Goal: Transaction & Acquisition: Purchase product/service

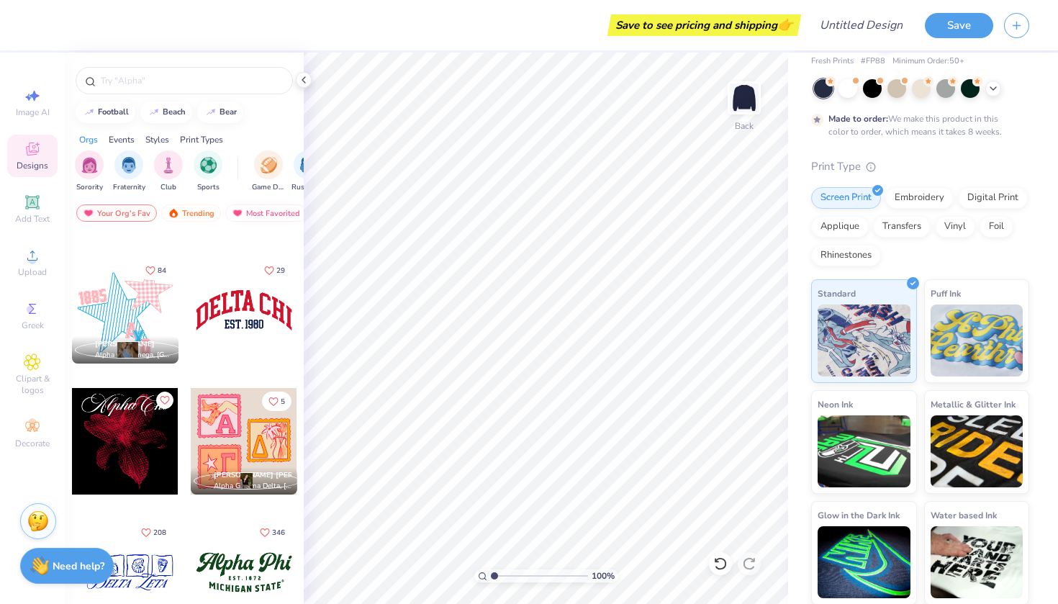
scroll to position [1291, 0]
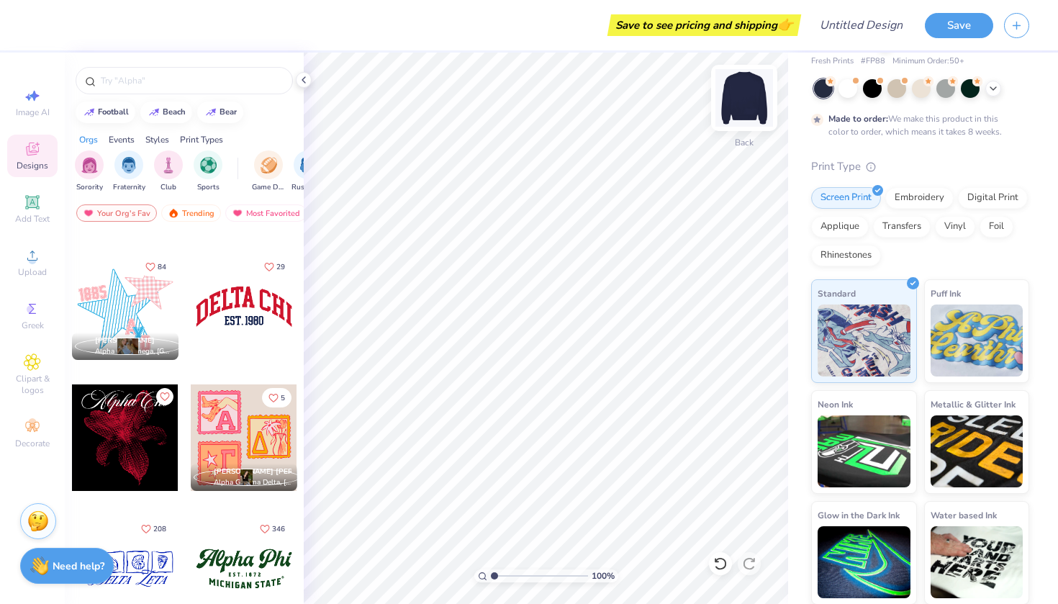
click at [734, 104] on img at bounding box center [744, 98] width 58 height 58
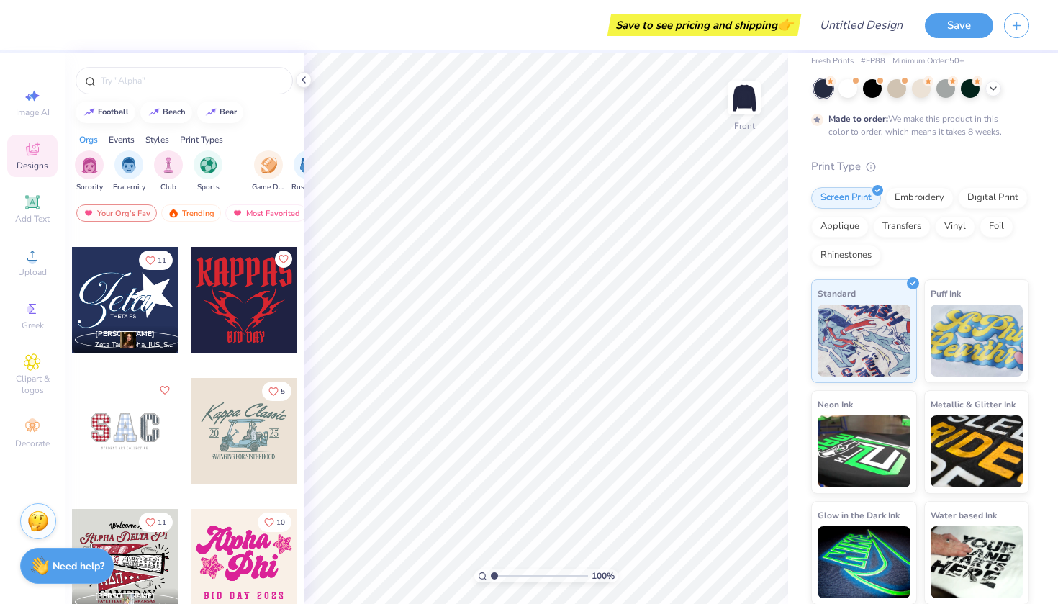
scroll to position [1818, 0]
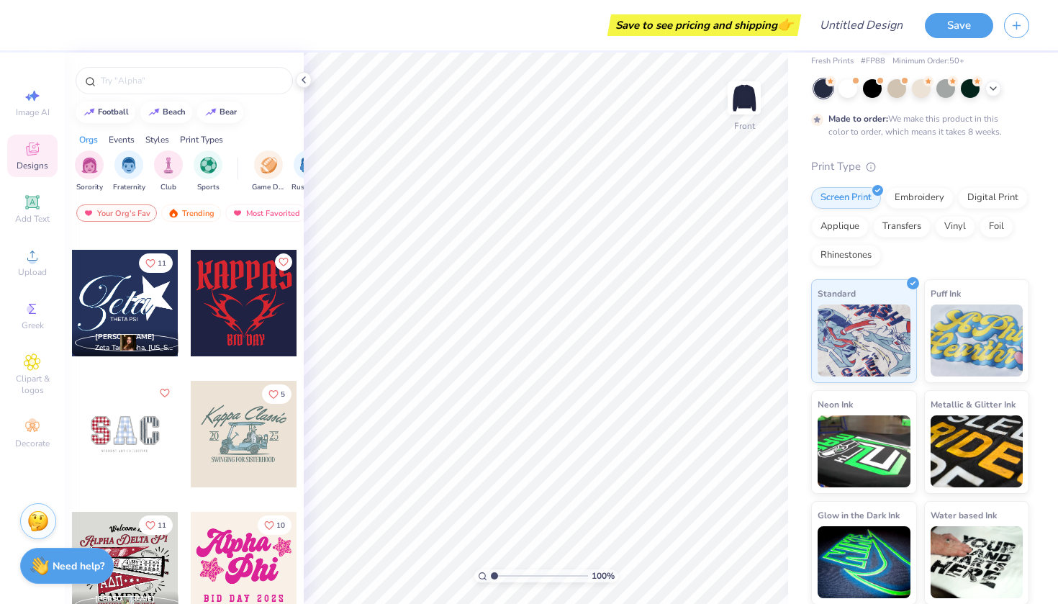
click at [143, 304] on div at bounding box center [125, 303] width 107 height 107
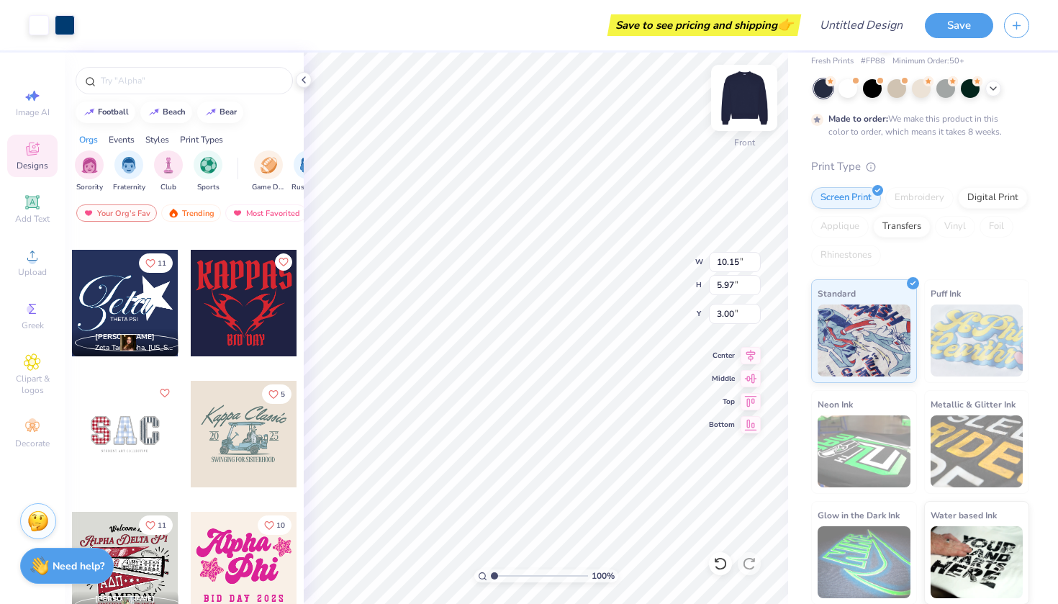
click at [750, 103] on img at bounding box center [744, 98] width 58 height 58
click at [114, 298] on div at bounding box center [125, 303] width 107 height 107
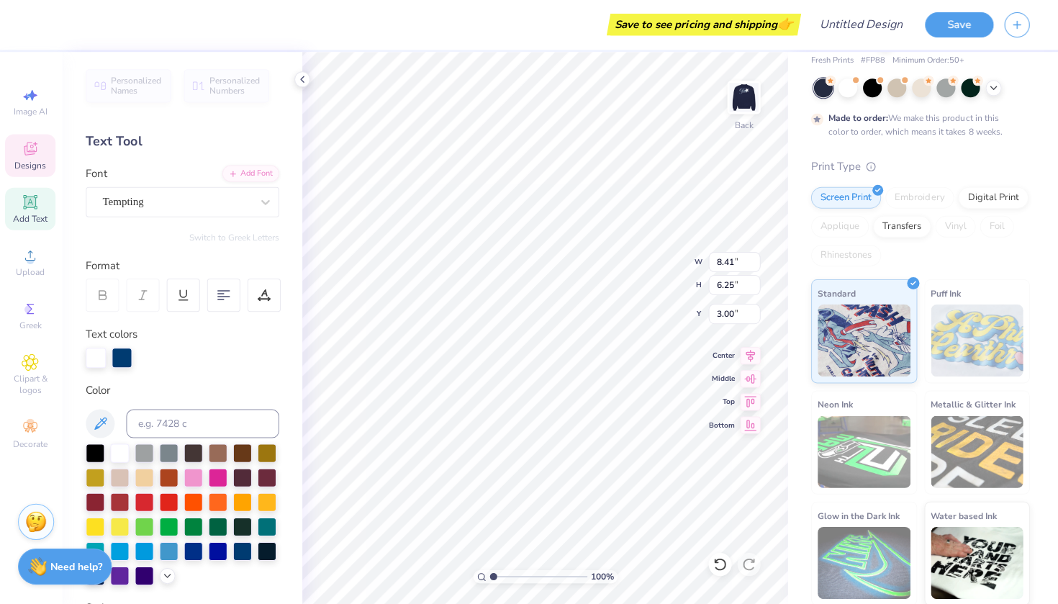
type textarea "2027"
type input "2.99"
type input "0.46"
type input "7.69"
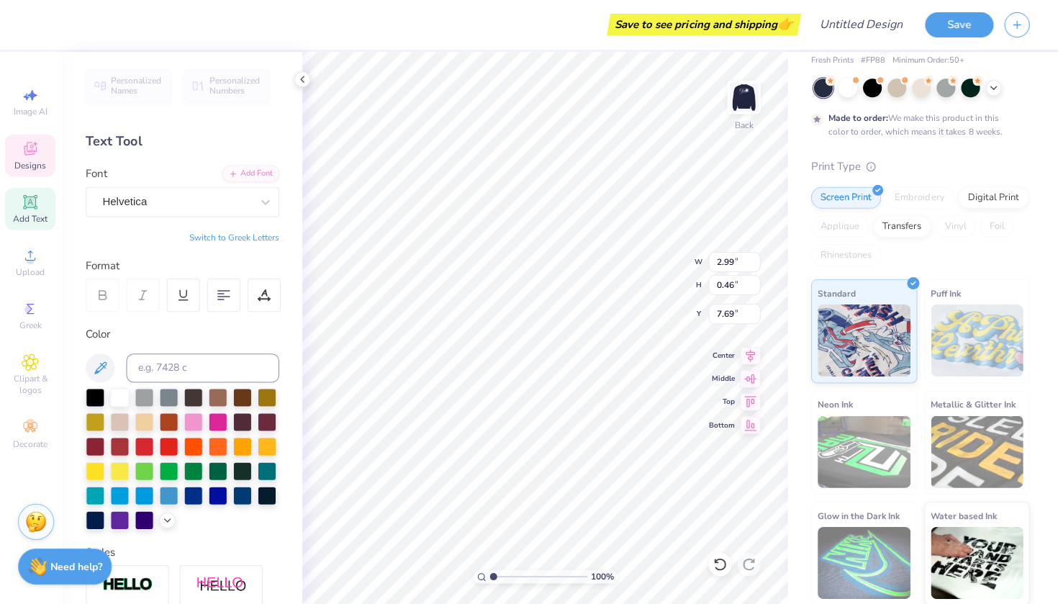
scroll to position [0, 0]
type textarea "T"
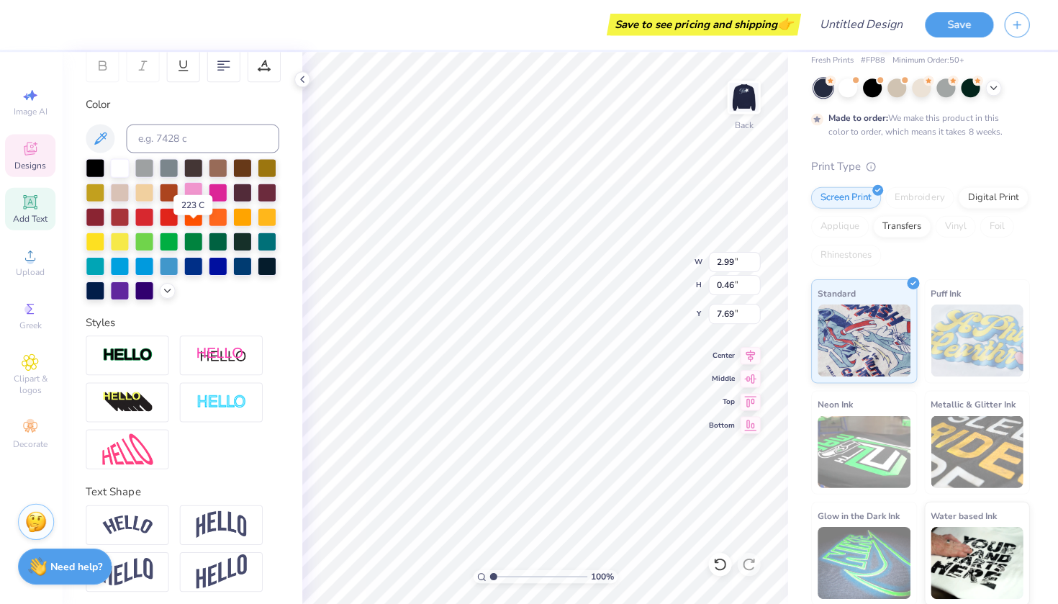
scroll to position [230, 0]
type input "9.14"
type input "3.26"
type input "4.50"
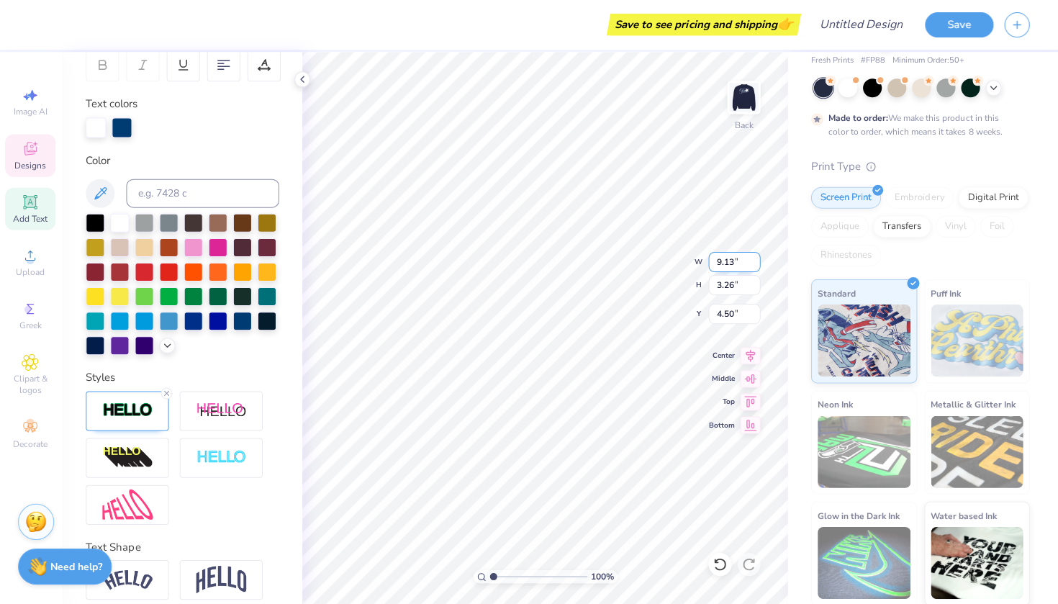
click at [750, 264] on input "9.13" at bounding box center [735, 262] width 52 height 20
click at [754, 264] on input "9.12" at bounding box center [735, 262] width 52 height 20
click at [754, 264] on input "9.11" at bounding box center [735, 262] width 52 height 20
click at [753, 263] on input "9.1" at bounding box center [735, 262] width 52 height 20
click at [753, 263] on input "9.09" at bounding box center [735, 262] width 52 height 20
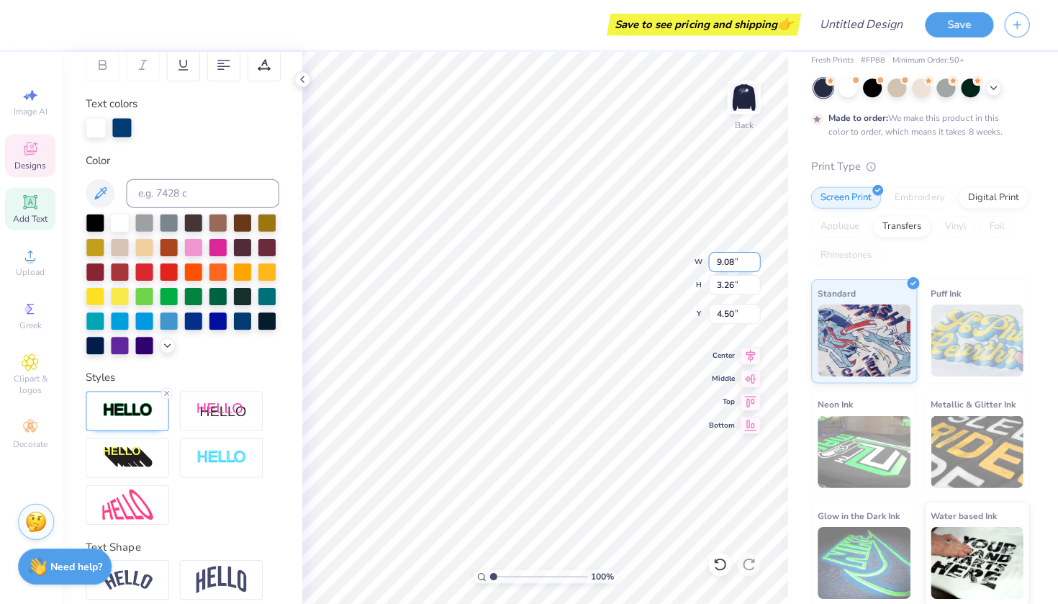
click at [753, 263] on input "9.08" at bounding box center [735, 262] width 52 height 20
click at [753, 263] on input "9.07" at bounding box center [735, 262] width 52 height 20
click at [753, 263] on input "9.06" at bounding box center [735, 262] width 52 height 20
click at [753, 263] on input "9.05" at bounding box center [735, 262] width 52 height 20
click at [753, 263] on input "9.04" at bounding box center [735, 262] width 52 height 20
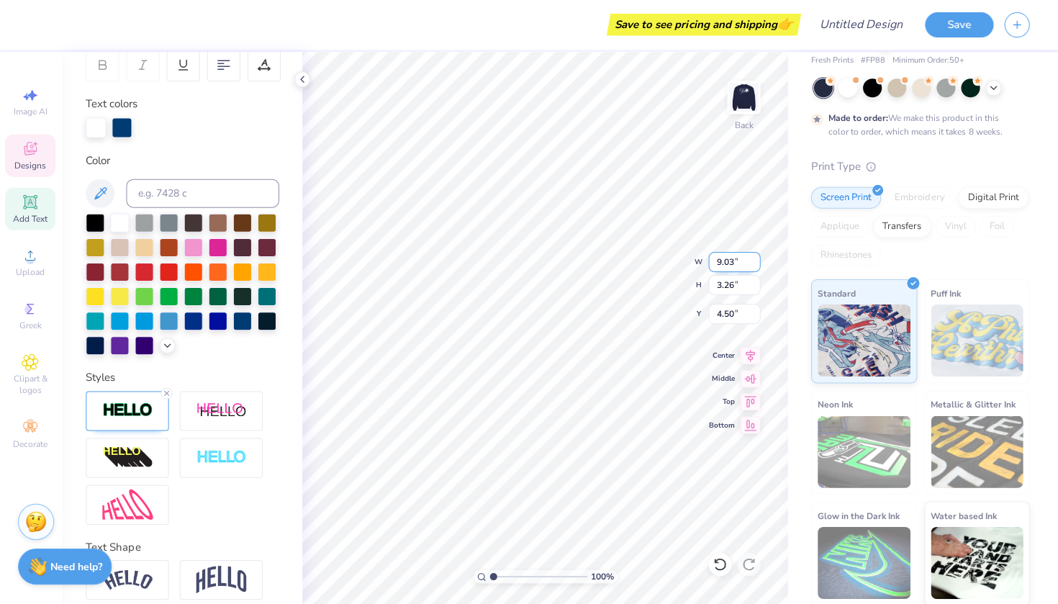
click at [753, 263] on input "9.03" at bounding box center [735, 262] width 52 height 20
type input "8.74"
click at [753, 263] on input "8.74" at bounding box center [735, 262] width 52 height 20
type input "3.11"
type input "4.57"
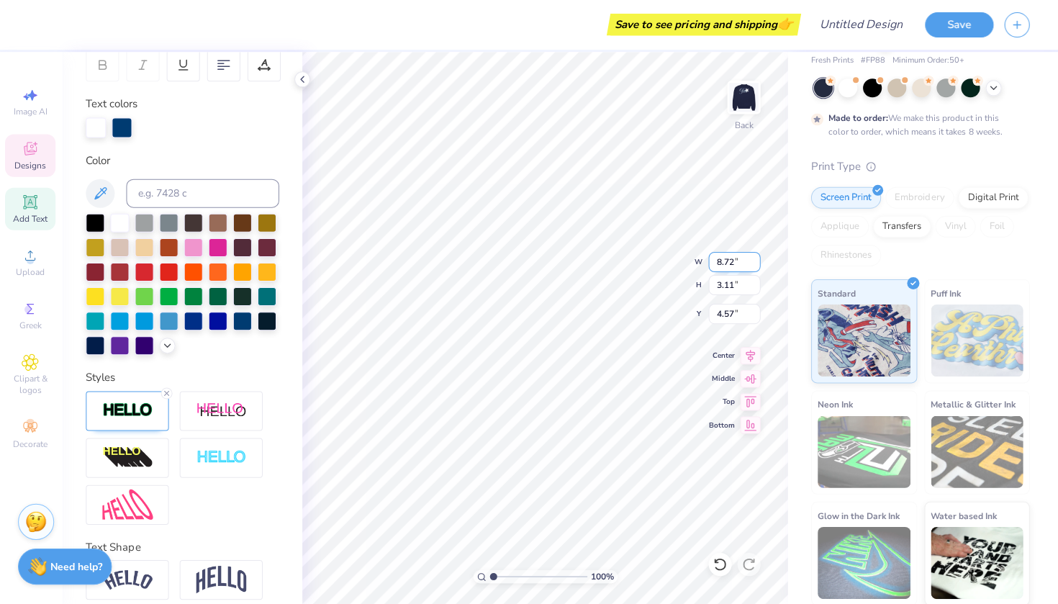
type input "8.71"
click at [753, 263] on input "8.71" at bounding box center [735, 262] width 52 height 20
type input "4.03"
type input "2.18"
type input "3.96"
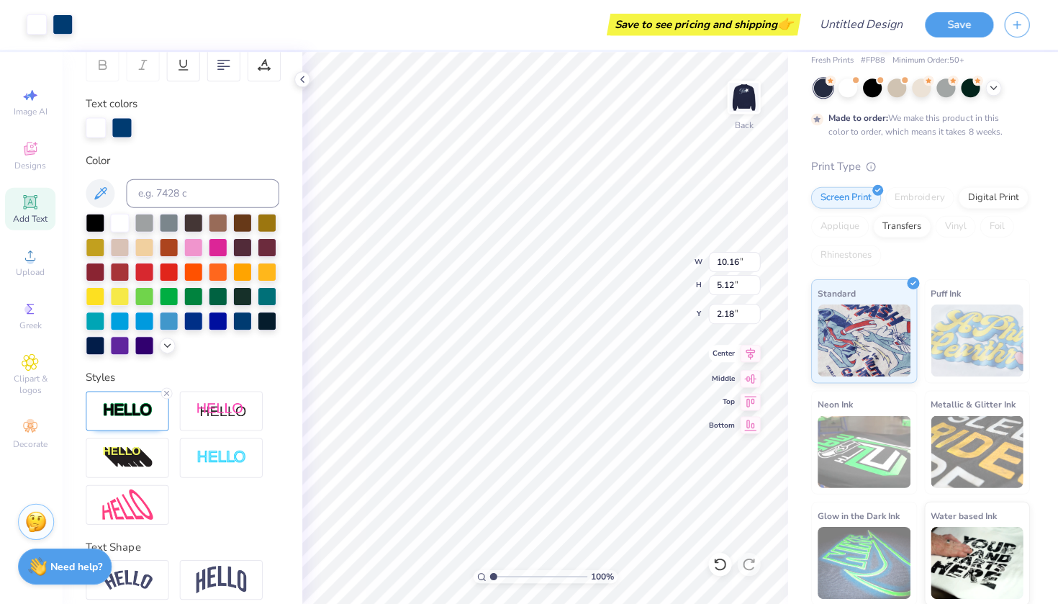
type input "2.00"
type input "3.49"
click at [741, 112] on img at bounding box center [744, 98] width 58 height 58
click at [731, 103] on img at bounding box center [744, 98] width 58 height 58
click at [743, 104] on img at bounding box center [744, 98] width 58 height 58
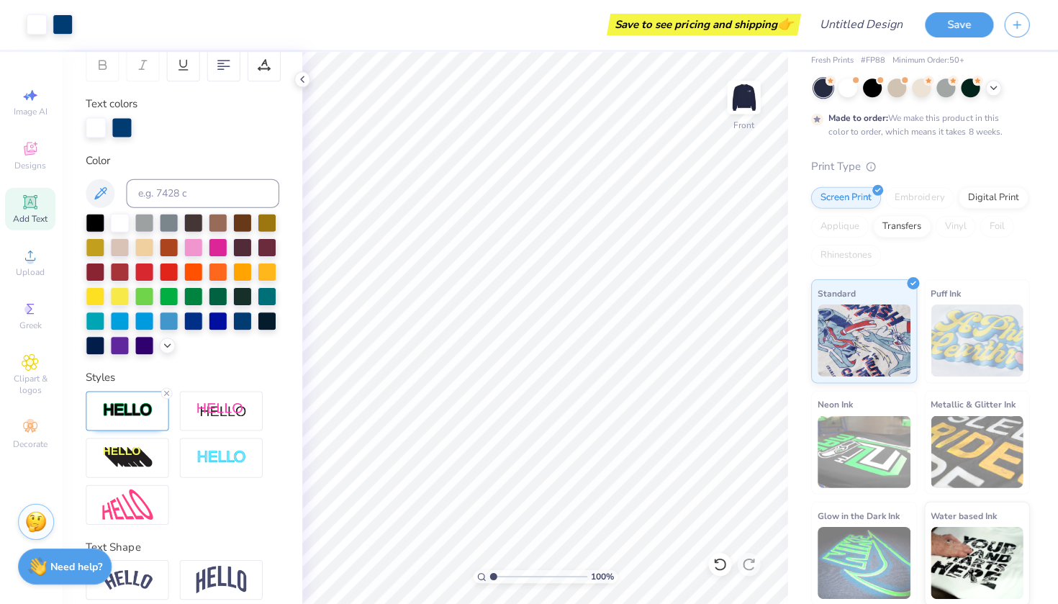
click at [743, 104] on img at bounding box center [744, 97] width 29 height 29
click at [727, 112] on img at bounding box center [744, 98] width 58 height 58
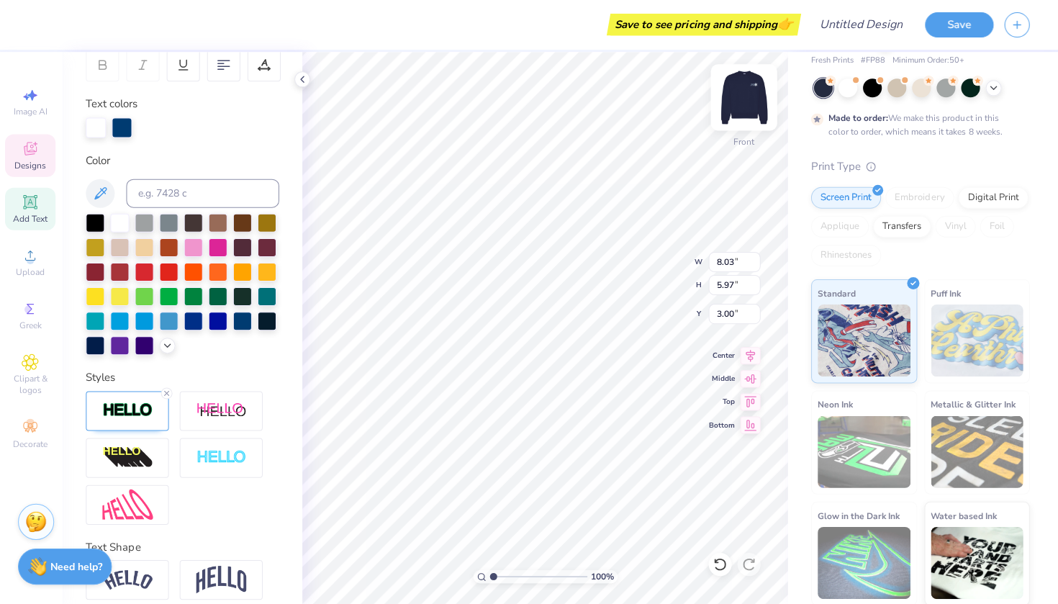
type input "4.80"
type input "4.89"
type input "3.03"
type textarea "Form III"
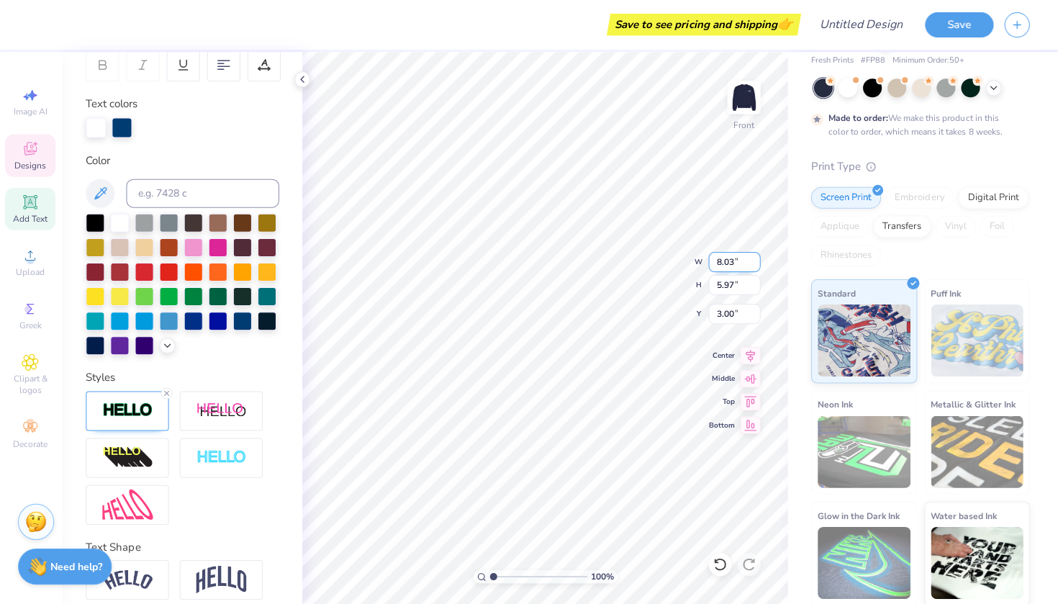
type input "8.02"
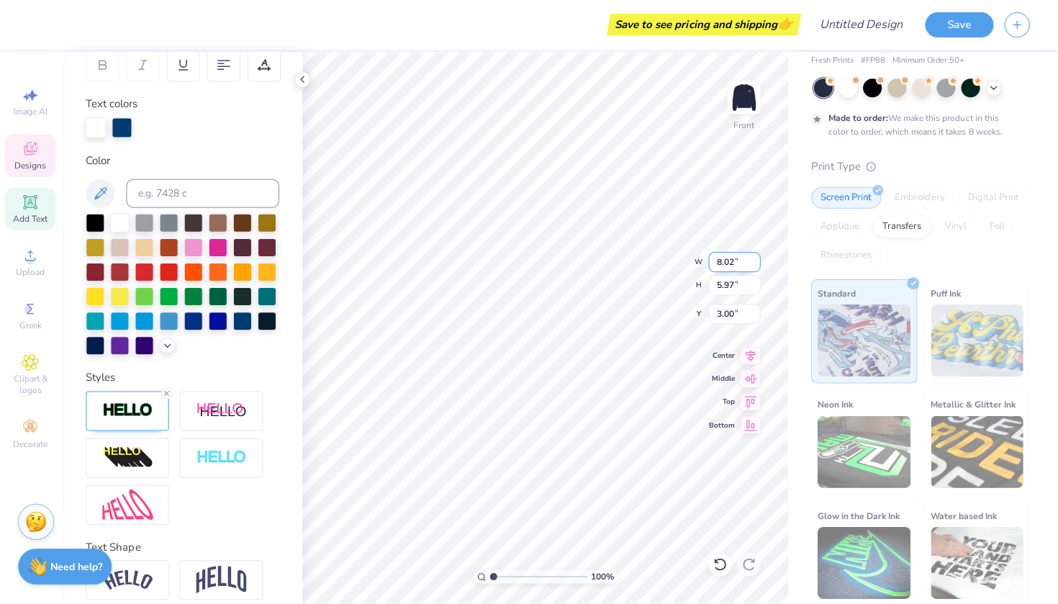
type input "3.11"
type input "4.43"
type input "7.89"
click at [753, 264] on input "7.89" at bounding box center [735, 262] width 52 height 20
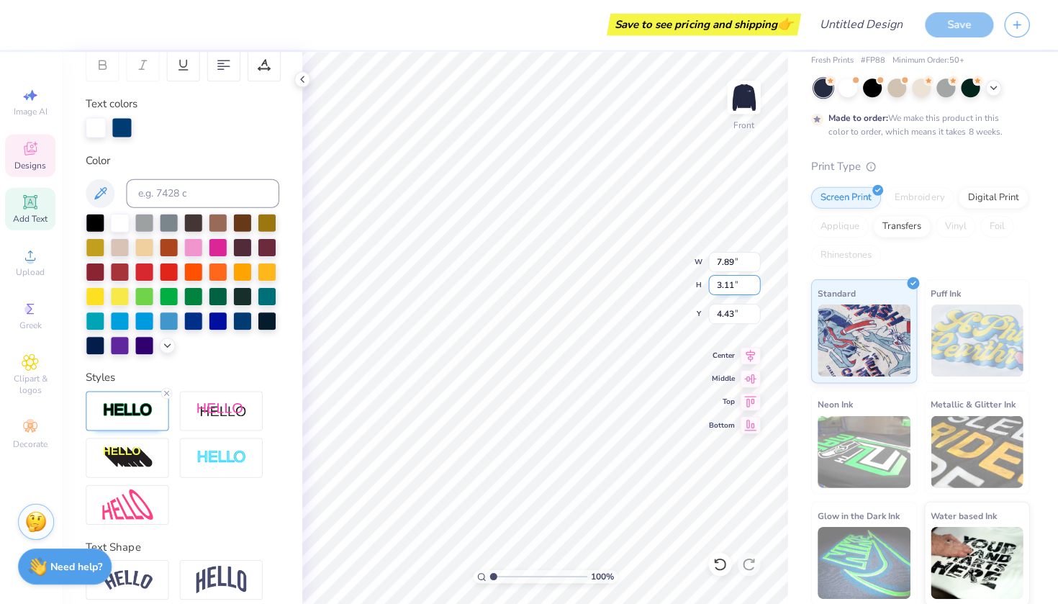
type input "1.44"
type input "5.26"
click at [753, 289] on input "1.44" at bounding box center [735, 285] width 52 height 20
click at [752, 281] on input "1.45" at bounding box center [735, 285] width 52 height 20
click at [752, 281] on input "1.9" at bounding box center [735, 285] width 52 height 20
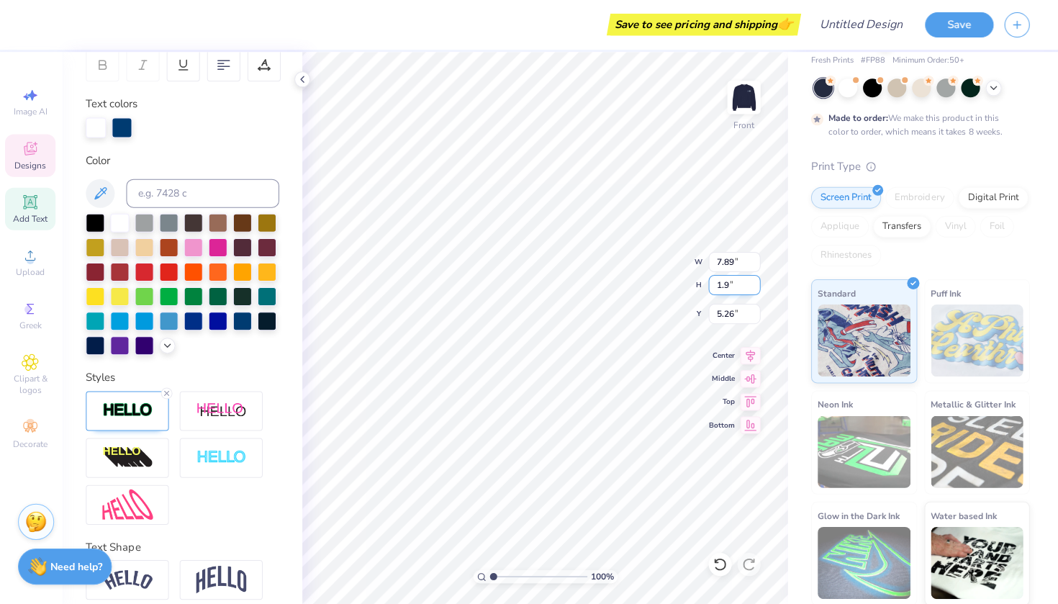
click at [732, 277] on input "1.9" at bounding box center [735, 285] width 52 height 20
type input "1"
type input "5"
type input "15.00"
type input "2.74"
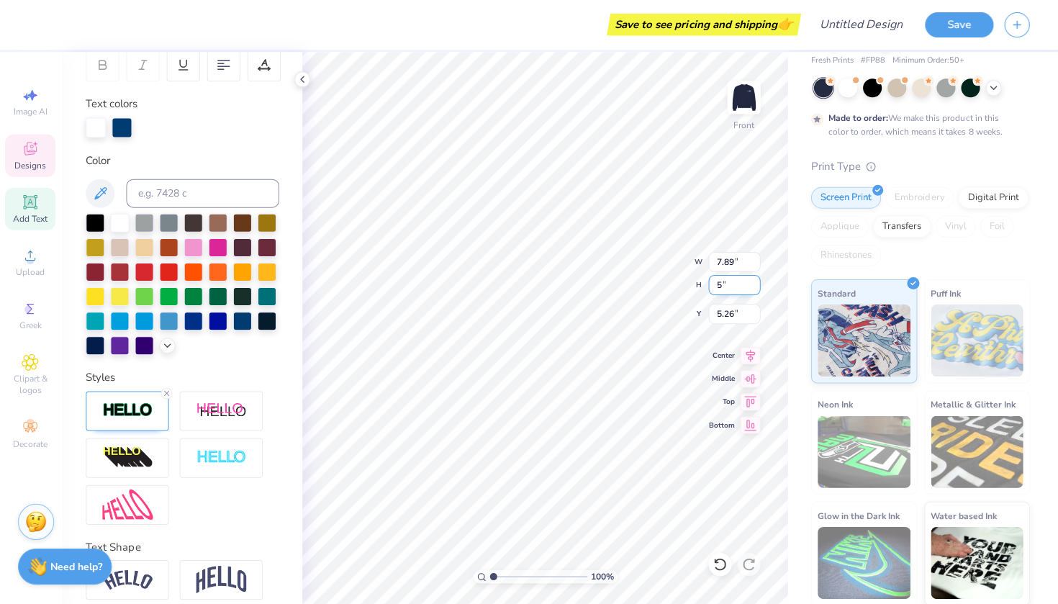
type input "4.61"
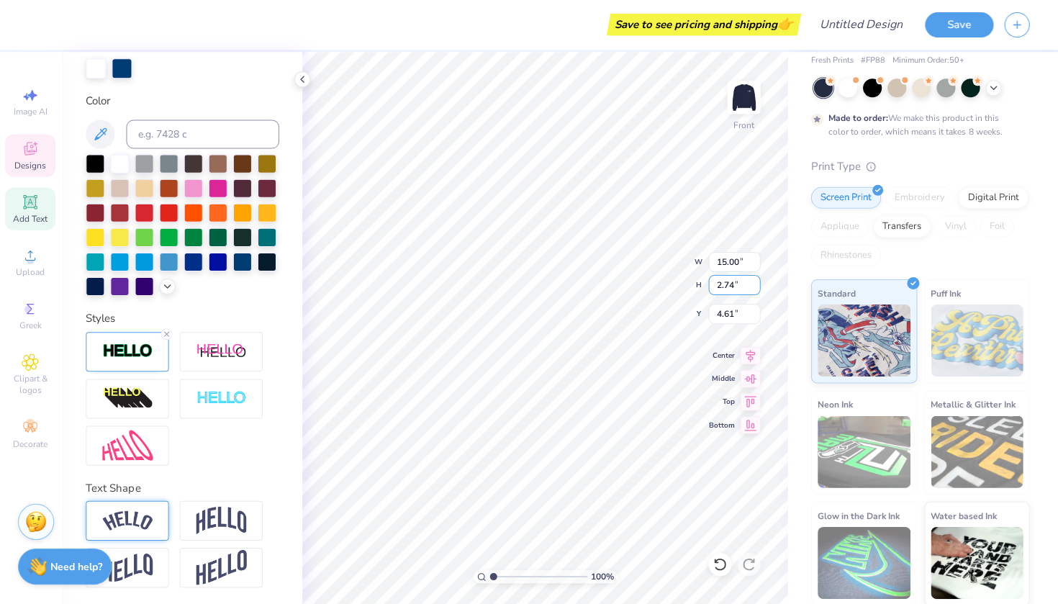
scroll to position [289, 0]
click at [126, 530] on div at bounding box center [129, 520] width 83 height 40
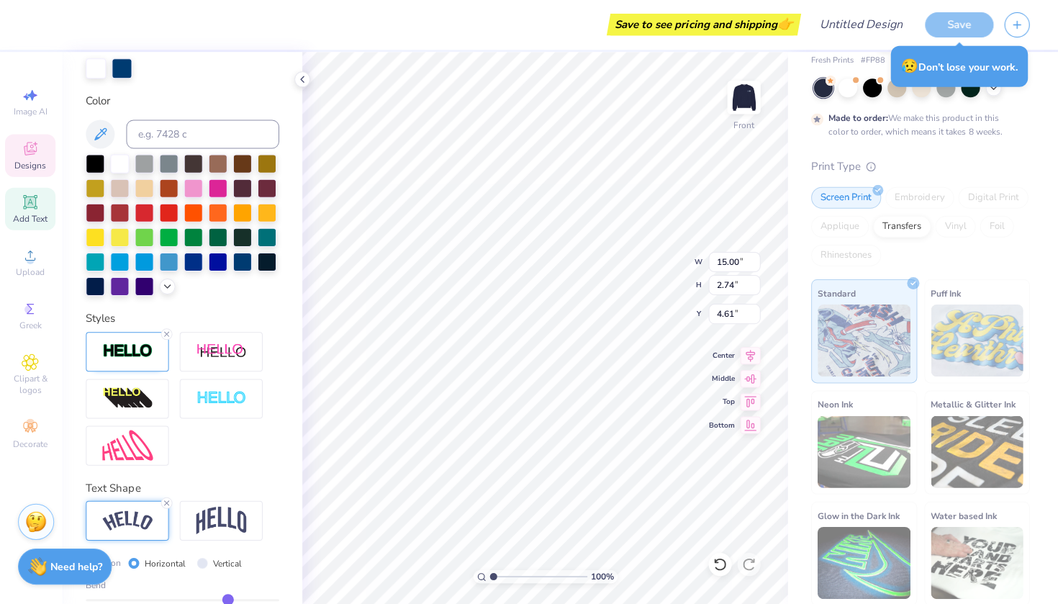
type input "17.02"
type input "4.42"
type input "3.69"
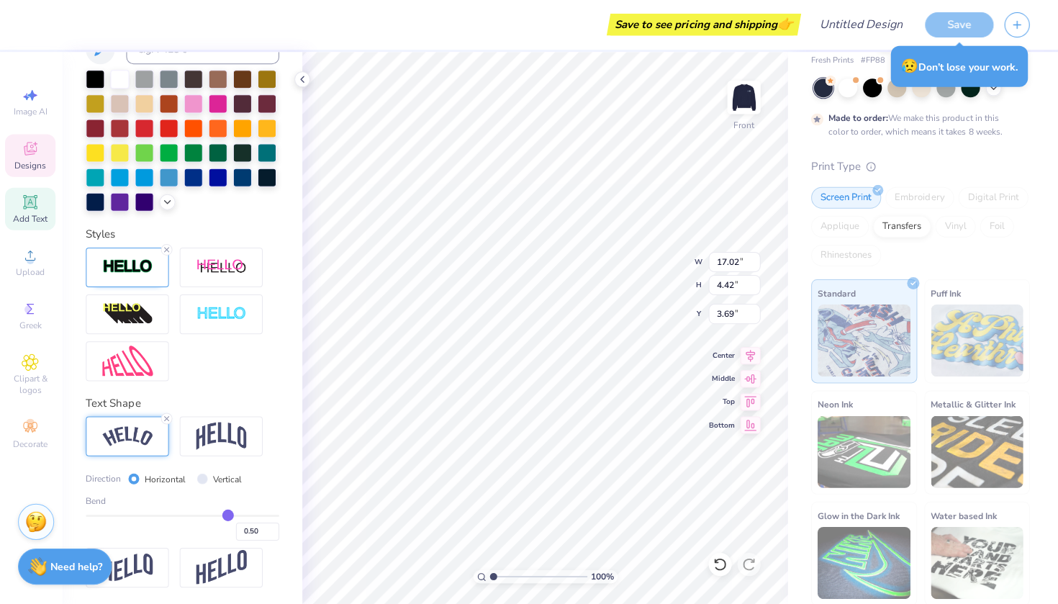
scroll to position [373, 0]
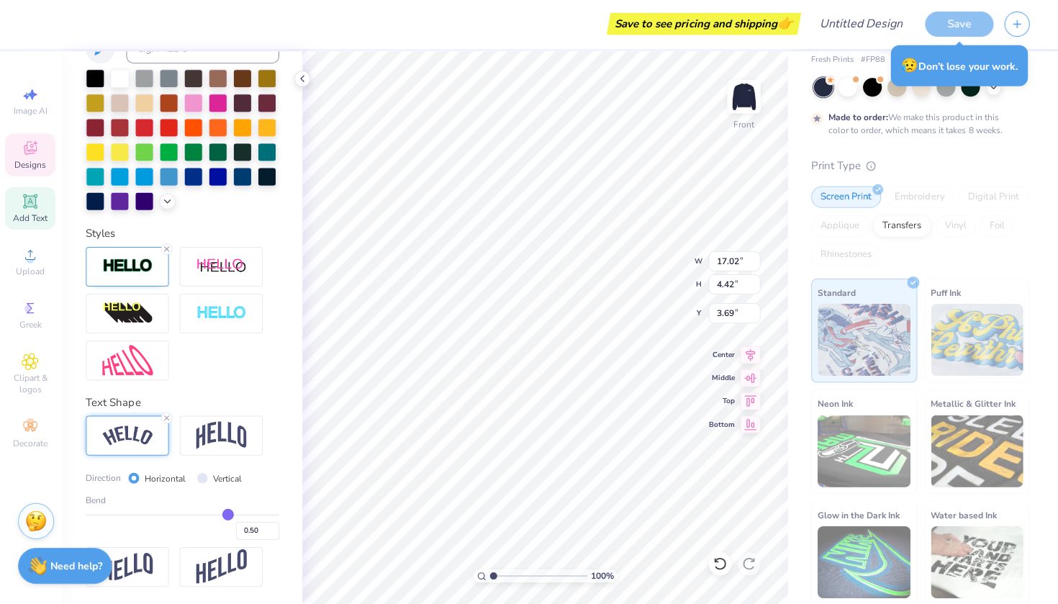
type input "0.53"
type input "0.98"
type input "1"
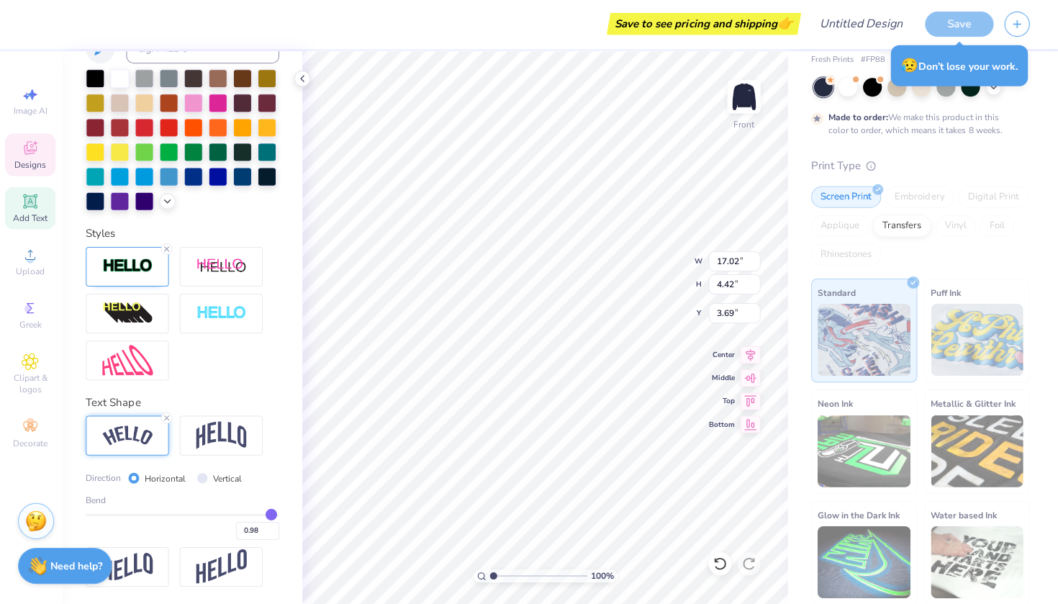
type input "1.00"
drag, startPoint x: 227, startPoint y: 510, endPoint x: 289, endPoint y: 510, distance: 61.9
type input "1"
click at [289, 510] on div "Personalized Names Personalized Numbers Text Tool Add Font Font Tempting Switch…" at bounding box center [184, 328] width 239 height 551
type input "8.55"
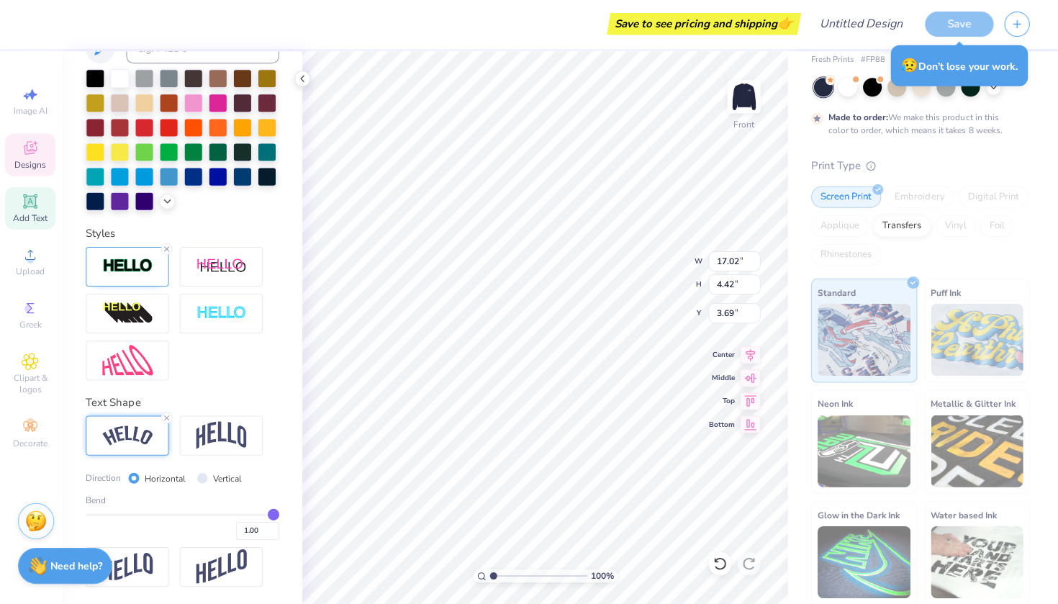
type input "1.70"
type input "0.94"
type input "0.75"
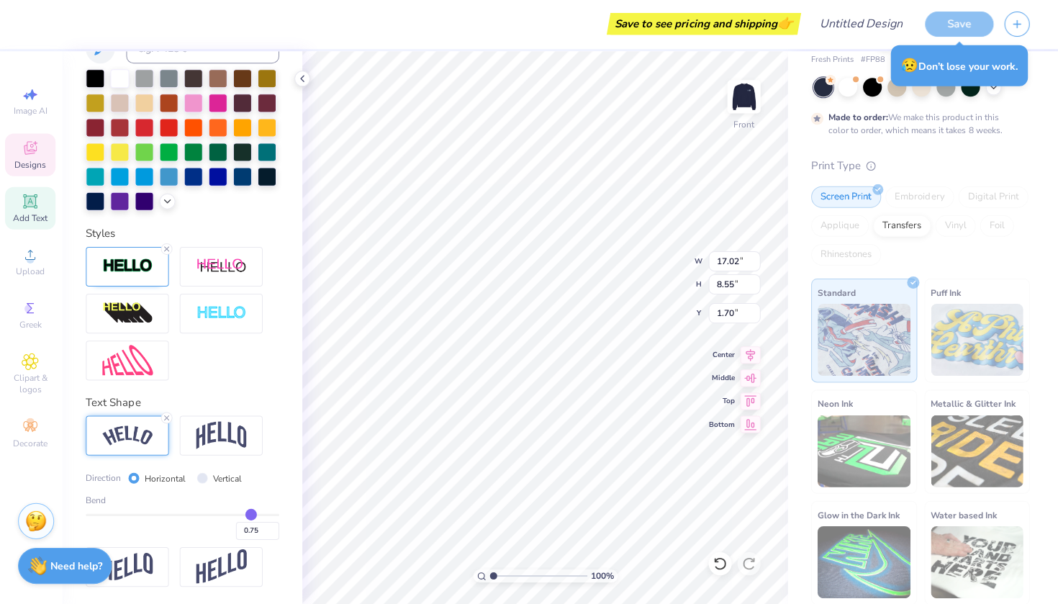
type input "0.44"
type input "0.11"
type input "-0.19"
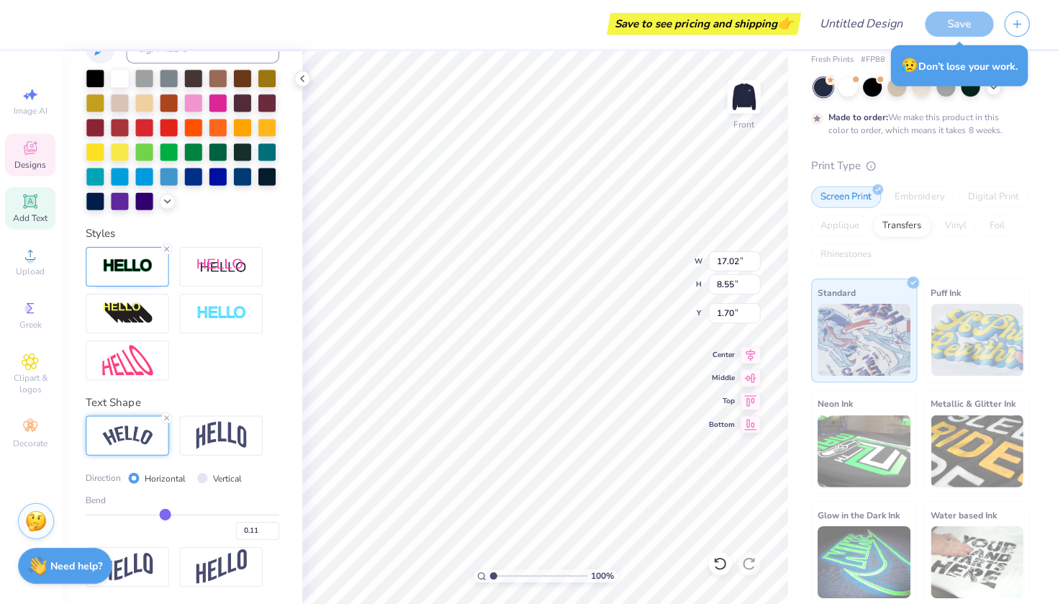
type input "-0.19"
type input "-0.46"
type input "-0.68"
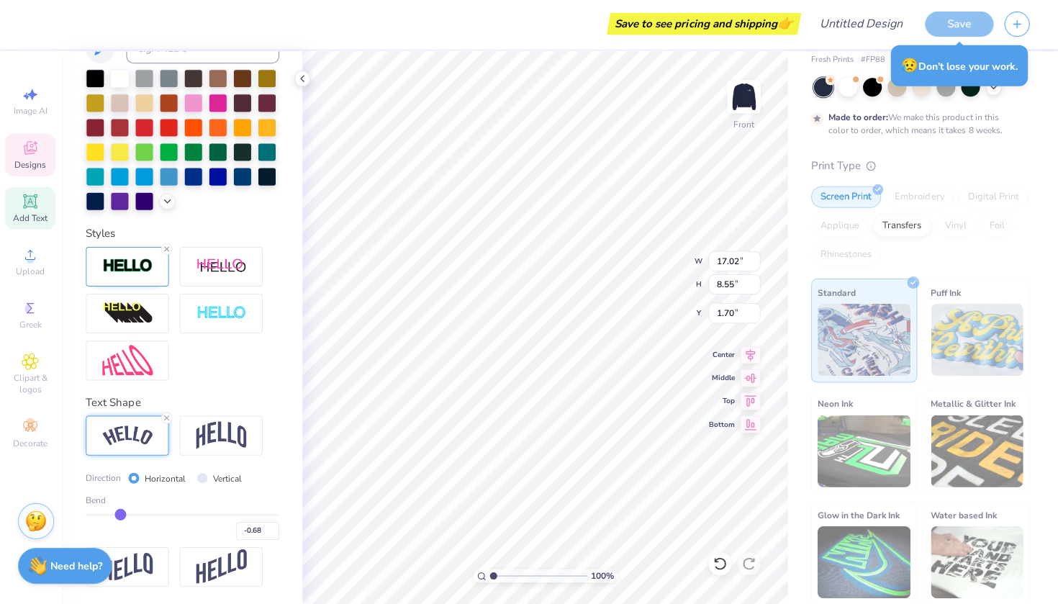
type input "-0.84"
type input "-0.96"
type input "-1"
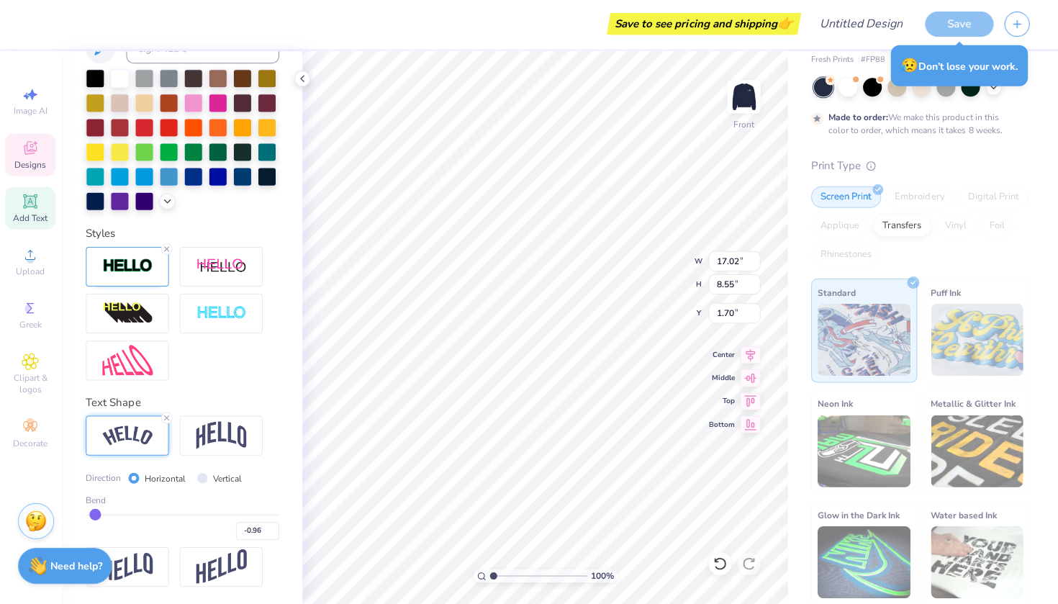
type input "-1.00"
drag, startPoint x: 274, startPoint y: 510, endPoint x: 78, endPoint y: 505, distance: 195.1
type input "-1"
click at [78, 505] on div "Personalized Names Personalized Numbers Text Tool Add Font Font Tempting Switch…" at bounding box center [184, 328] width 239 height 551
type input "16.32"
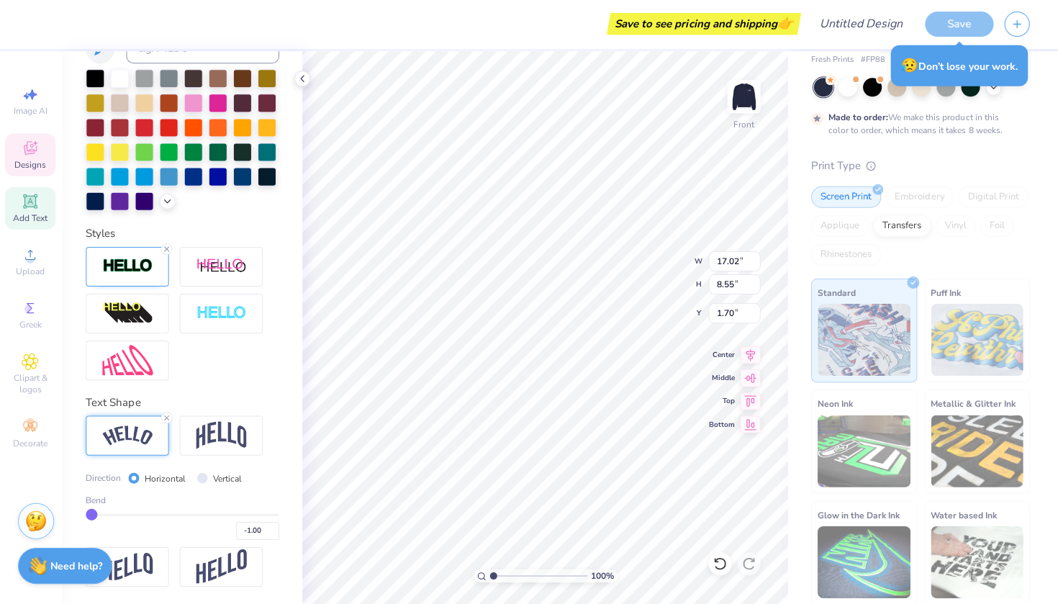
type input "8.70"
type input "1.63"
type input "-0.97"
type input "-0.96"
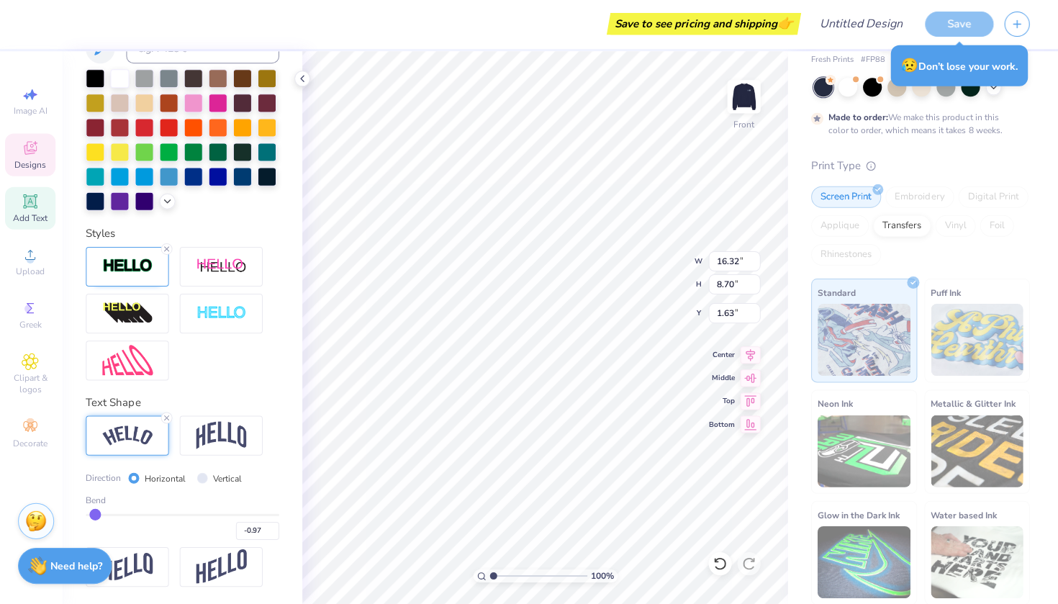
type input "-0.96"
type input "-0.92"
type input "-0.85"
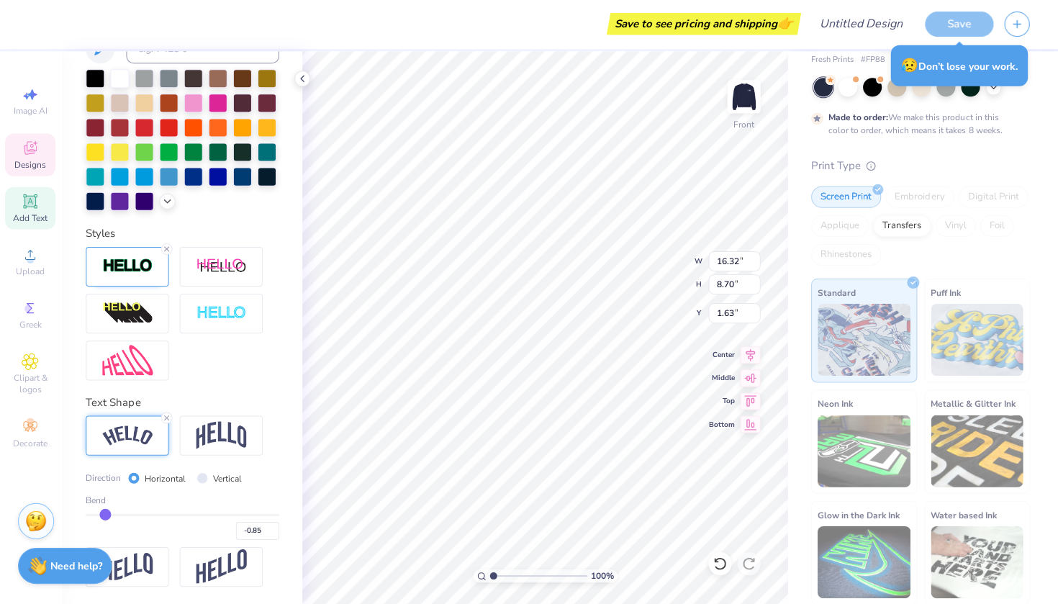
type input "-0.76"
type input "-0.65"
type input "-0.56"
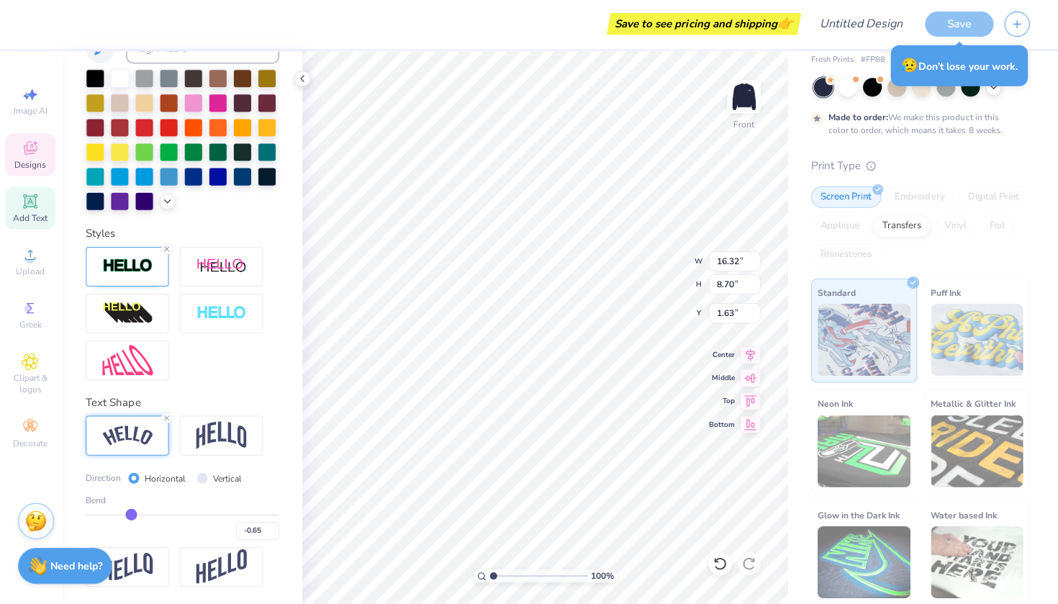
type input "-0.56"
type input "-0.48"
type input "-0.42"
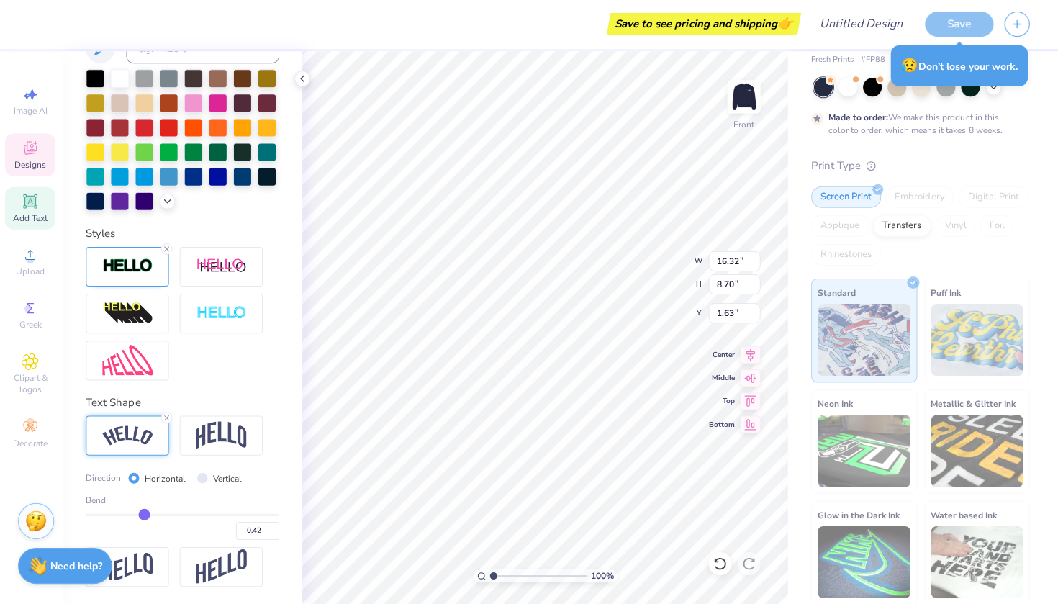
type input "-0.39"
type input "-0.38"
type input "-0.36"
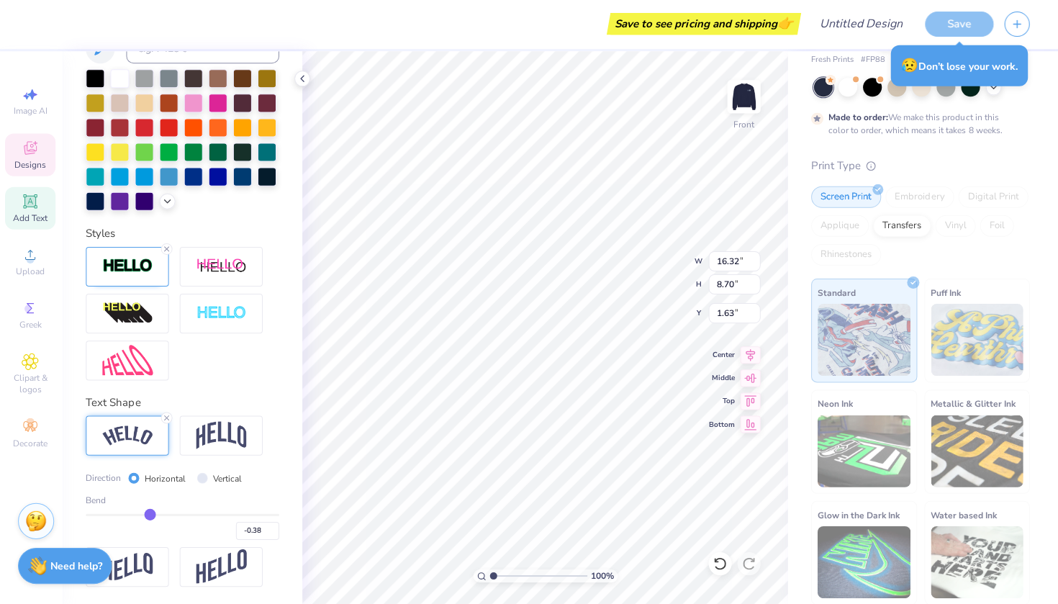
type input "-0.36"
type input "-0.35"
type input "-0.34"
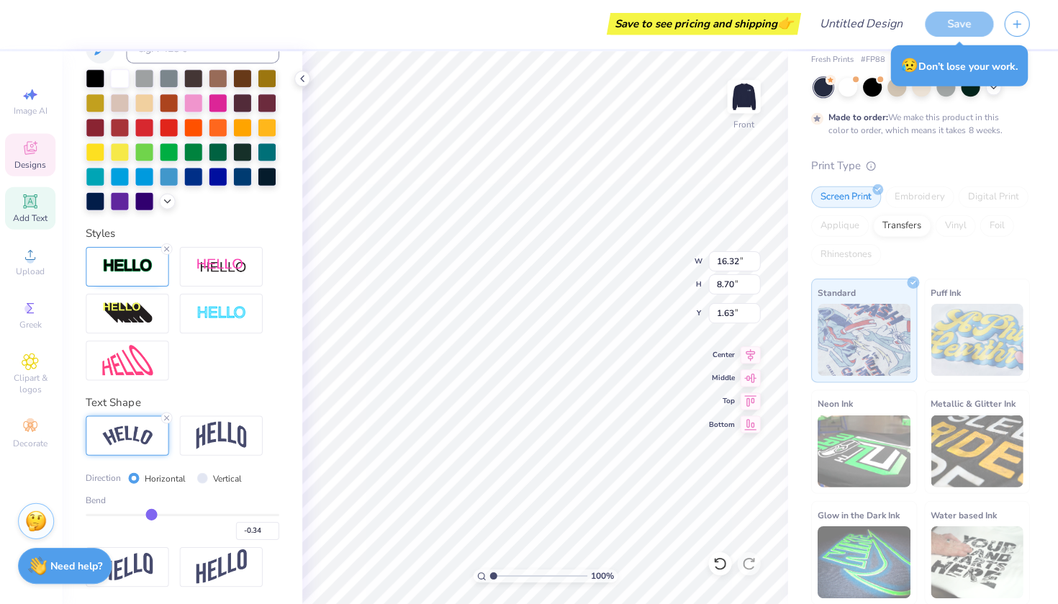
type input "-0.31"
type input "-0.28"
type input "-0.24"
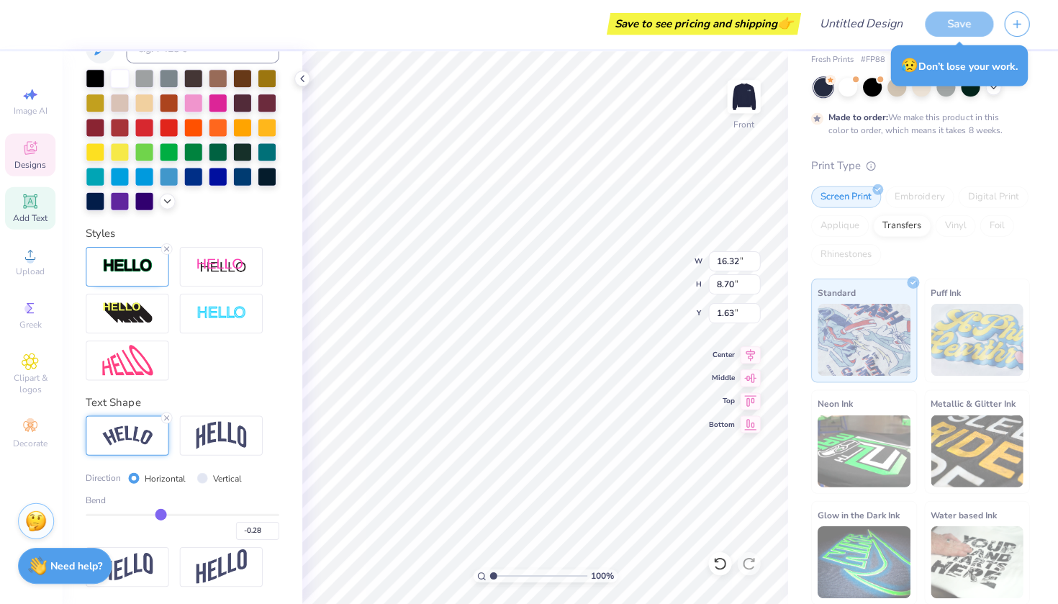
type input "-0.24"
type input "-0.21"
type input "-0.18"
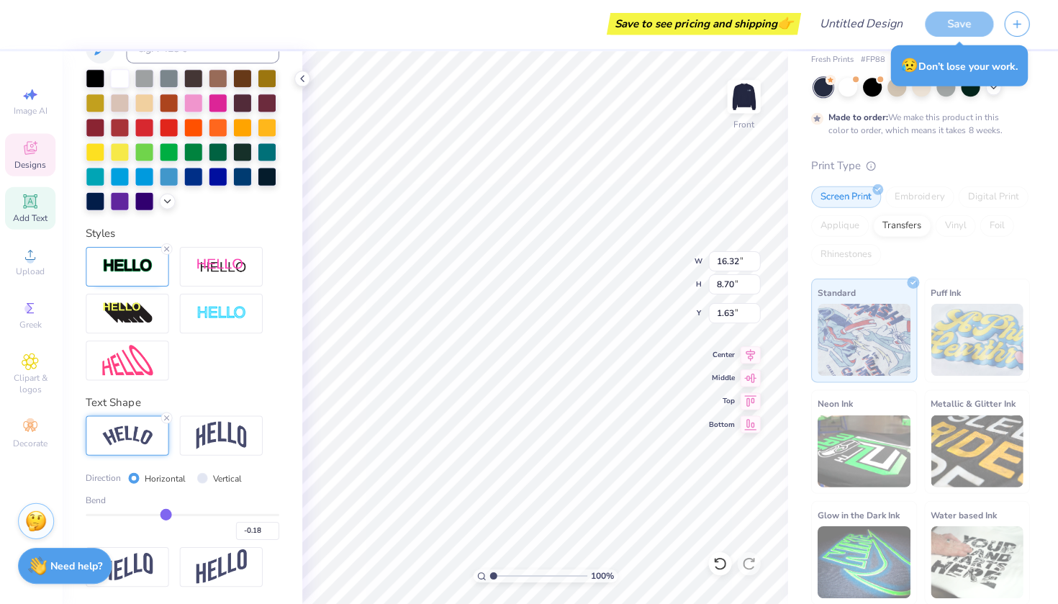
type input "-0.16"
type input "-0.14"
type input "-0.13"
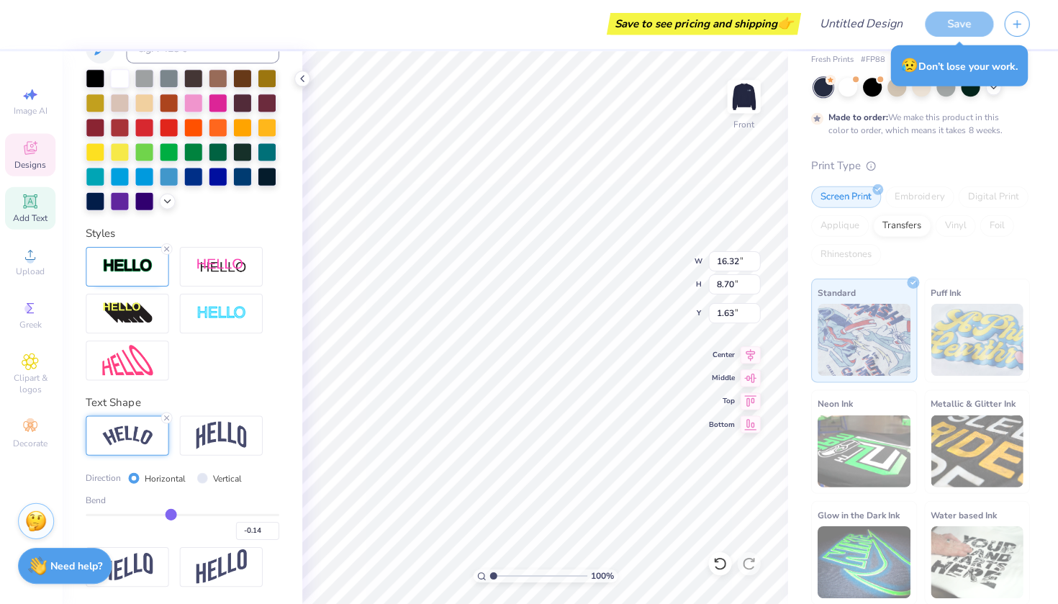
type input "-0.13"
type input "-0.12"
type input "-0.11"
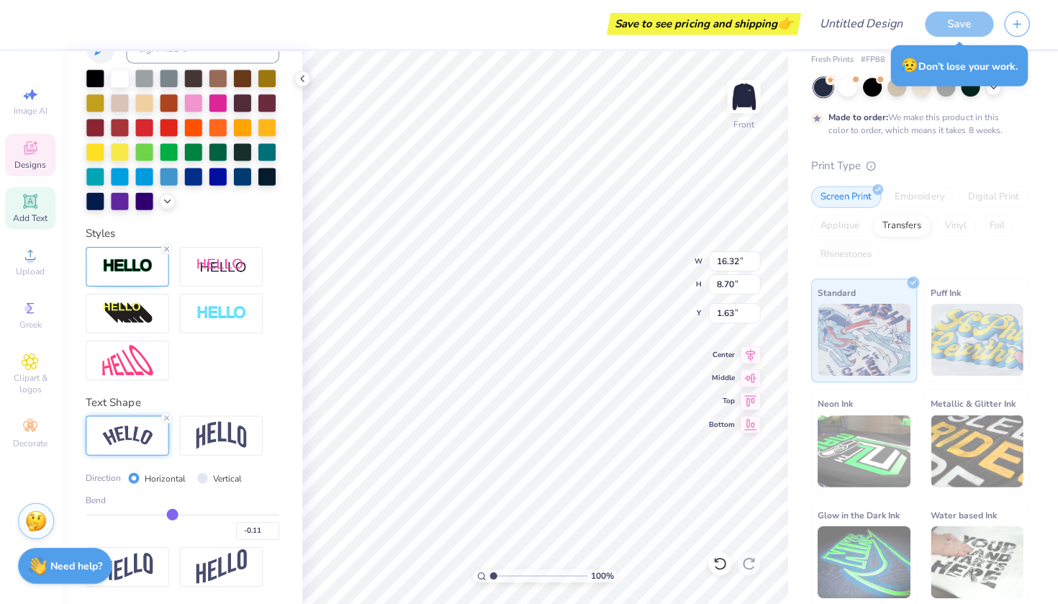
type input "-0.1"
type input "-0.10"
type input "-0.09"
type input "-0.08"
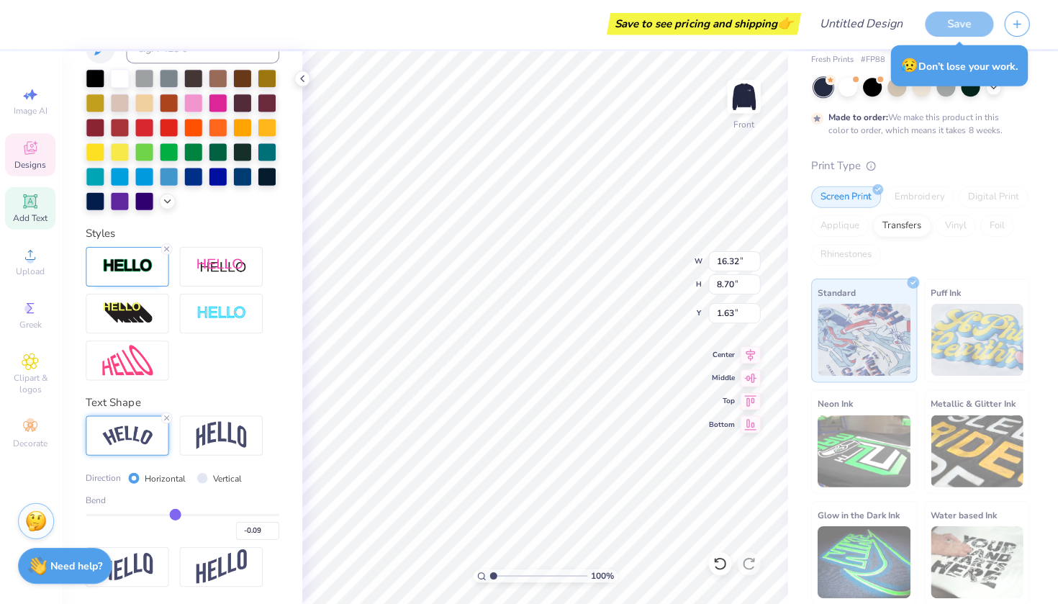
type input "-0.08"
type input "-0.05"
type input "-0.01"
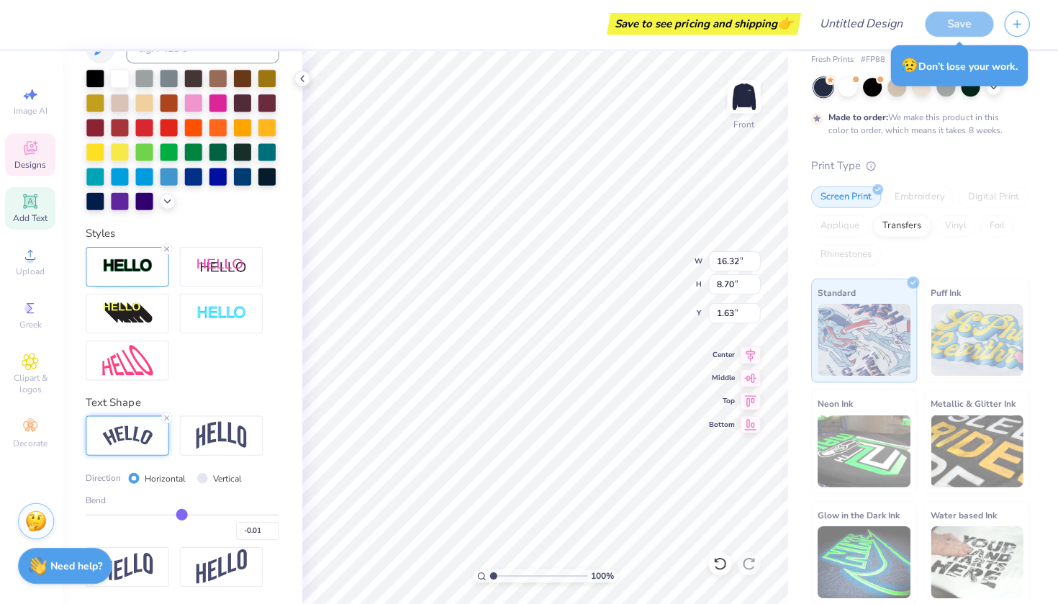
type input "0.04"
type input "0.09"
type input "0.13"
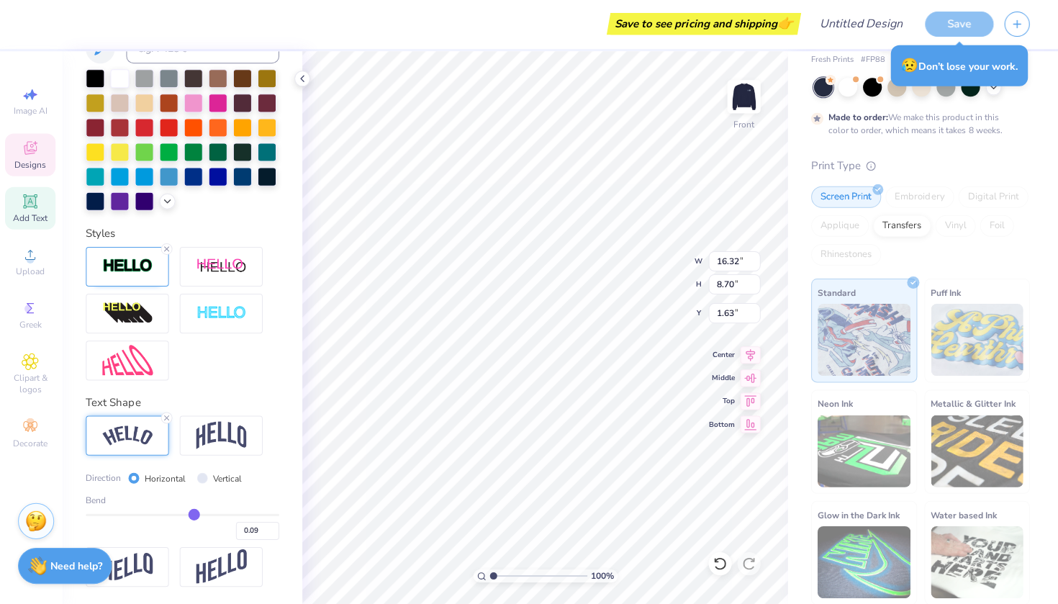
type input "0.13"
type input "0.15"
type input "0.16"
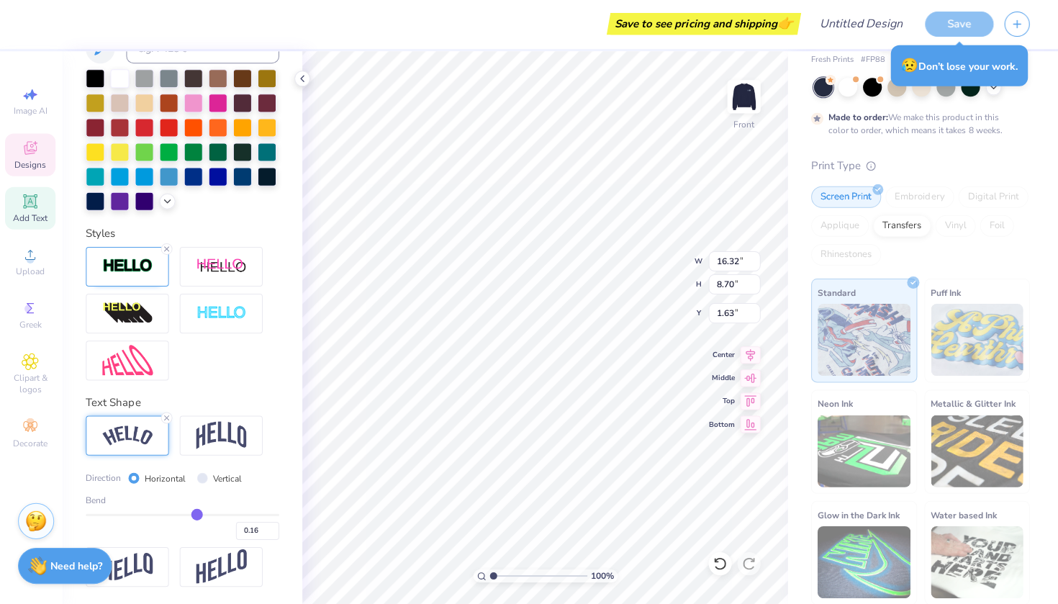
type input "0.17"
drag, startPoint x: 94, startPoint y: 513, endPoint x: 197, endPoint y: 506, distance: 103.9
type input "0.17"
click at [197, 506] on div "Bend 0.17" at bounding box center [184, 517] width 193 height 46
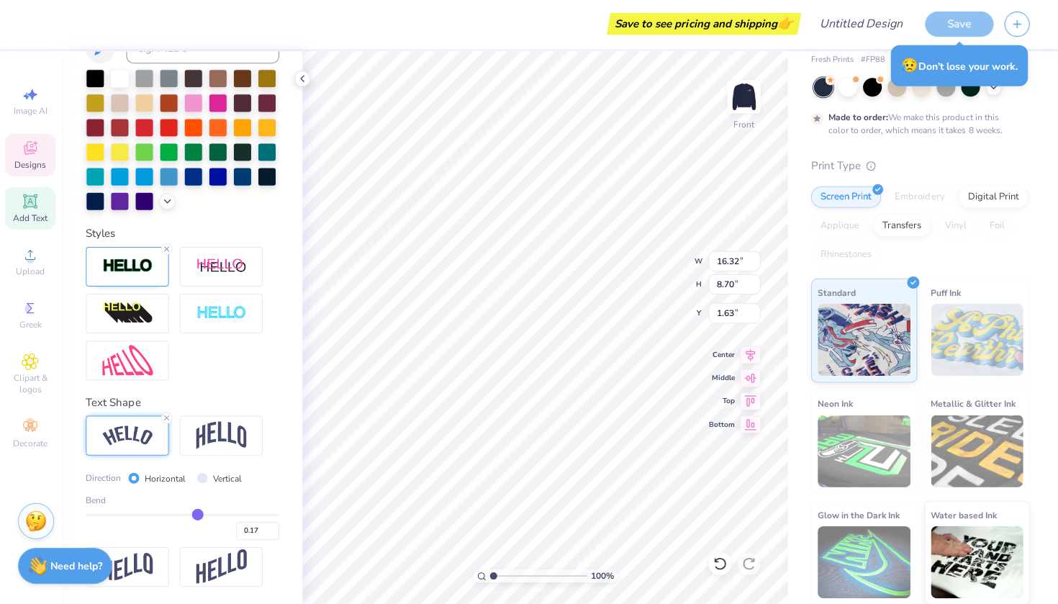
type input "13.68"
type input "2.52"
type input "4.70"
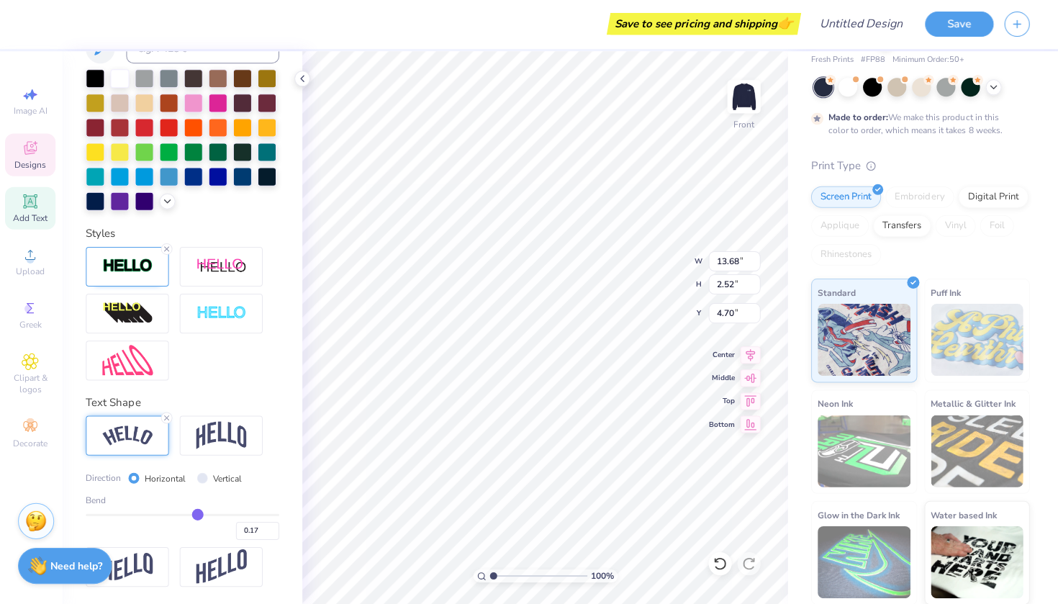
drag, startPoint x: 197, startPoint y: 506, endPoint x: 219, endPoint y: 507, distance: 21.6
click at [219, 507] on div "Bend 0.17" at bounding box center [184, 517] width 193 height 46
type input "0.19"
type input "0.21"
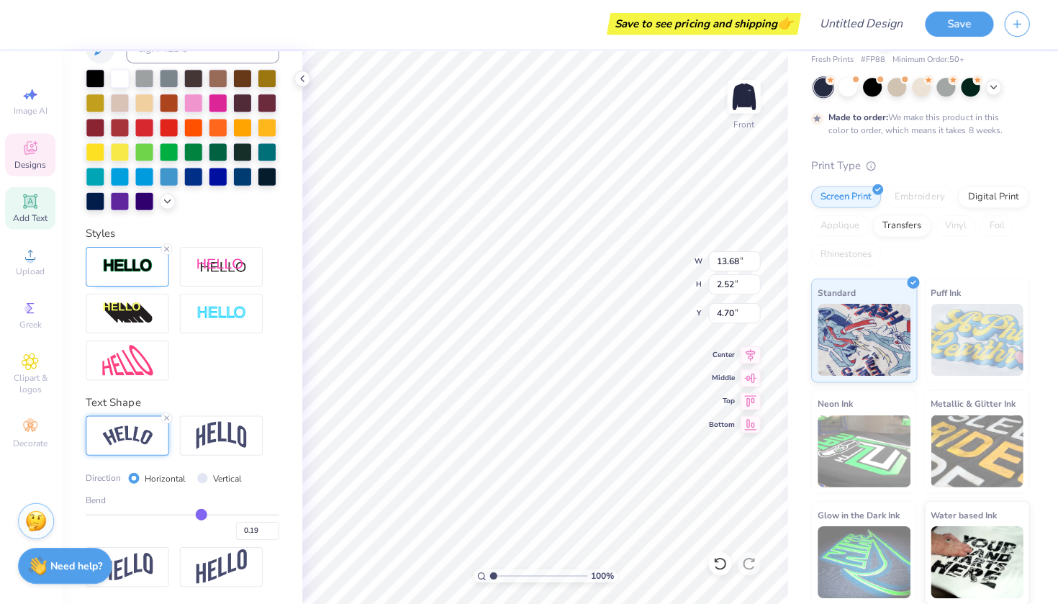
type input "0.21"
type input "0.24"
type input "0.27"
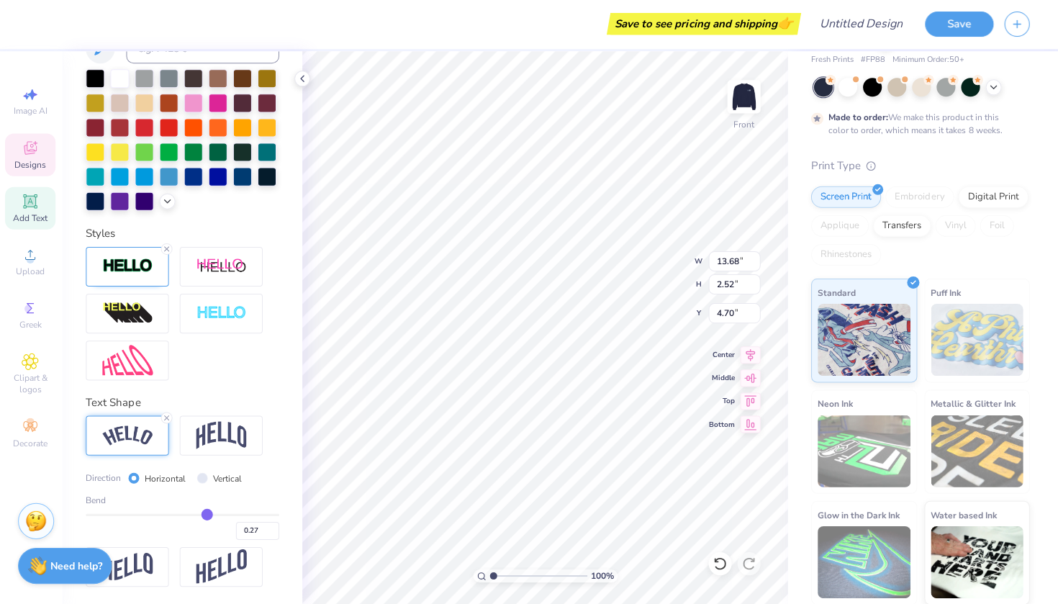
type input "0.31"
type input "0.35"
type input "0.38"
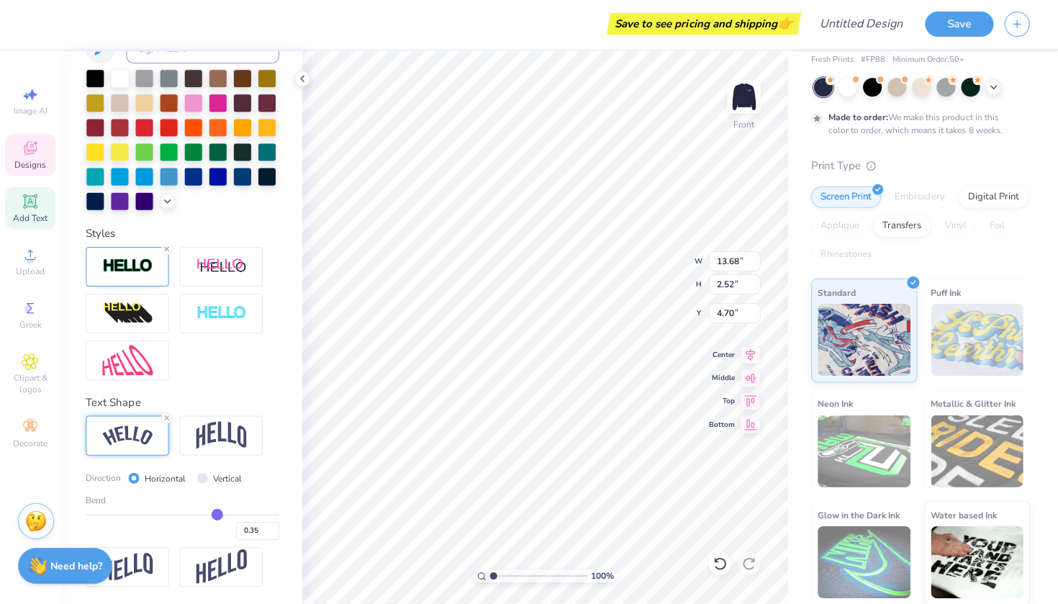
type input "0.38"
type input "0.4"
type input "0.40"
type input "0.41"
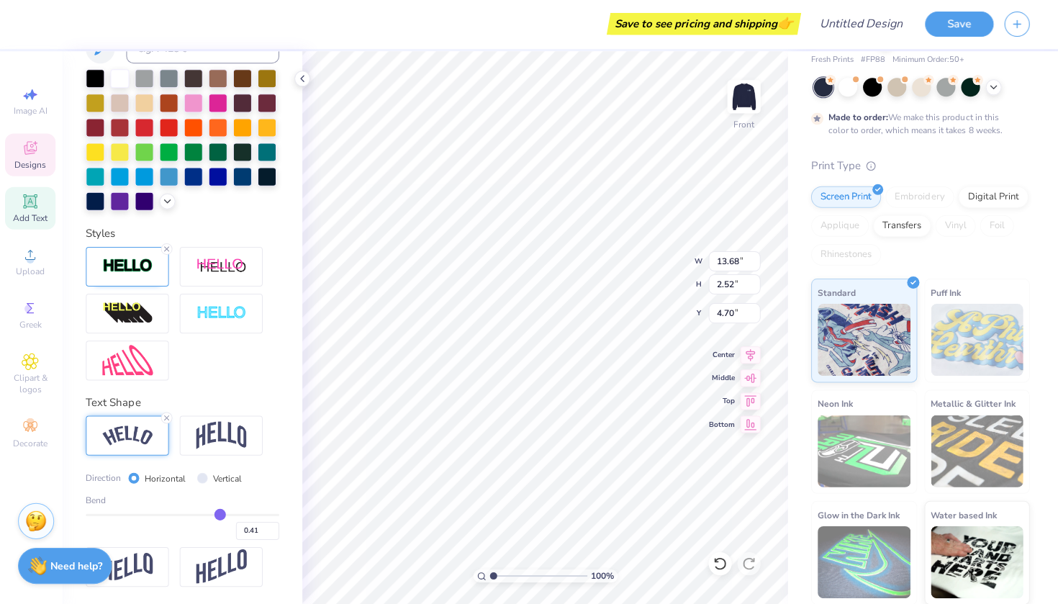
drag, startPoint x: 199, startPoint y: 511, endPoint x: 219, endPoint y: 511, distance: 20.2
type input "0.41"
click at [220, 514] on input "range" at bounding box center [184, 515] width 193 height 2
type input "14.92"
type input "3.43"
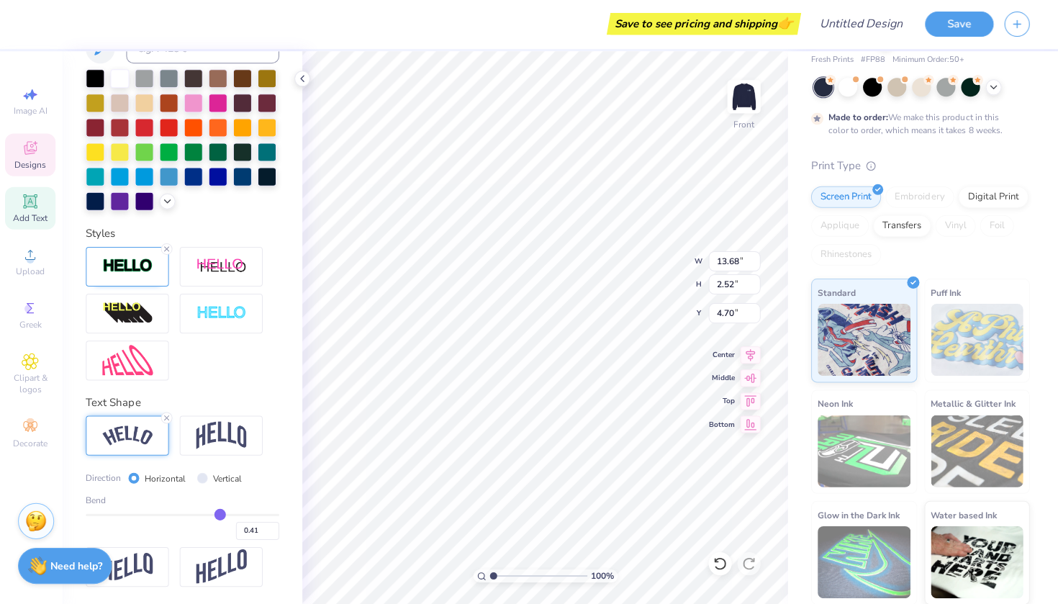
type input "4.20"
type input "0.43"
type input "0.45"
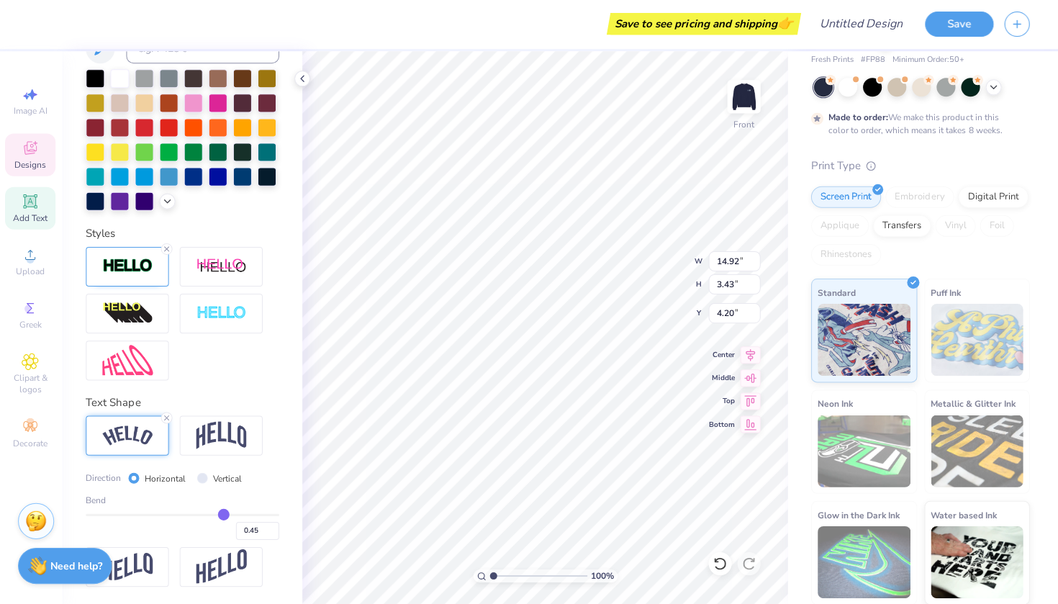
type input "0.48"
type input "0.5"
type input "0.50"
type input "0.51"
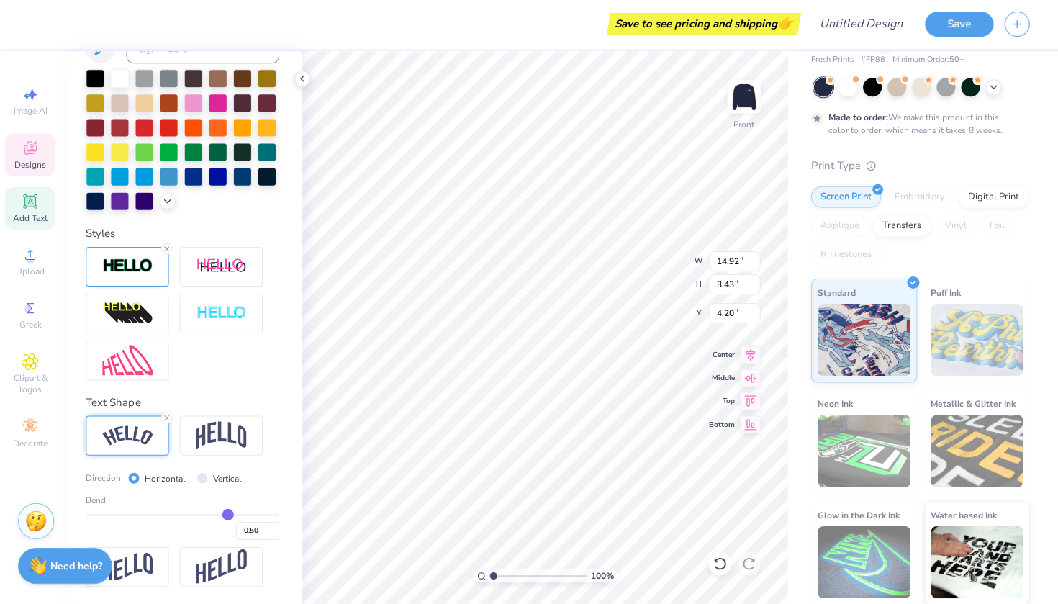
type input "0.51"
type input "0.52"
drag, startPoint x: 219, startPoint y: 511, endPoint x: 229, endPoint y: 511, distance: 10.1
type input "0.52"
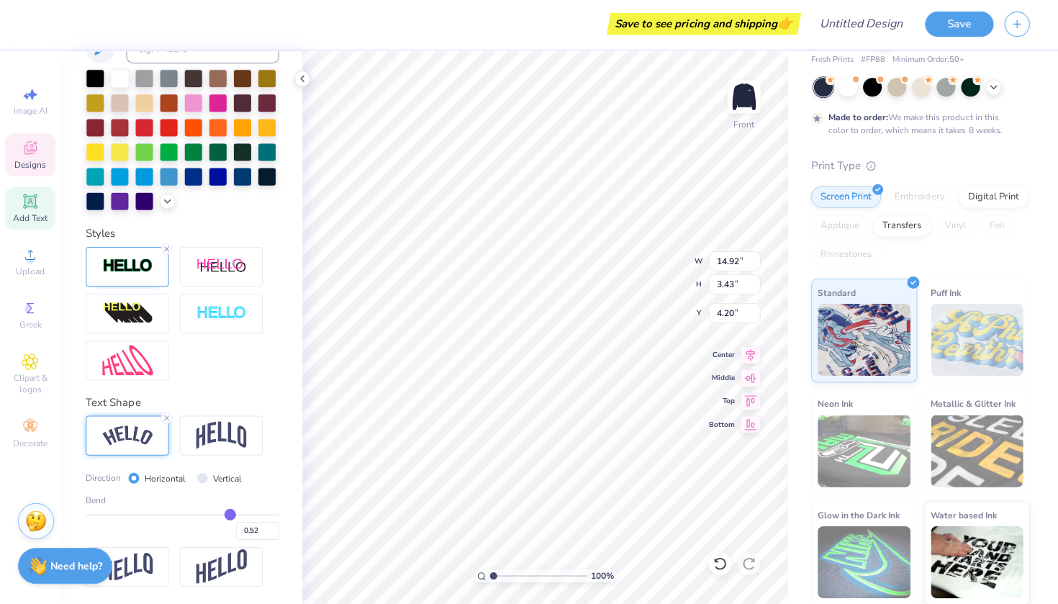
click at [229, 514] on input "range" at bounding box center [184, 515] width 193 height 2
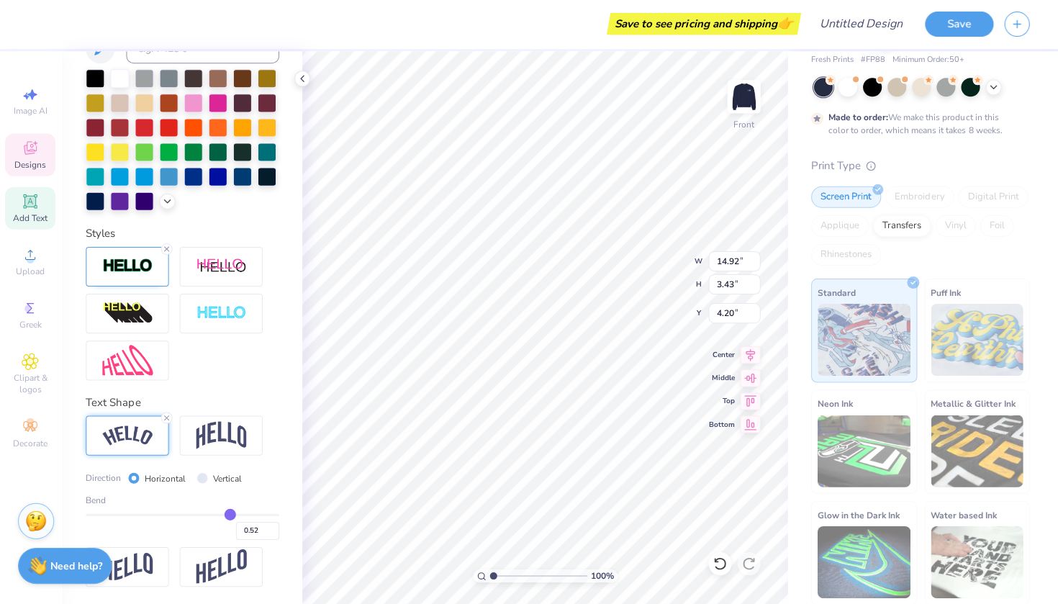
type input "15.43"
type input "4.12"
type input "3.84"
click at [753, 266] on input "15.43" at bounding box center [735, 262] width 52 height 20
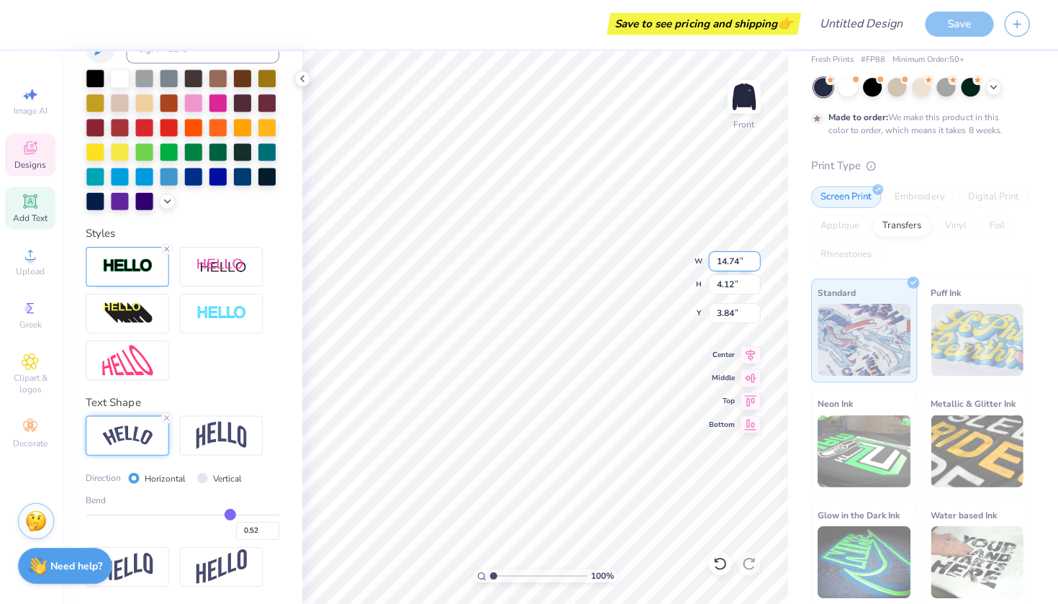
type input "14.73"
click at [752, 262] on input "14.73" at bounding box center [735, 262] width 52 height 20
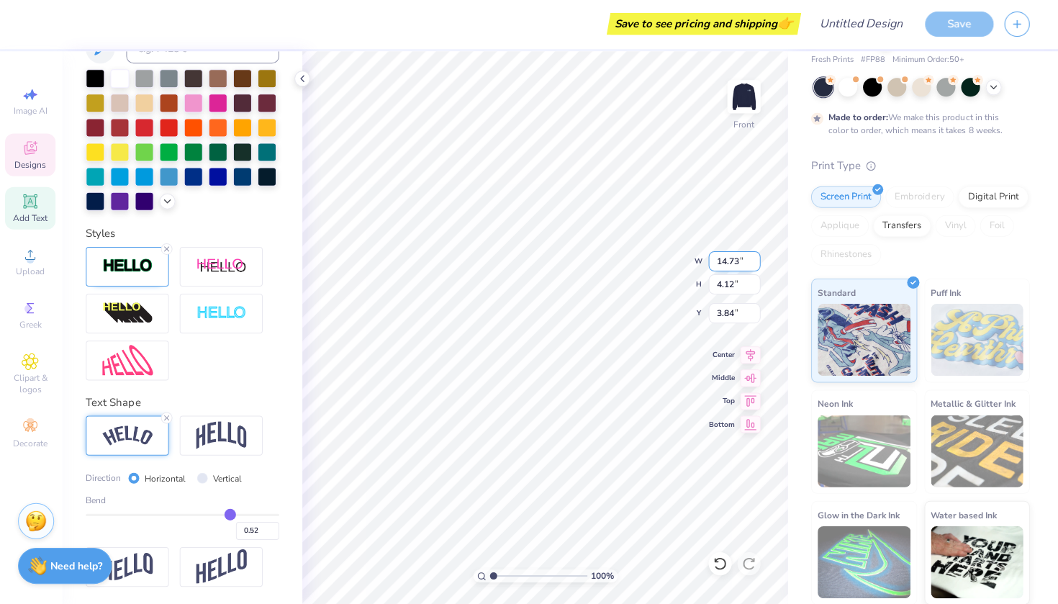
type input "3.93"
type input "3.94"
type textarea "F"
type textarea "J"
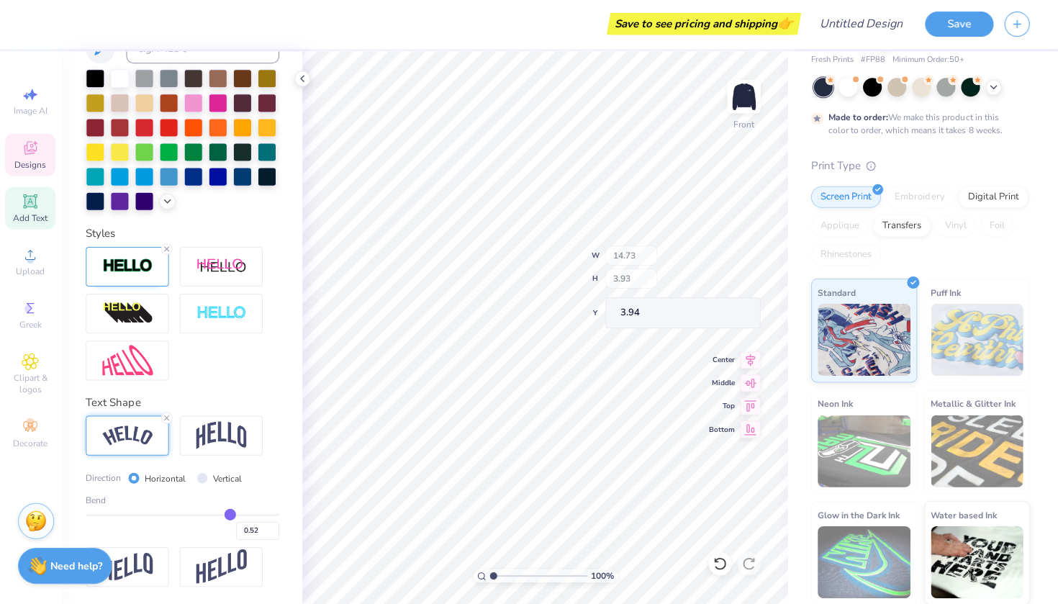
click at [32, 145] on icon at bounding box center [32, 149] width 13 height 13
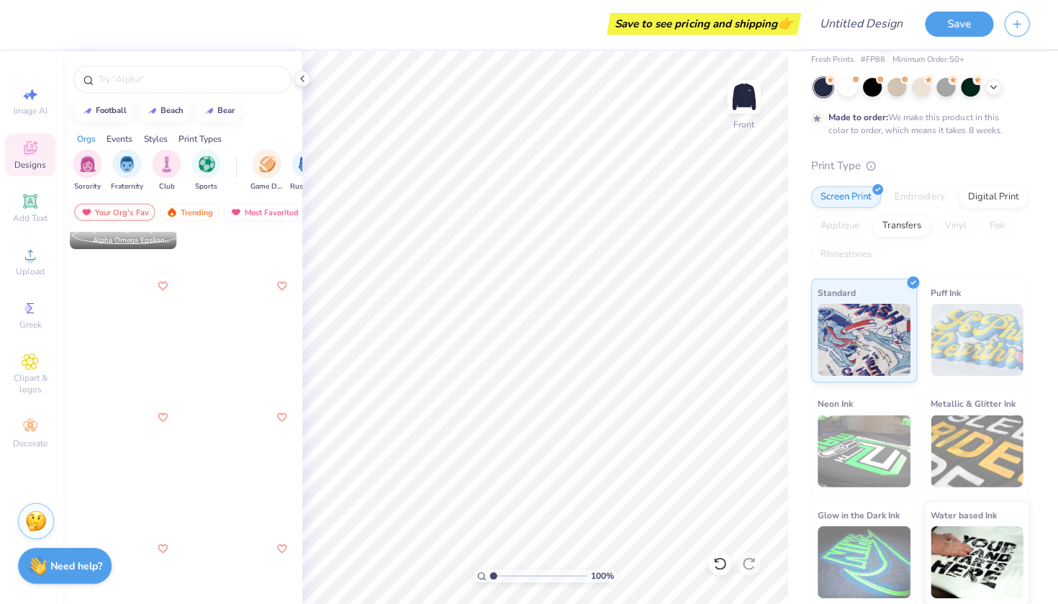
scroll to position [12157, 0]
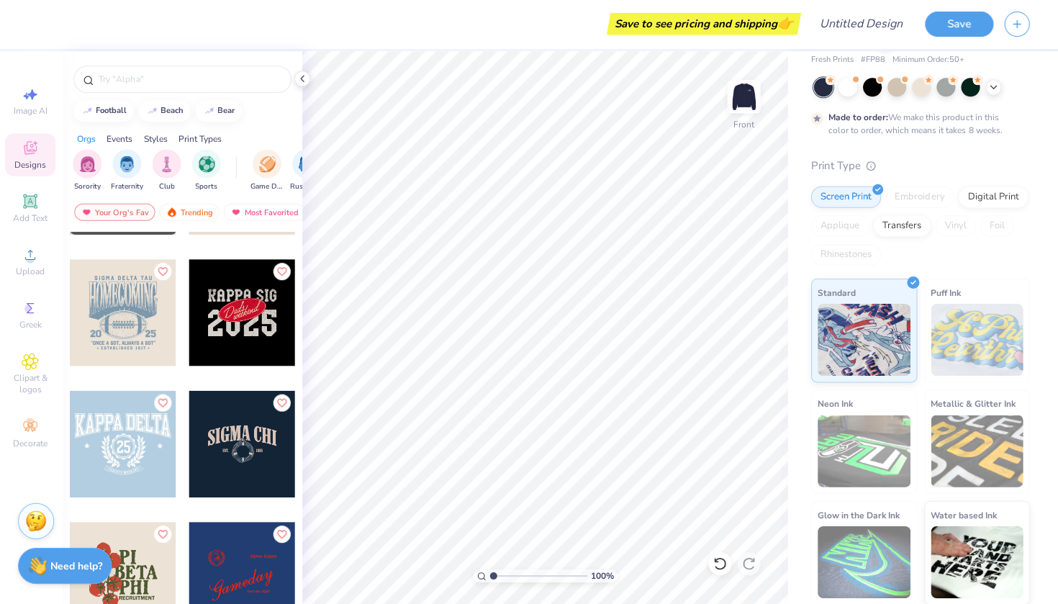
click at [97, 303] on div at bounding box center [125, 313] width 107 height 107
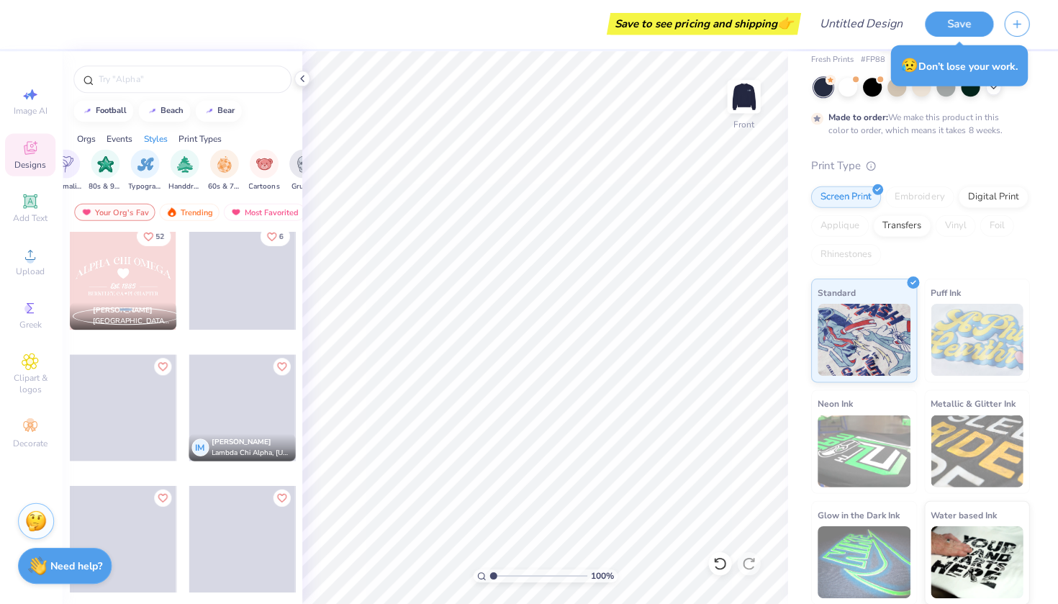
scroll to position [27274, 0]
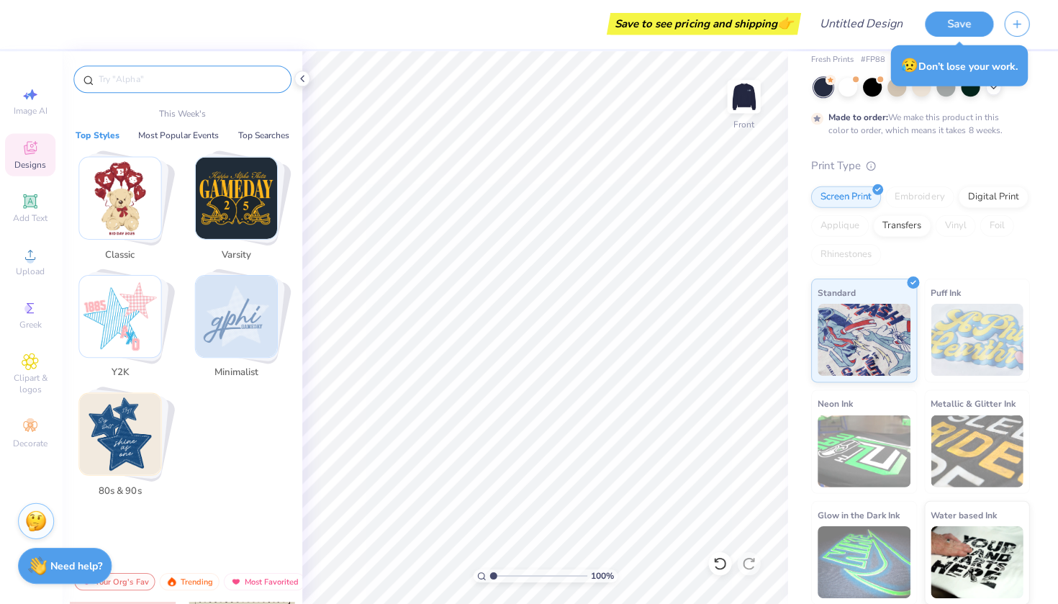
click at [174, 75] on input "text" at bounding box center [191, 80] width 184 height 14
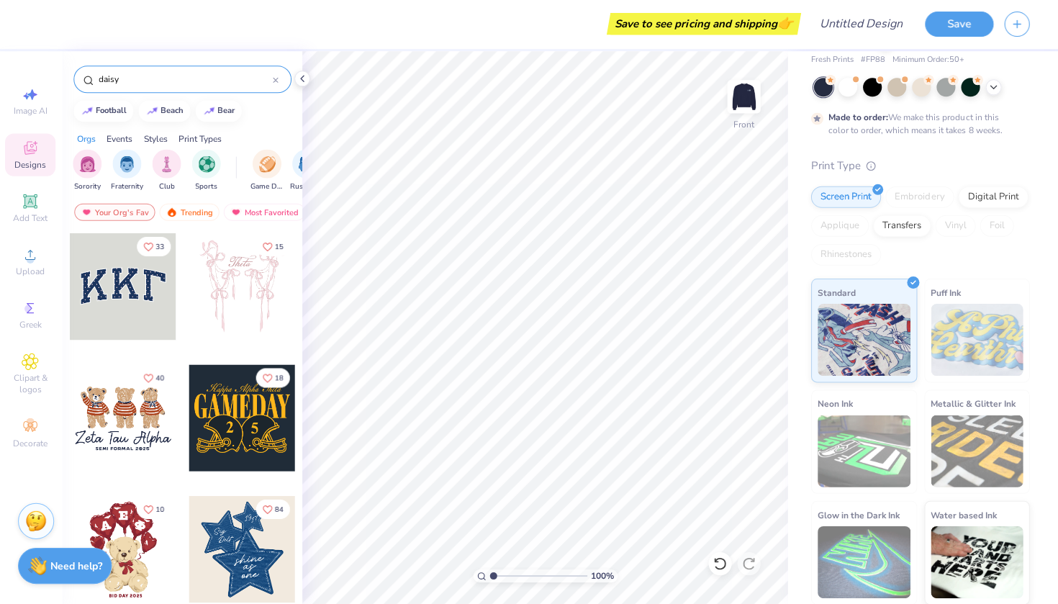
type input "daisy"
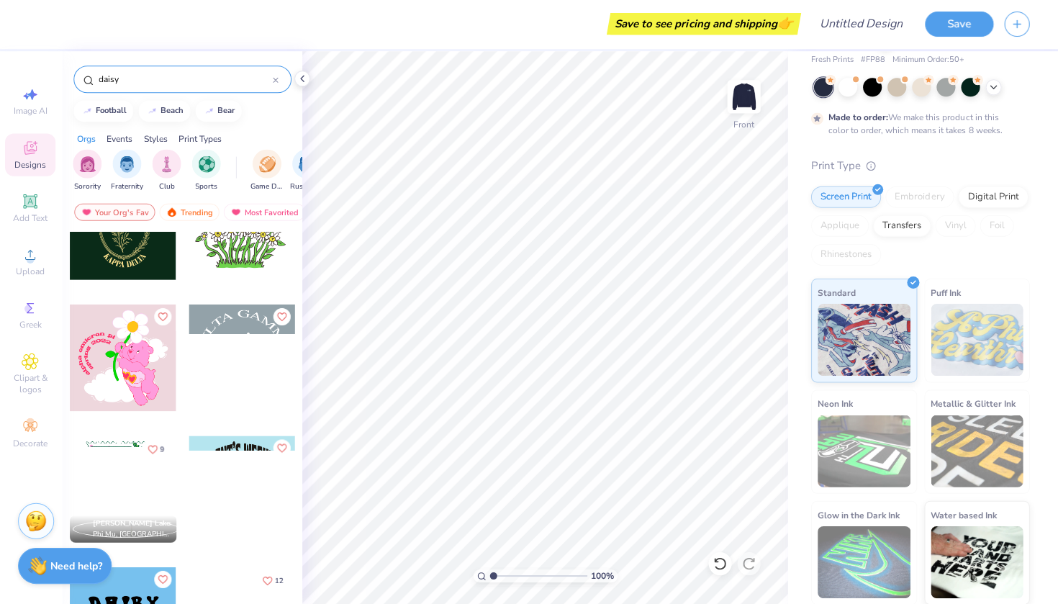
scroll to position [191, 0]
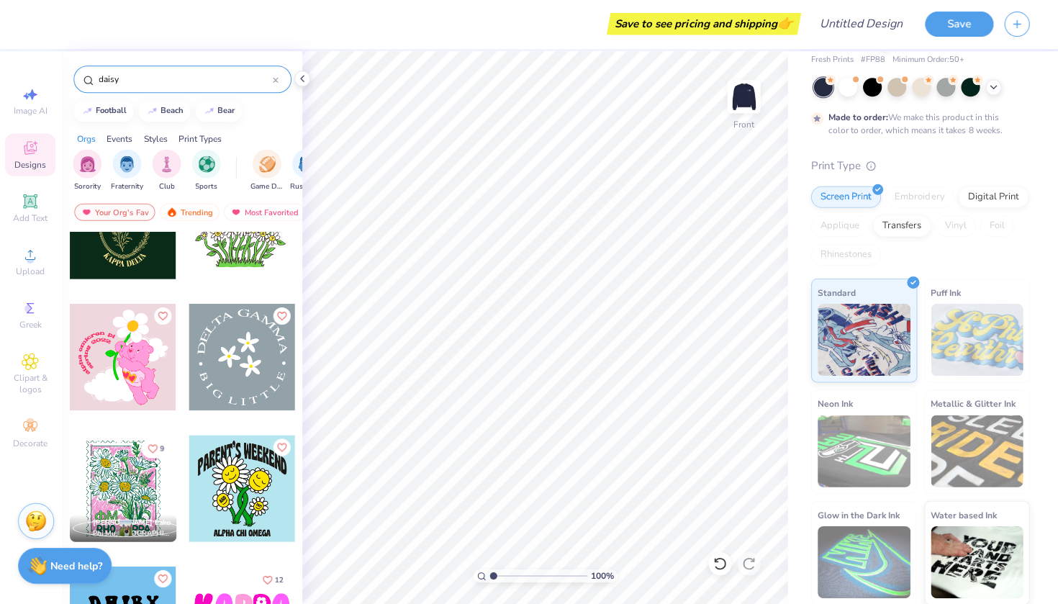
click at [203, 374] on div at bounding box center [244, 357] width 107 height 107
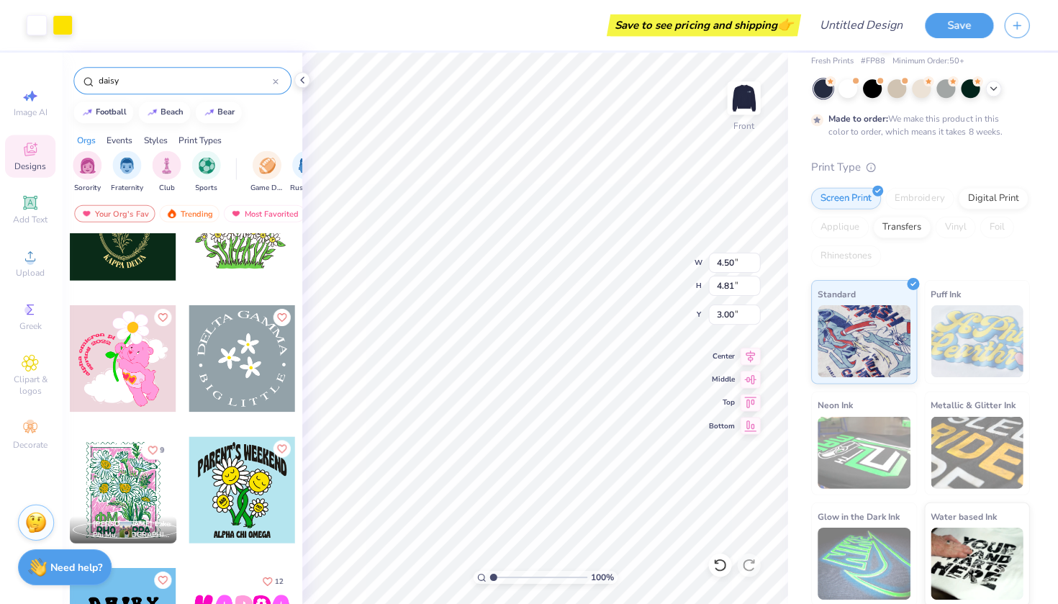
type input "7.28"
type input "9.66"
type input "10.34"
type input "13.09"
type input "14.02"
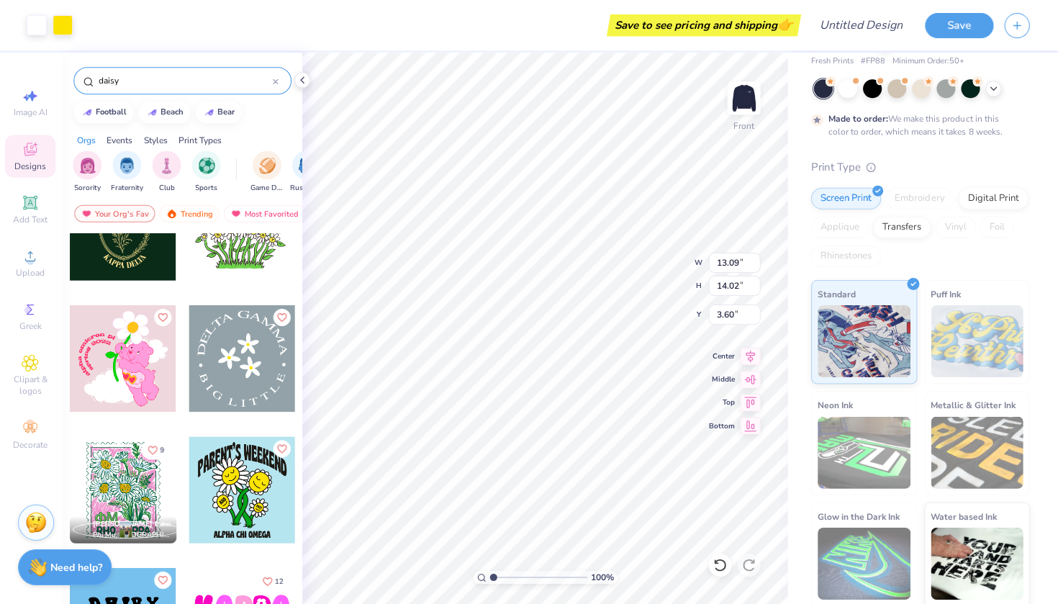
type input "4.49"
click at [744, 90] on img at bounding box center [744, 98] width 58 height 58
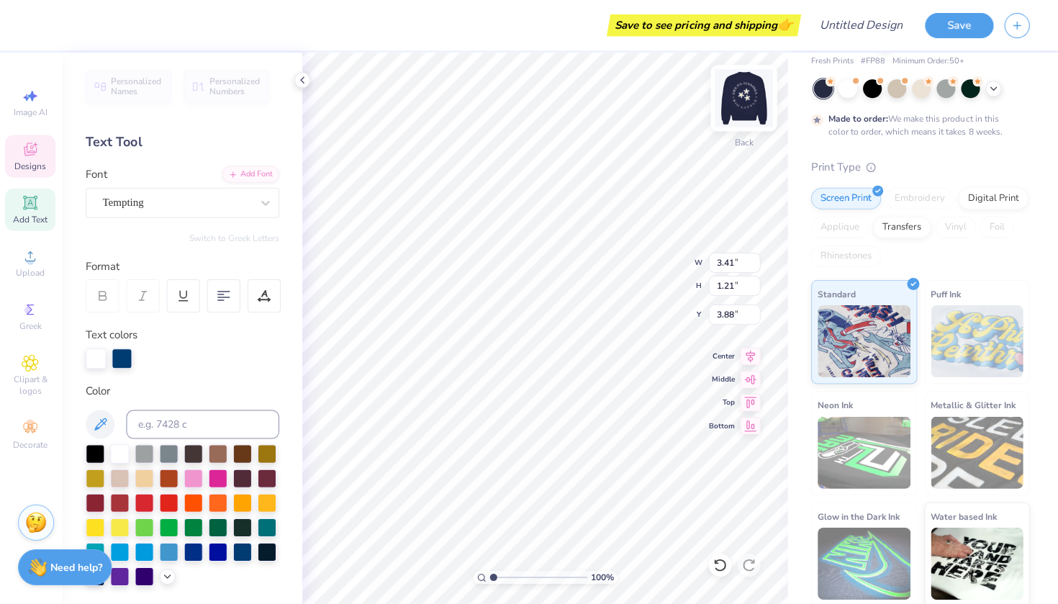
click at [741, 92] on img at bounding box center [744, 98] width 58 height 58
click at [746, 99] on img at bounding box center [744, 98] width 58 height 58
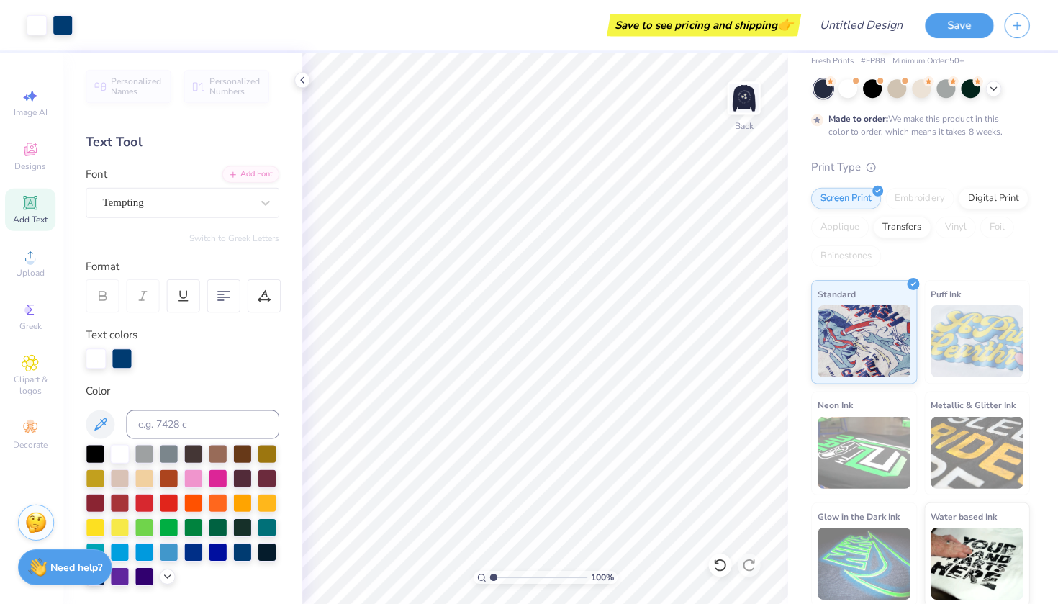
click at [746, 99] on img at bounding box center [744, 97] width 29 height 29
click at [733, 103] on img at bounding box center [744, 98] width 58 height 58
click at [744, 94] on img at bounding box center [744, 98] width 58 height 58
click at [24, 154] on icon at bounding box center [32, 148] width 17 height 17
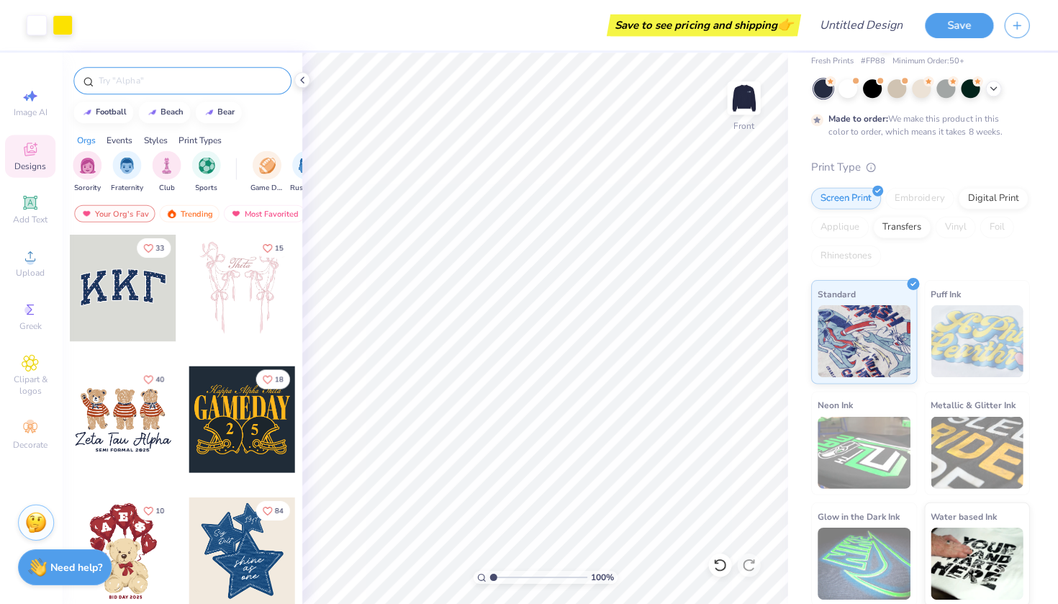
click at [159, 84] on input "text" at bounding box center [191, 80] width 184 height 14
type input "daisy"
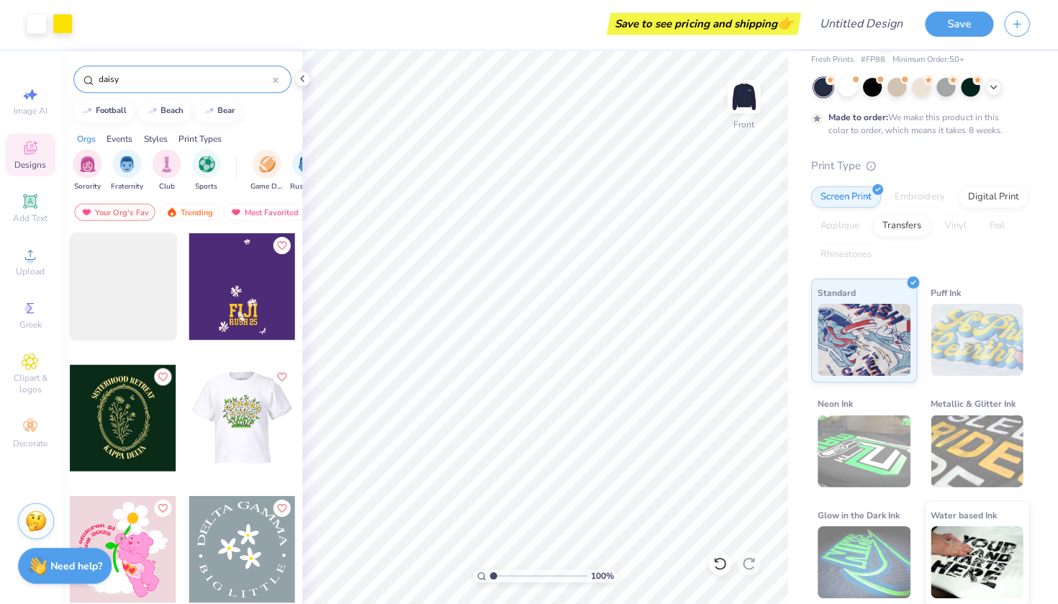
scroll to position [-1, 0]
click at [117, 320] on div "9 [PERSON_NAME] Lakes Phi Mu, [GEOGRAPHIC_DATA] 12" at bounding box center [184, 445] width 239 height 424
click at [119, 271] on div at bounding box center [125, 287] width 119 height 119
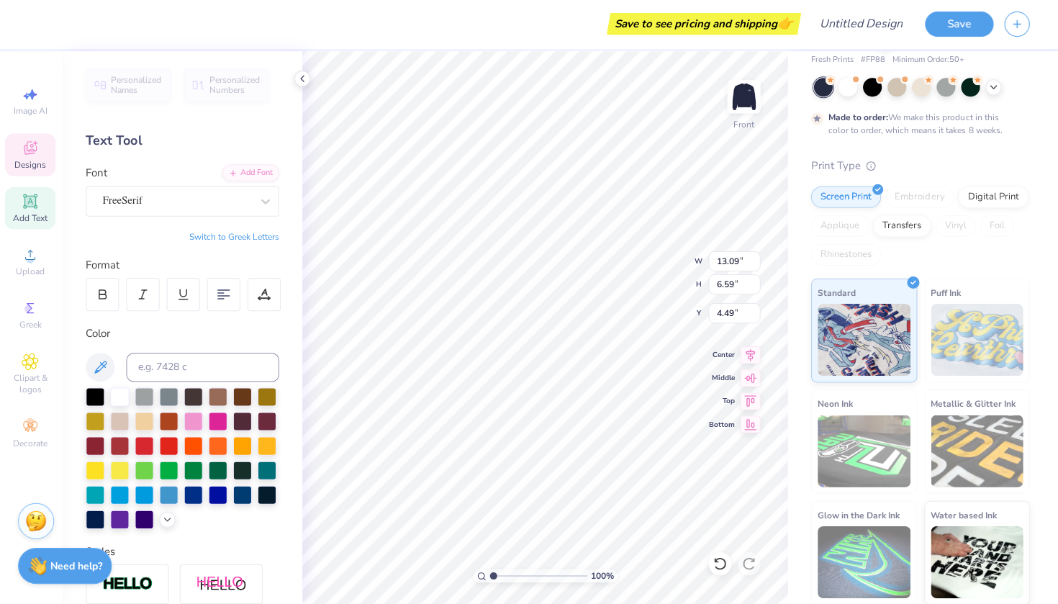
type textarea "H"
type textarea "CLASS OF 2027"
type input "12.57"
type input "4.92"
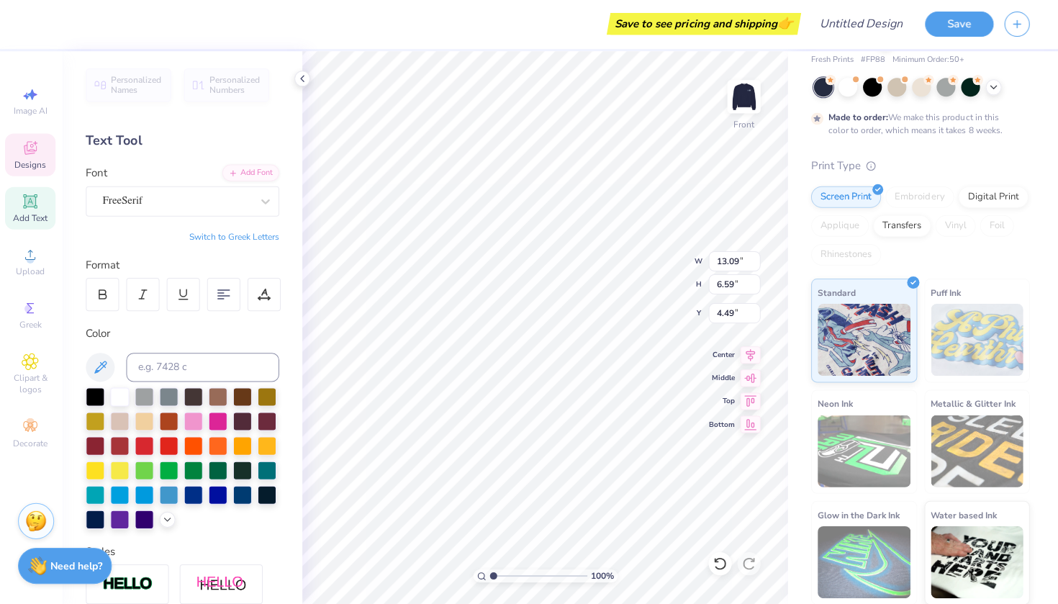
type input "13.59"
click at [738, 260] on input "12.93" at bounding box center [735, 262] width 52 height 20
click at [696, 260] on div "100 % Front W 12.93 12.93 " H 13.36 13.36 " Y 4.91 4.91 " Center [GEOGRAPHIC_DA…" at bounding box center [546, 328] width 484 height 551
drag, startPoint x: 724, startPoint y: 257, endPoint x: 713, endPoint y: 257, distance: 11.5
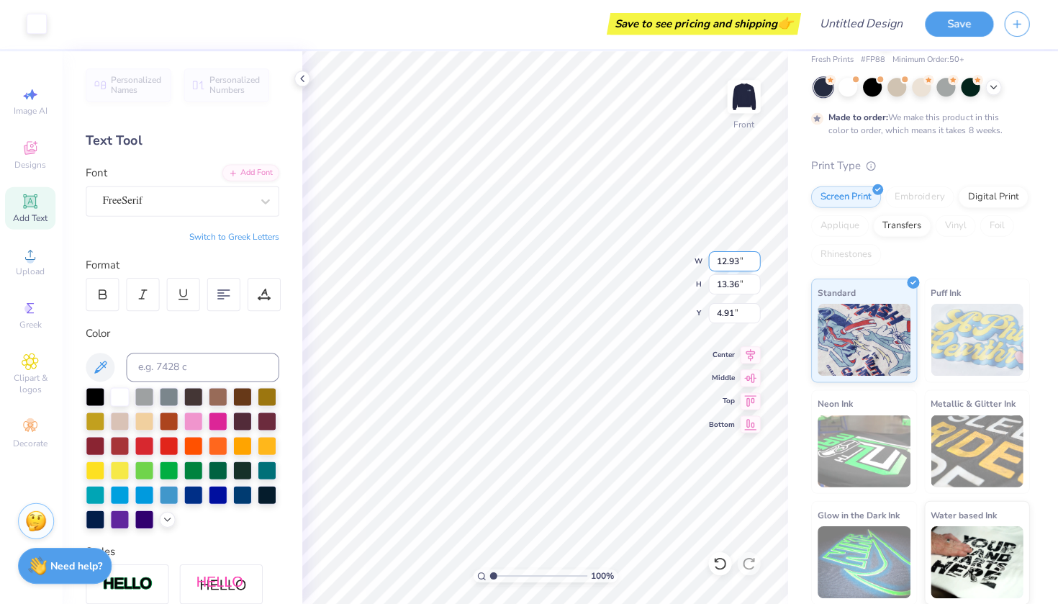
click at [713, 257] on input "12.93" at bounding box center [735, 262] width 52 height 20
click at [689, 309] on div "100 % Front W 11.93 11.93 " H 12.32 12.32 " Y 5.43 5.43 " Center Middle Top Bot…" at bounding box center [546, 328] width 484 height 551
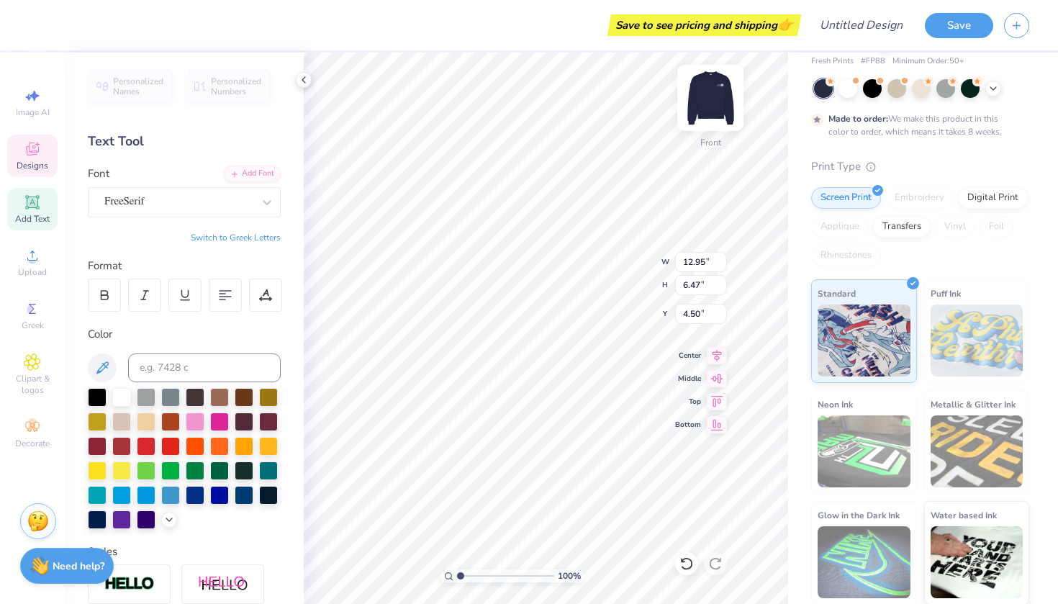
click at [715, 99] on img at bounding box center [711, 98] width 58 height 58
click at [713, 97] on img at bounding box center [711, 98] width 58 height 58
click at [718, 109] on img at bounding box center [711, 98] width 58 height 58
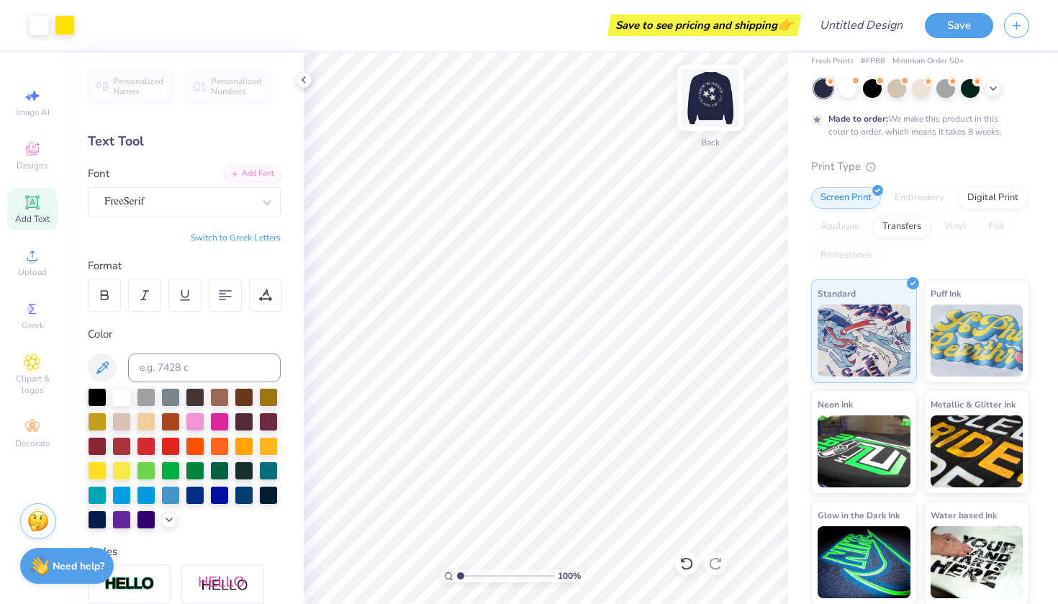
click at [722, 89] on img at bounding box center [711, 98] width 58 height 58
click at [705, 91] on img at bounding box center [711, 98] width 58 height 58
click at [707, 96] on img at bounding box center [711, 98] width 58 height 58
click at [714, 99] on img at bounding box center [711, 98] width 58 height 58
click at [702, 109] on img at bounding box center [711, 98] width 58 height 58
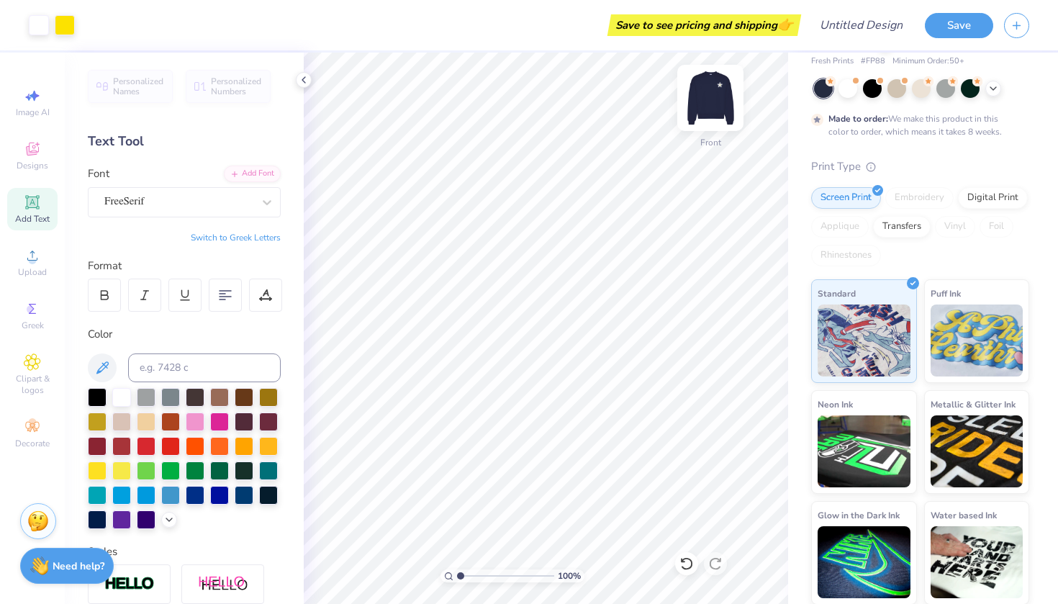
click at [715, 88] on img at bounding box center [711, 98] width 58 height 58
click at [711, 96] on img at bounding box center [711, 98] width 58 height 58
click at [41, 201] on div "Add Text" at bounding box center [32, 209] width 50 height 42
click at [714, 109] on img at bounding box center [711, 98] width 58 height 58
click at [718, 89] on img at bounding box center [711, 98] width 58 height 58
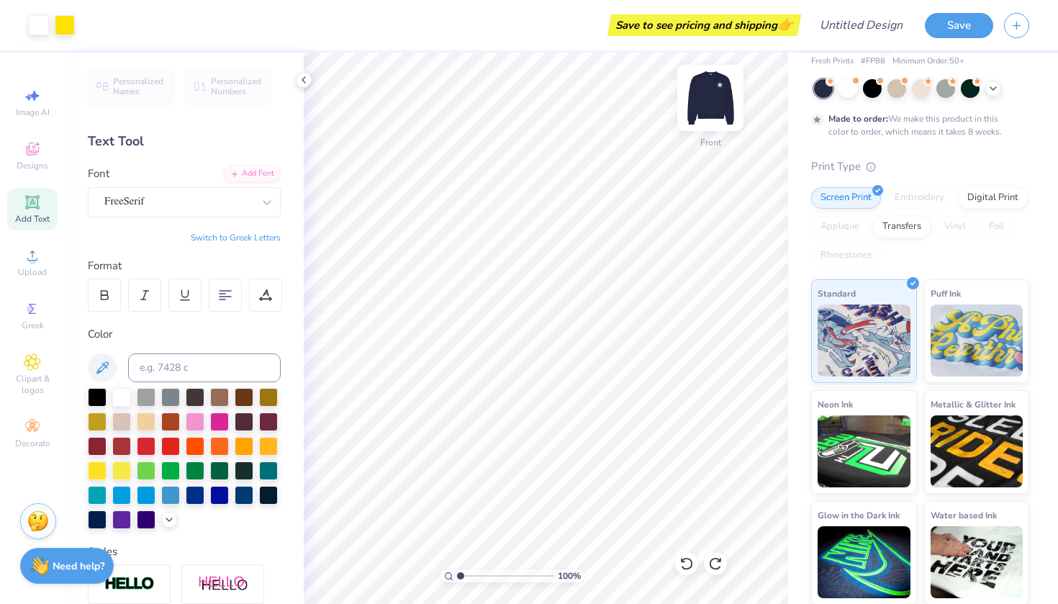
click at [713, 104] on img at bounding box center [711, 98] width 58 height 58
drag, startPoint x: 713, startPoint y: 104, endPoint x: 723, endPoint y: 86, distance: 20.9
click at [723, 86] on img at bounding box center [711, 98] width 58 height 58
click at [718, 107] on img at bounding box center [711, 98] width 58 height 58
click at [39, 209] on icon at bounding box center [32, 202] width 14 height 14
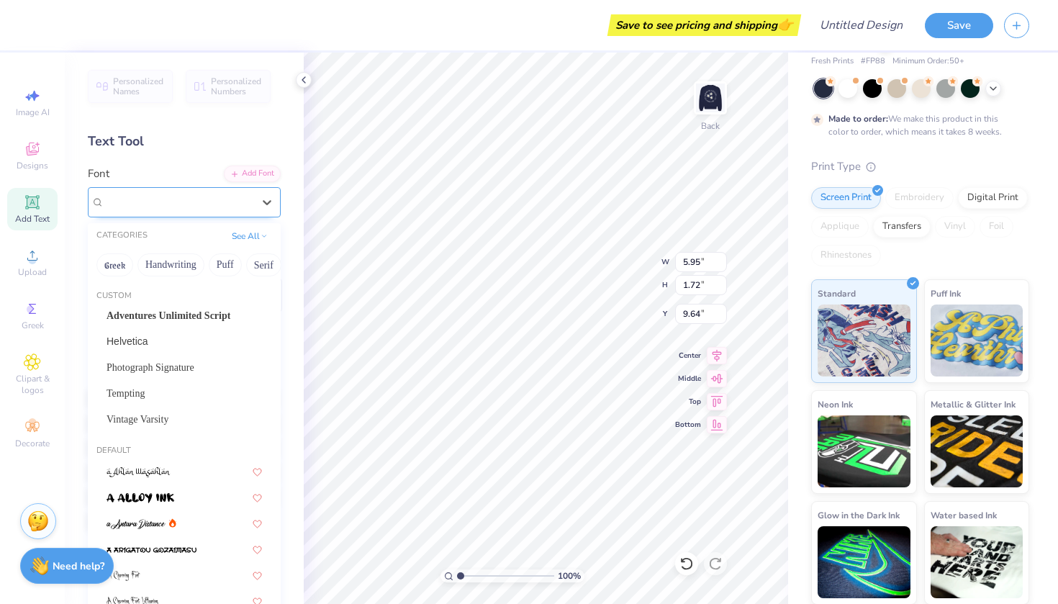
click at [182, 202] on div "Super Dream" at bounding box center [178, 202] width 151 height 22
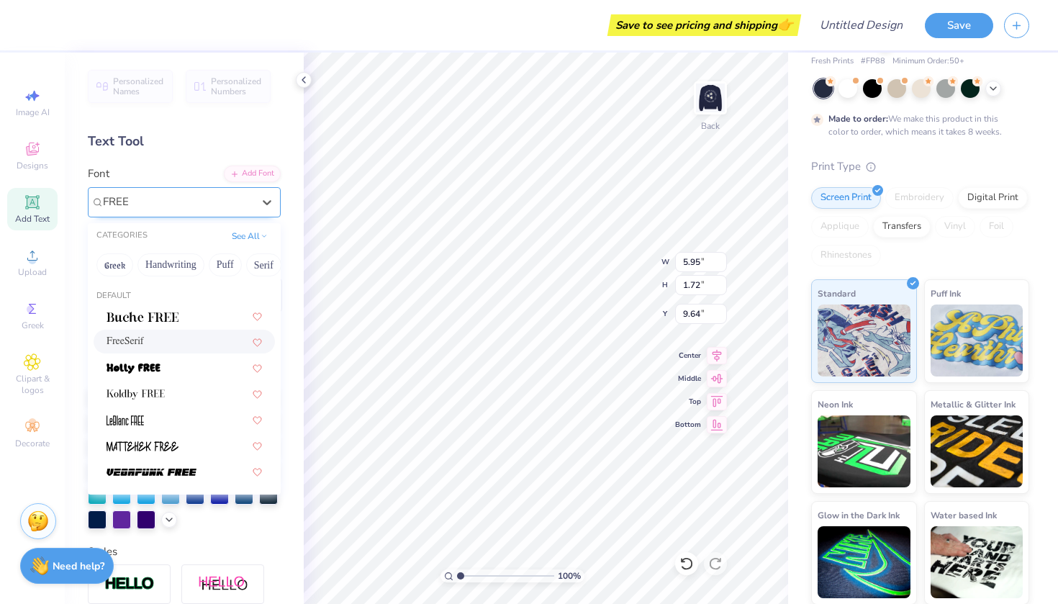
click at [145, 349] on div "FreeSerif" at bounding box center [184, 341] width 155 height 15
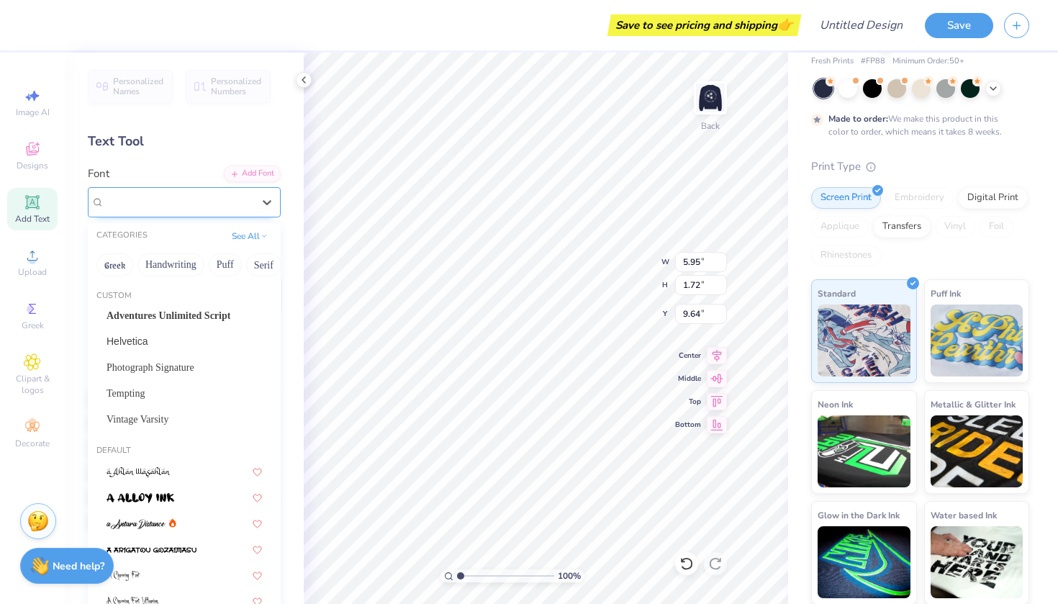
click at [208, 196] on div "FreeSerif" at bounding box center [178, 202] width 151 height 22
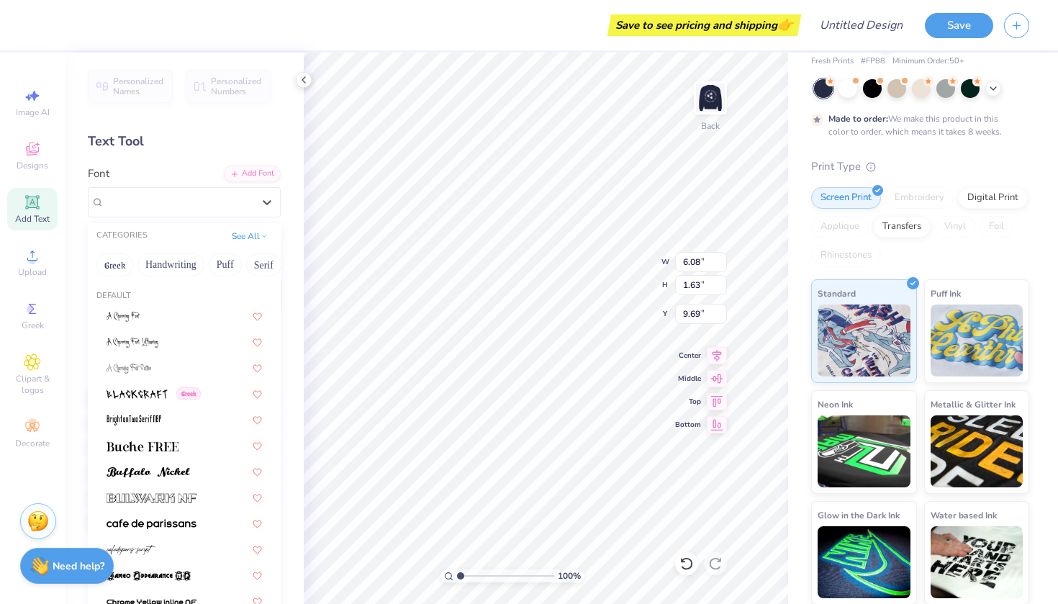
click at [190, 206] on div at bounding box center [178, 202] width 151 height 17
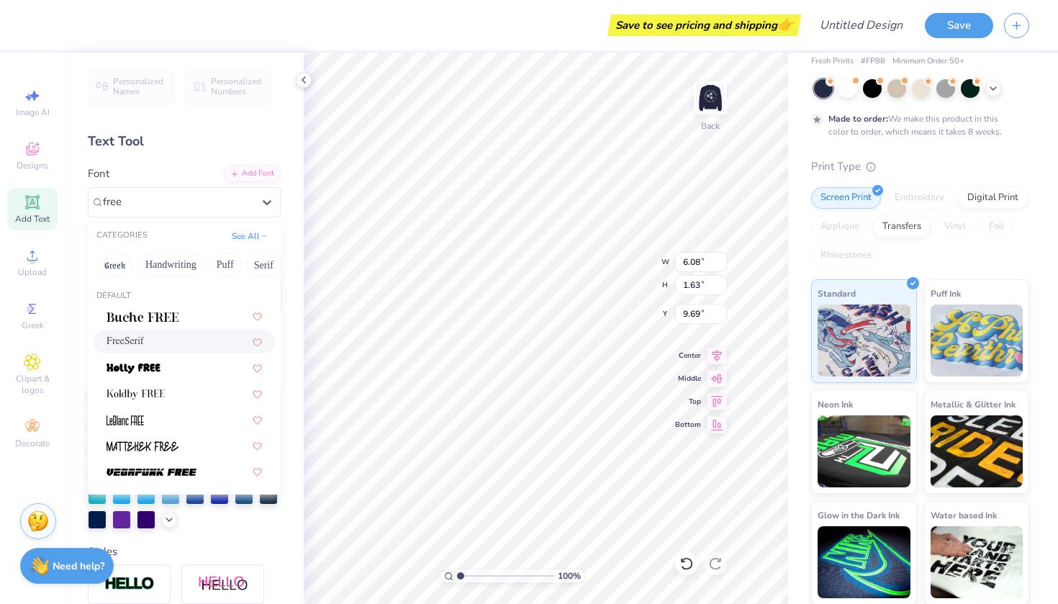
click at [166, 343] on div "FreeSerif" at bounding box center [184, 341] width 155 height 15
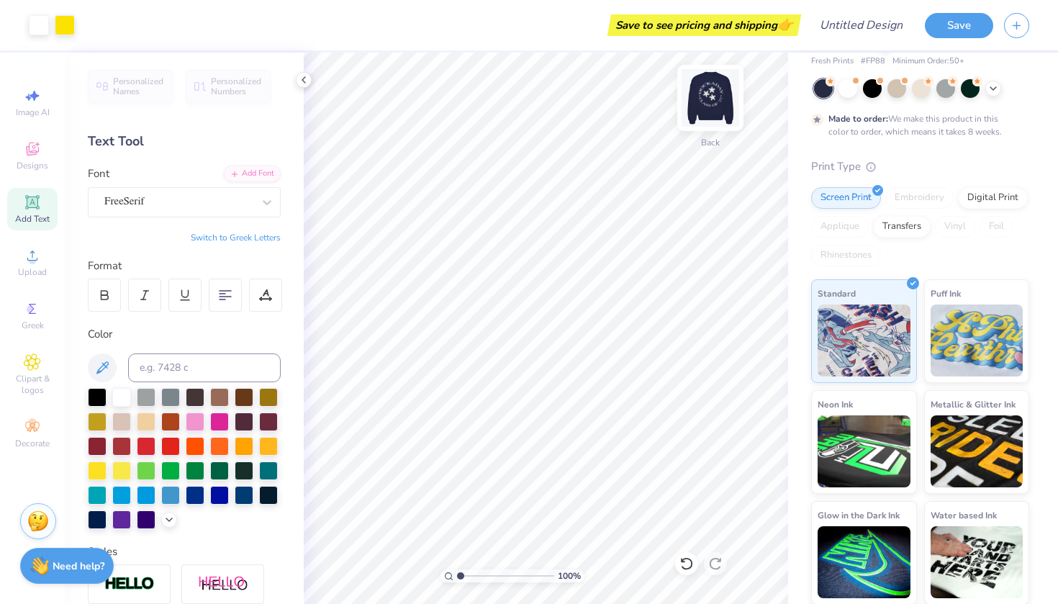
click at [706, 105] on img at bounding box center [711, 98] width 58 height 58
click at [706, 86] on img at bounding box center [711, 98] width 58 height 58
click at [304, 77] on icon at bounding box center [304, 80] width 12 height 12
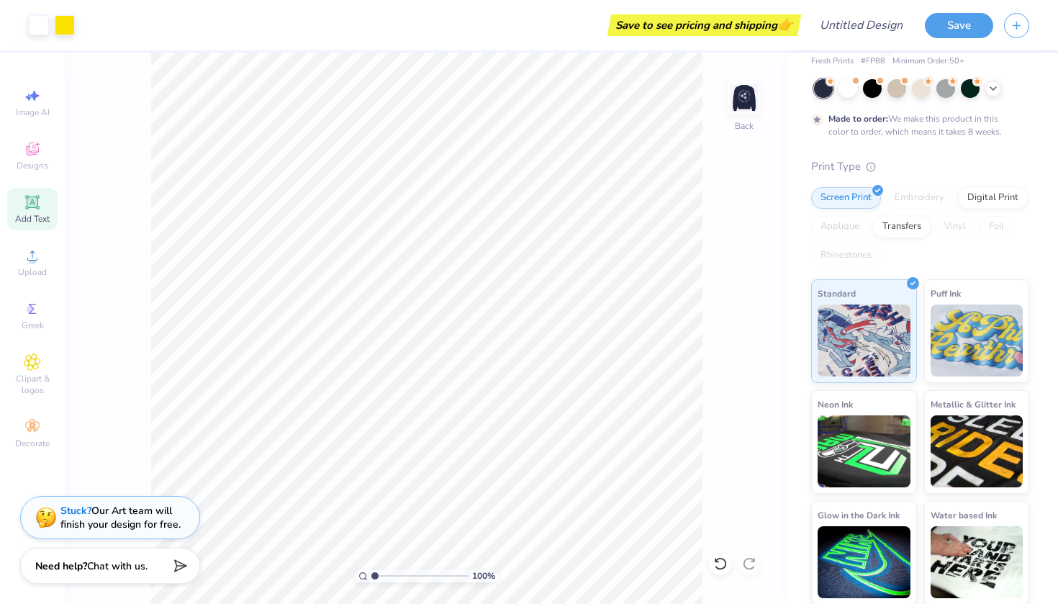
scroll to position [0, 0]
click at [742, 104] on img at bounding box center [744, 98] width 58 height 58
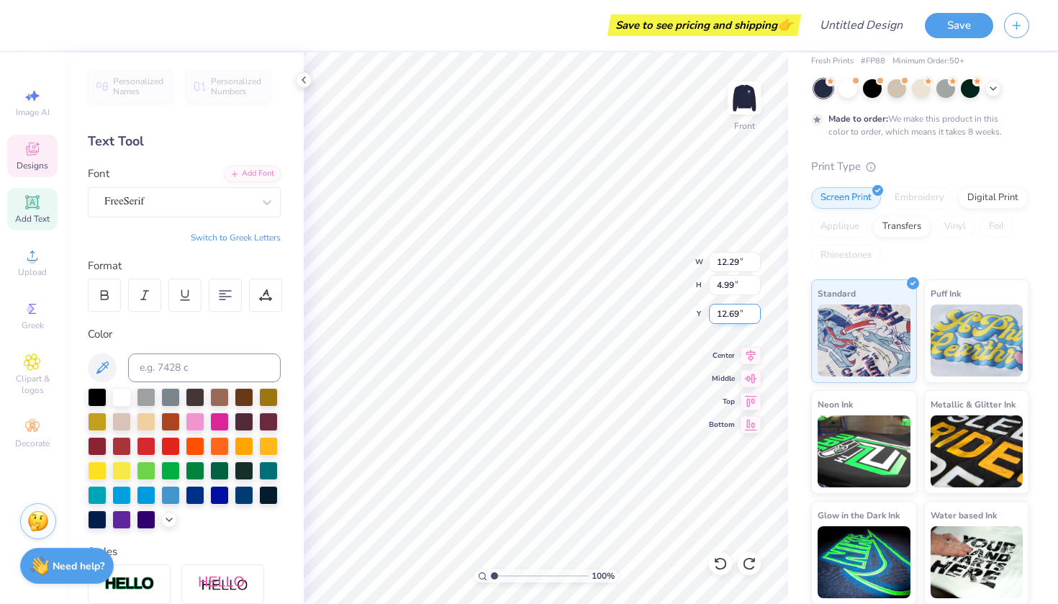
drag, startPoint x: 726, startPoint y: 313, endPoint x: 736, endPoint y: 314, distance: 10.1
click at [736, 314] on input "12.69" at bounding box center [735, 314] width 52 height 20
click at [684, 312] on div "100 % Front W 12.29 12.29 " H 4.99 4.99 " Y 12.69 12.69 " Center Middle Top Bot…" at bounding box center [546, 328] width 484 height 551
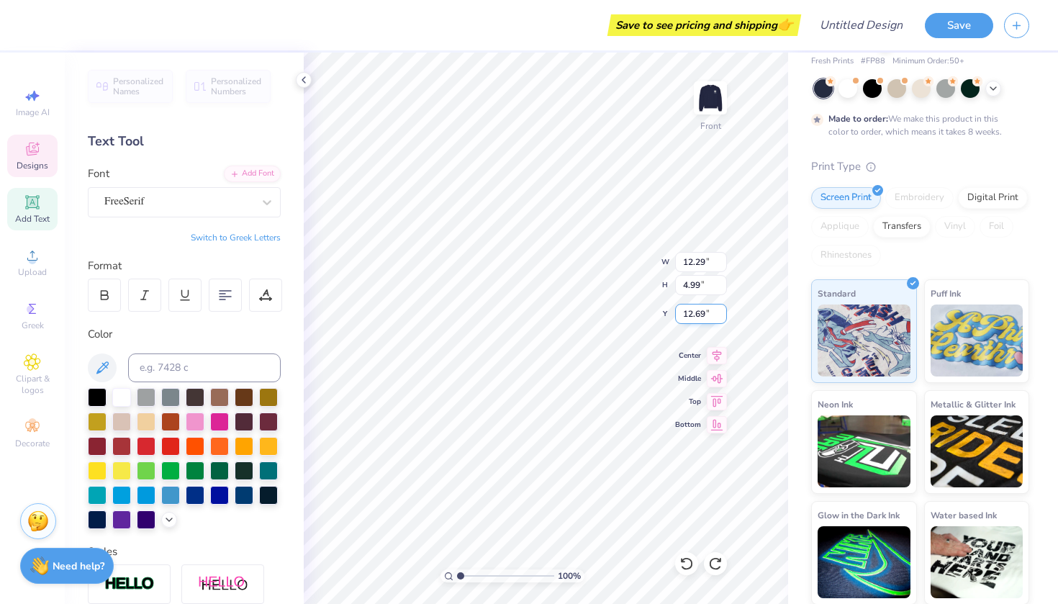
click at [636, 311] on div "100 % Front W 12.29 12.29 " H 4.99 4.99 " Y 12.69 12.69 " Center Middle Top Bot…" at bounding box center [546, 328] width 484 height 551
click at [693, 315] on input "12.69" at bounding box center [701, 314] width 52 height 20
click at [652, 315] on div "100 % Front W 12.29 12.29 " H 4.99 4.99 " Y 12.69 12.69 " Center Middle Top Bot…" at bounding box center [546, 328] width 484 height 551
click at [695, 279] on input "4.99" at bounding box center [701, 285] width 52 height 20
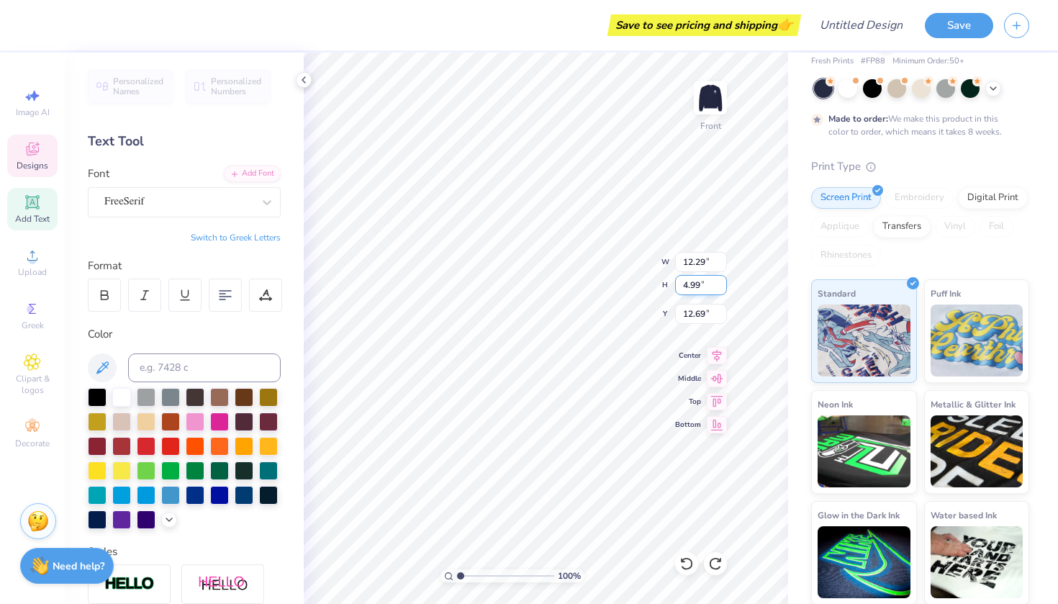
click at [672, 279] on div "100 % Front W 12.29 12.29 " H 4.99 4.99 " Y 12.69 12.69 " Center Middle Top Bot…" at bounding box center [546, 328] width 484 height 551
click at [720, 283] on input "5.33" at bounding box center [701, 285] width 52 height 20
click at [720, 283] on input "5.34" at bounding box center [701, 285] width 52 height 20
click at [720, 283] on input "5.35" at bounding box center [701, 285] width 52 height 20
click at [720, 283] on input "5.36" at bounding box center [701, 285] width 52 height 20
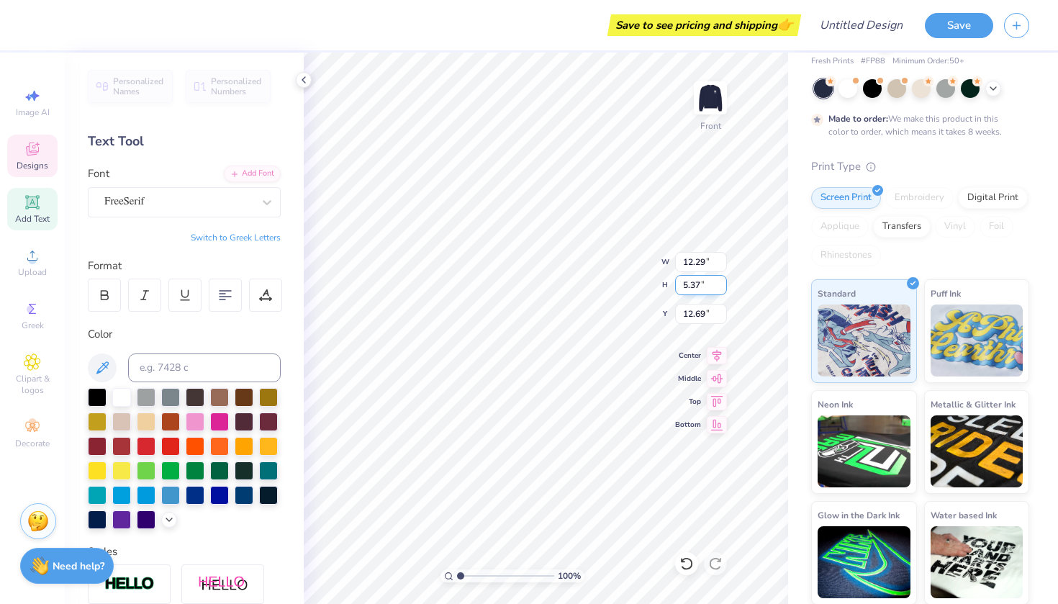
click at [720, 283] on input "5.37" at bounding box center [701, 285] width 52 height 20
click at [720, 283] on input "5.38" at bounding box center [701, 285] width 52 height 20
click at [720, 283] on input "5.39" at bounding box center [701, 285] width 52 height 20
click at [720, 283] on input "5.4" at bounding box center [701, 285] width 52 height 20
click at [720, 283] on input "5.41" at bounding box center [701, 285] width 52 height 20
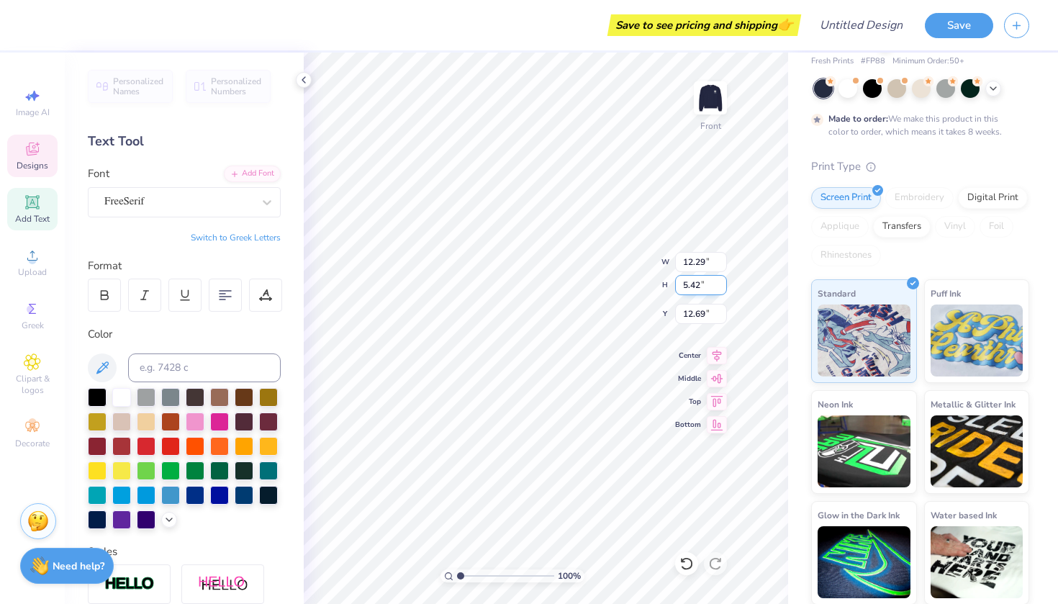
click at [720, 283] on input "5.42" at bounding box center [701, 285] width 52 height 20
click at [722, 284] on input "5.43" at bounding box center [701, 285] width 52 height 20
click at [722, 284] on input "5.44" at bounding box center [701, 285] width 52 height 20
click at [722, 284] on input "5.45" at bounding box center [701, 285] width 52 height 20
click at [722, 284] on input "5.46" at bounding box center [701, 285] width 52 height 20
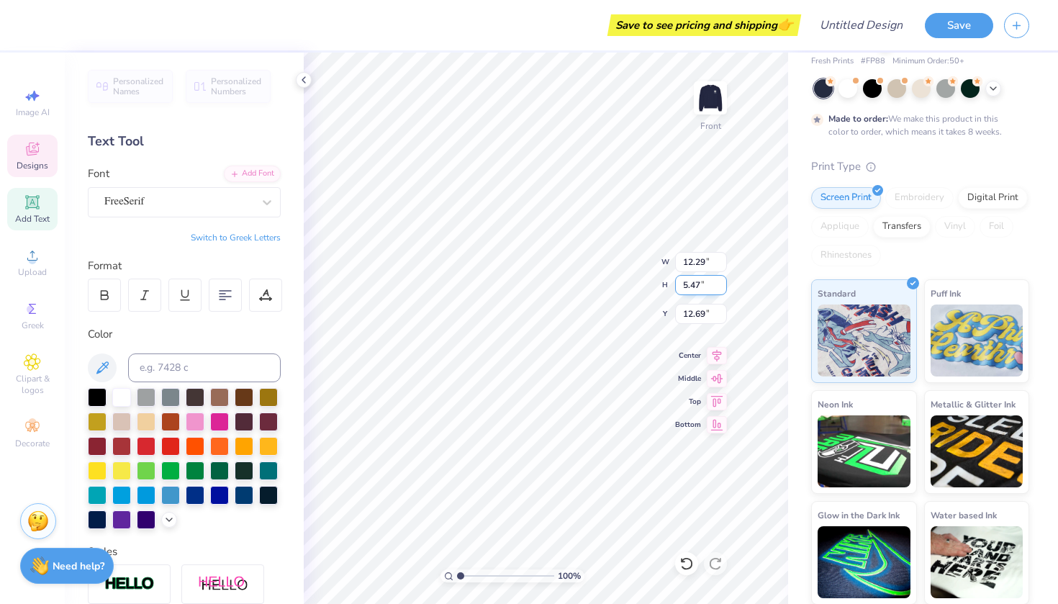
click at [722, 284] on input "5.47" at bounding box center [701, 285] width 52 height 20
click at [722, 284] on input "5.48" at bounding box center [701, 285] width 52 height 20
click at [722, 284] on input "5.49" at bounding box center [701, 285] width 52 height 20
click at [722, 284] on input "5.5" at bounding box center [701, 285] width 52 height 20
click at [722, 284] on input "5.51" at bounding box center [701, 285] width 52 height 20
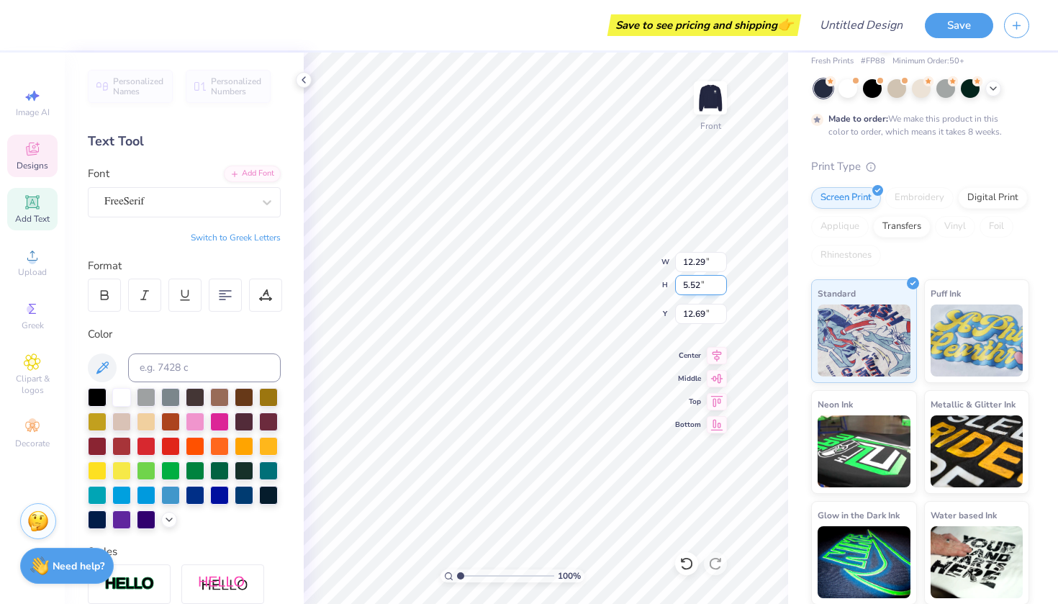
click at [722, 284] on input "5.52" at bounding box center [701, 285] width 52 height 20
click at [722, 284] on input "5.53" at bounding box center [701, 285] width 52 height 20
click at [722, 284] on input "5.54" at bounding box center [701, 285] width 52 height 20
click at [722, 284] on input "5.55" at bounding box center [701, 285] width 52 height 20
click at [722, 284] on input "5.56" at bounding box center [701, 285] width 52 height 20
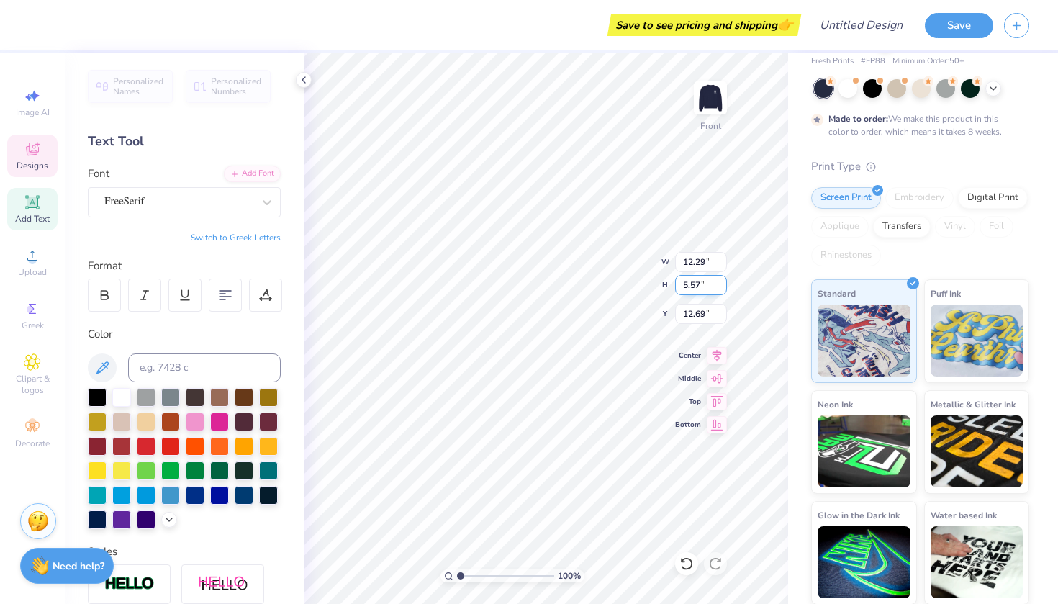
click at [722, 284] on input "5.57" at bounding box center [701, 285] width 52 height 20
click at [722, 284] on input "5.58" at bounding box center [701, 285] width 52 height 20
click at [722, 284] on input "5.59" at bounding box center [701, 285] width 52 height 20
click at [722, 284] on input "5.71" at bounding box center [701, 285] width 52 height 20
click at [721, 291] on input "5.71" at bounding box center [701, 285] width 52 height 20
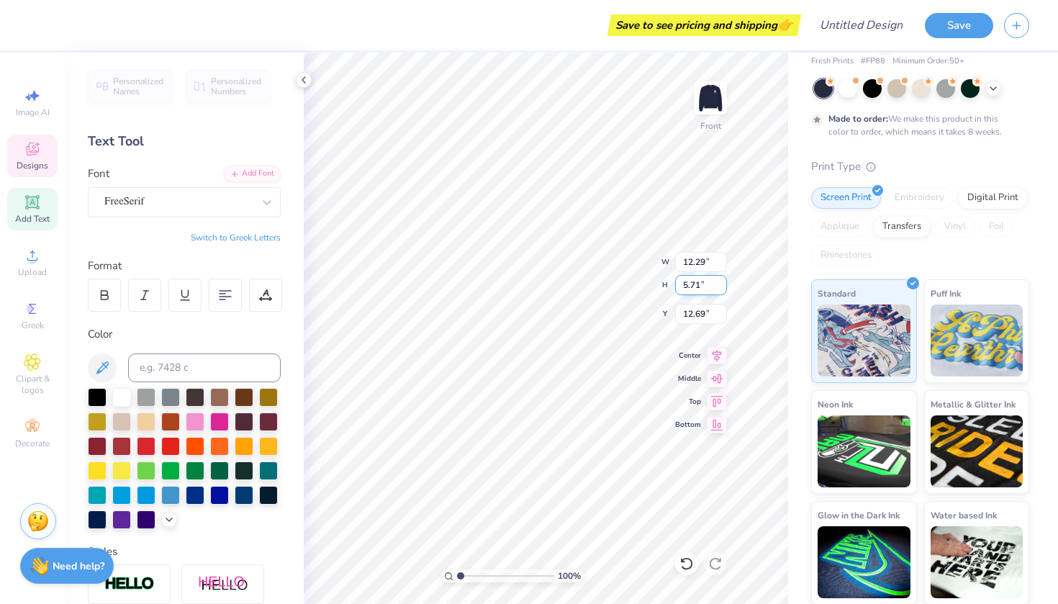
click at [721, 291] on input "5.71" at bounding box center [701, 285] width 52 height 20
click at [721, 317] on input "12.68" at bounding box center [701, 314] width 52 height 20
click at [721, 317] on input "12.67" at bounding box center [701, 314] width 52 height 20
click at [721, 317] on input "12.66" at bounding box center [701, 314] width 52 height 20
click at [721, 317] on input "12.59" at bounding box center [701, 314] width 52 height 20
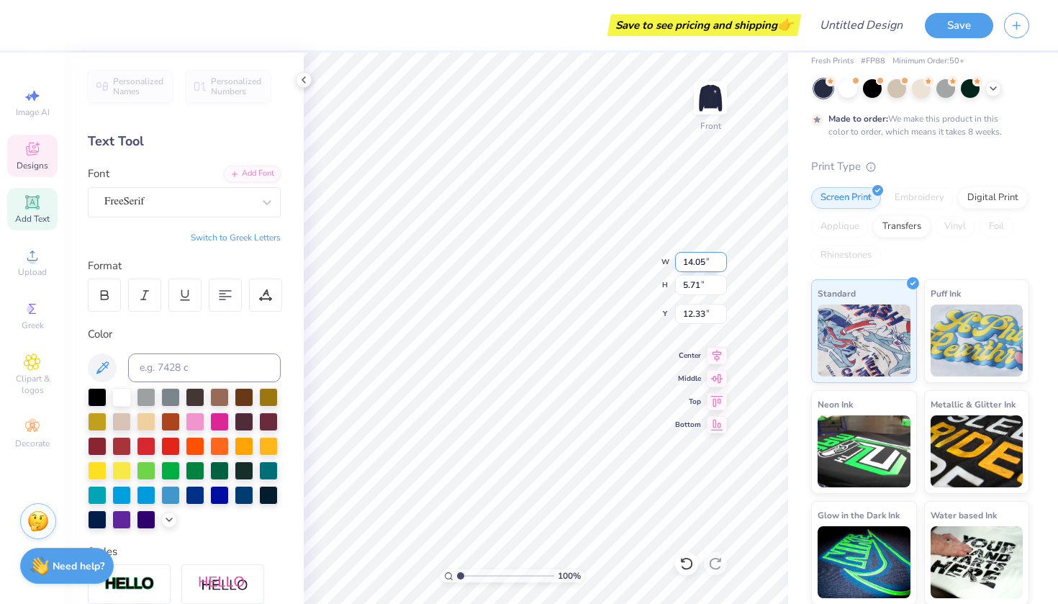
click at [722, 268] on input "14.05" at bounding box center [701, 262] width 52 height 20
click at [722, 265] on input "13.88" at bounding box center [701, 262] width 52 height 20
click at [722, 265] on input "13.87" at bounding box center [701, 262] width 52 height 20
click at [722, 265] on input "13.86" at bounding box center [701, 262] width 52 height 20
click at [722, 265] on input "13.85" at bounding box center [701, 262] width 52 height 20
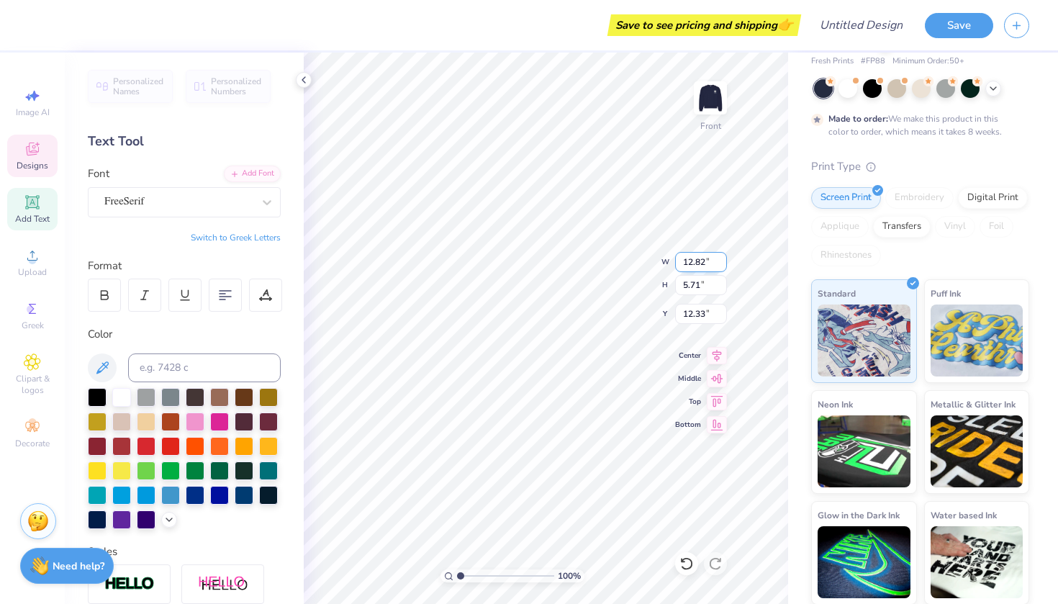
click at [722, 265] on input "12.82" at bounding box center [701, 262] width 52 height 20
click at [723, 314] on input "12.32" at bounding box center [701, 314] width 52 height 20
click at [723, 315] on input "4.92" at bounding box center [701, 314] width 52 height 20
click at [723, 285] on input "4.82" at bounding box center [701, 285] width 52 height 20
click at [723, 282] on input "6.31" at bounding box center [701, 285] width 52 height 20
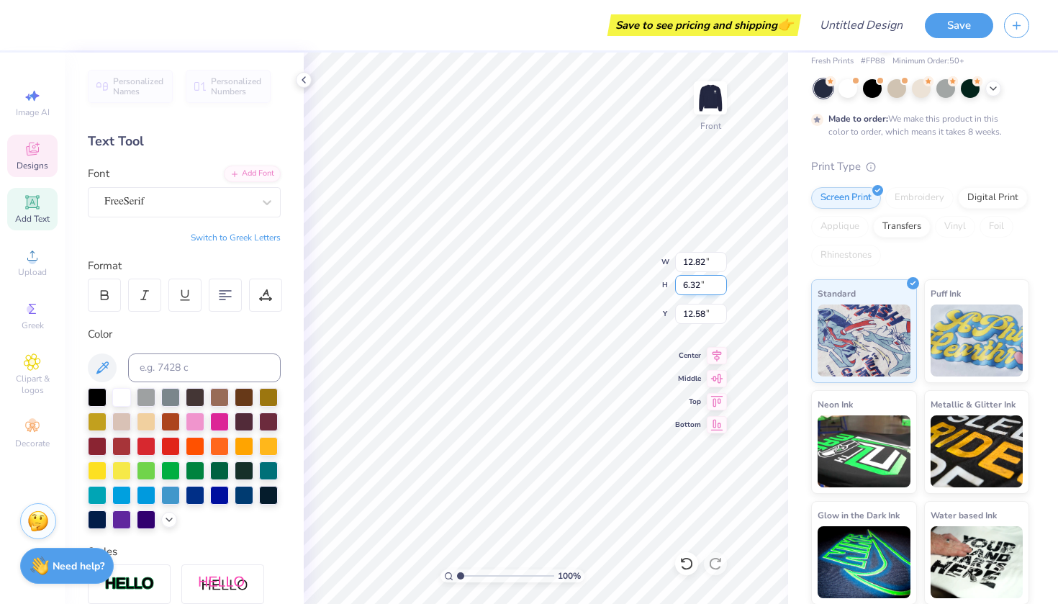
click at [723, 282] on input "6.32" at bounding box center [701, 285] width 52 height 20
click at [723, 282] on input "6.33" at bounding box center [701, 285] width 52 height 20
click at [723, 282] on input "6.34" at bounding box center [701, 285] width 52 height 20
click at [723, 282] on input "6.35" at bounding box center [701, 285] width 52 height 20
click at [723, 282] on input "6.36" at bounding box center [701, 285] width 52 height 20
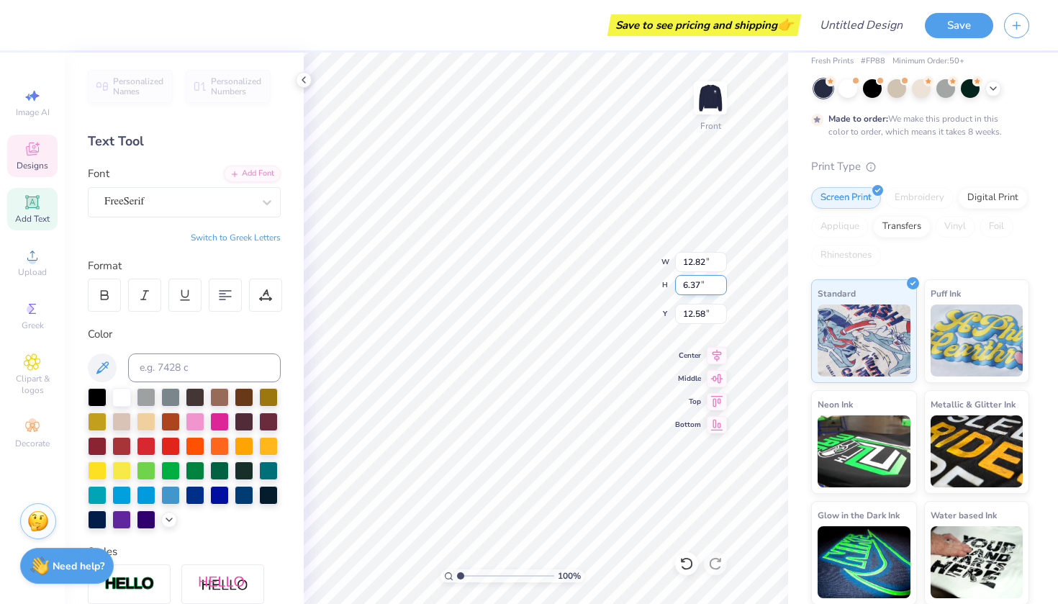
click at [723, 282] on input "6.37" at bounding box center [701, 285] width 52 height 20
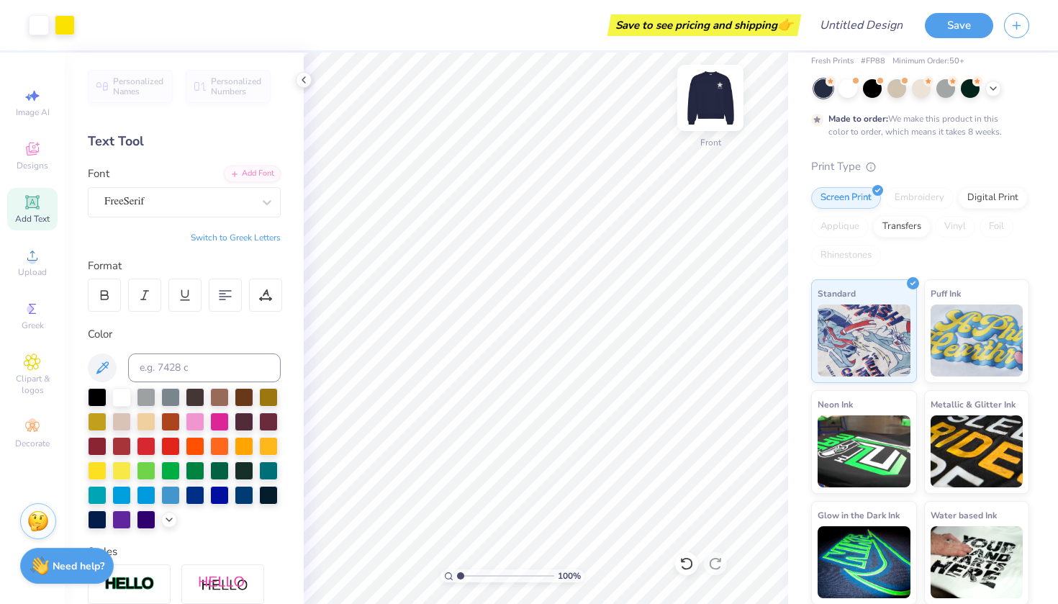
click at [710, 86] on img at bounding box center [711, 98] width 58 height 58
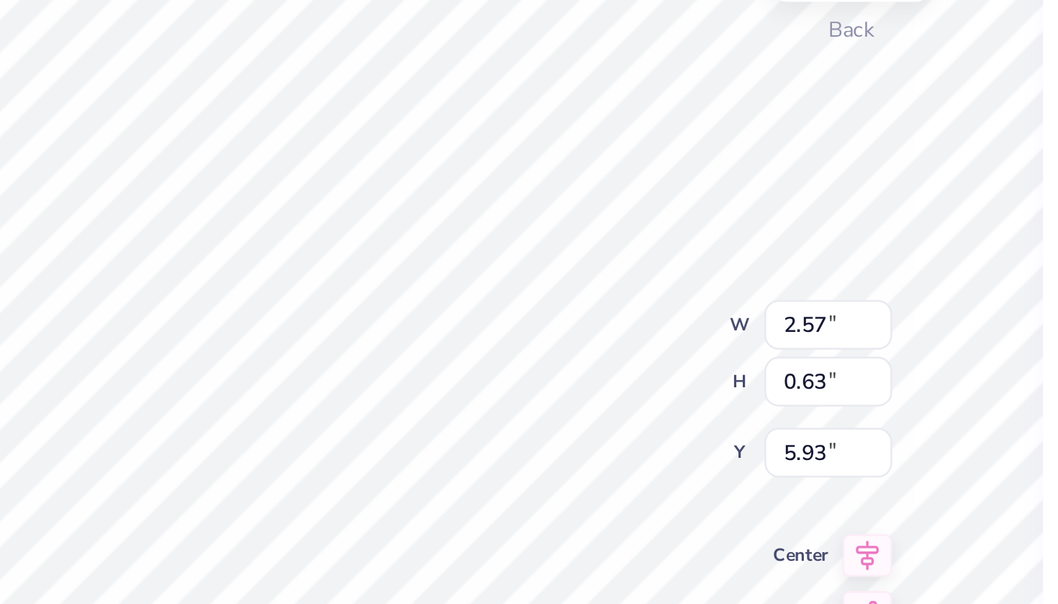
scroll to position [0, 1]
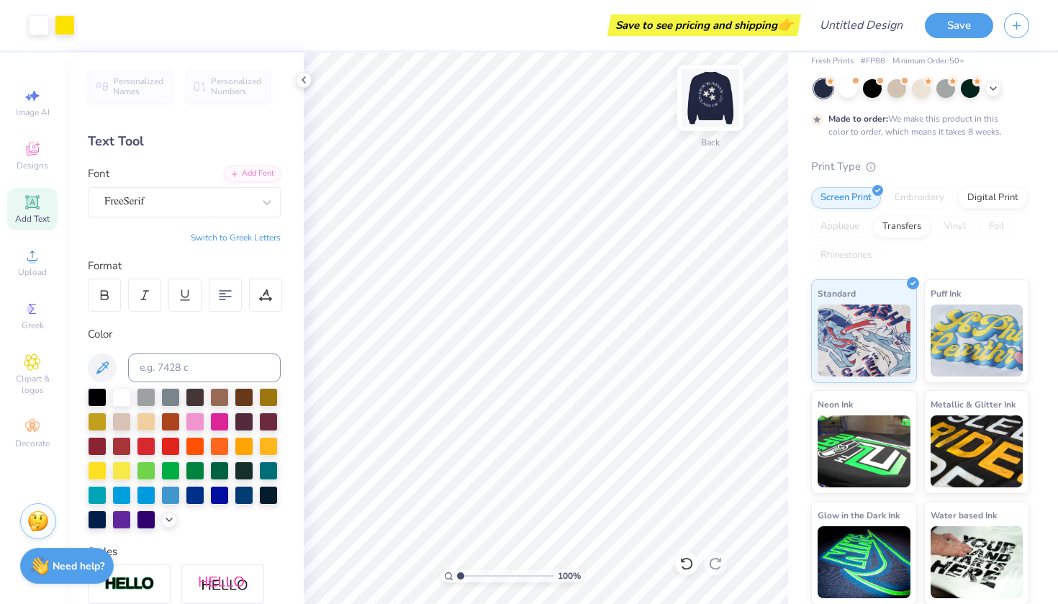
click at [713, 92] on img at bounding box center [711, 98] width 58 height 58
click at [708, 96] on img at bounding box center [711, 98] width 58 height 58
click at [709, 106] on img at bounding box center [711, 98] width 58 height 58
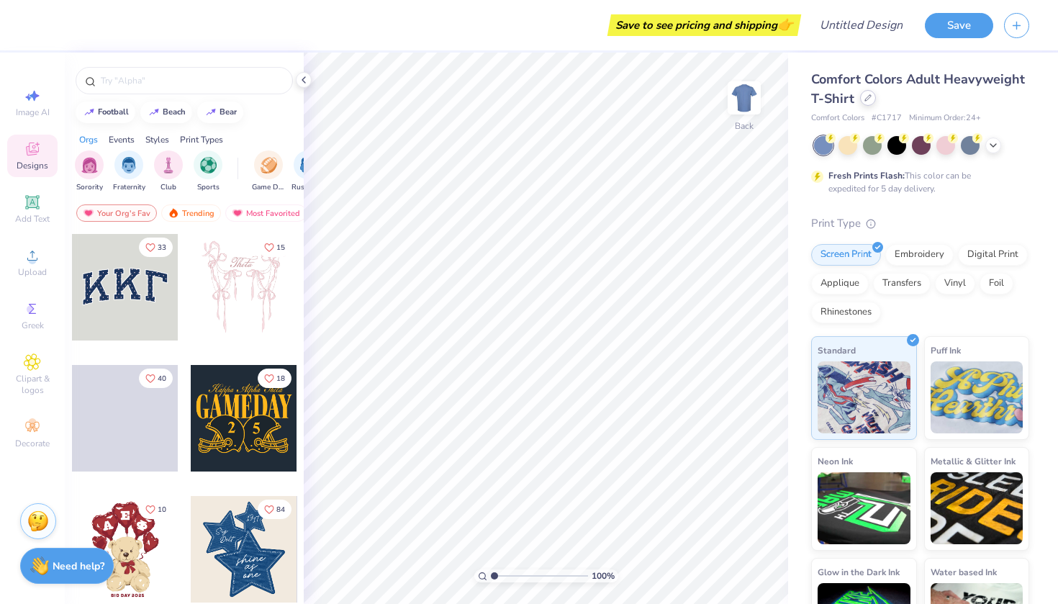
click at [870, 103] on div at bounding box center [868, 98] width 16 height 16
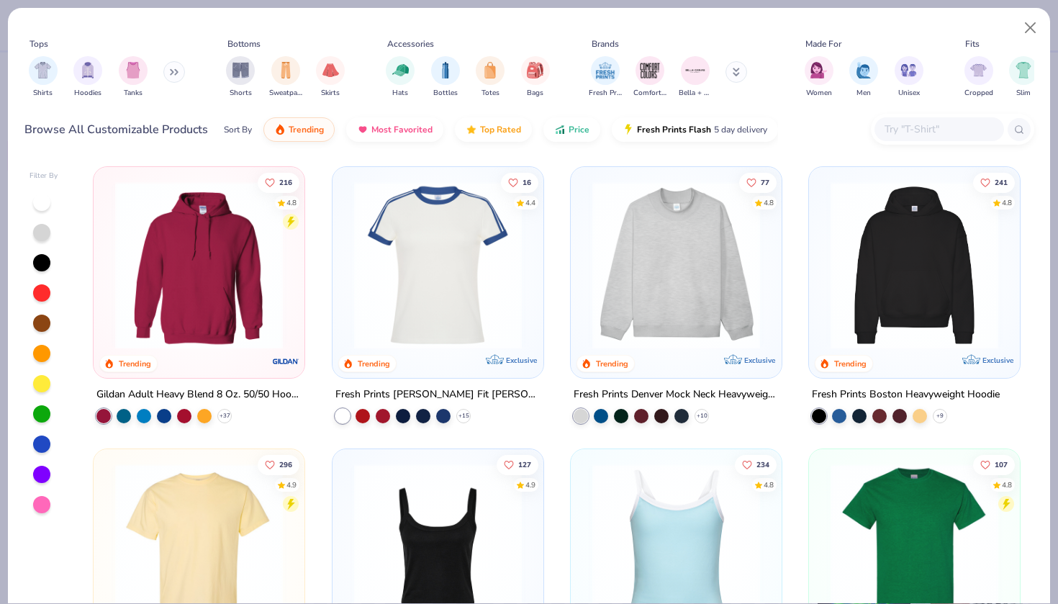
click at [693, 294] on img at bounding box center [676, 265] width 182 height 168
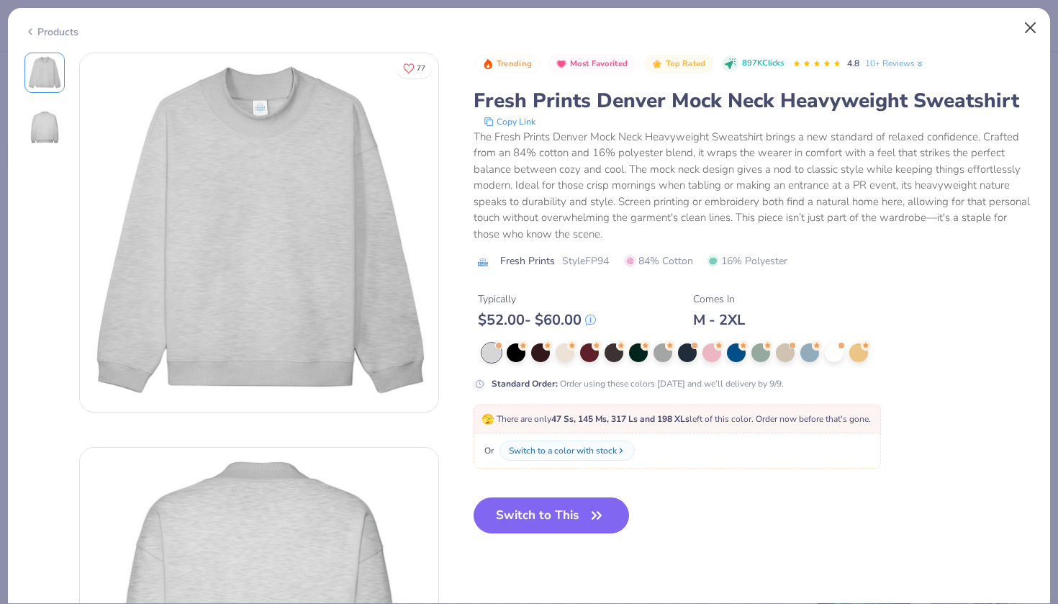
click at [1034, 27] on button "Close" at bounding box center [1030, 27] width 27 height 27
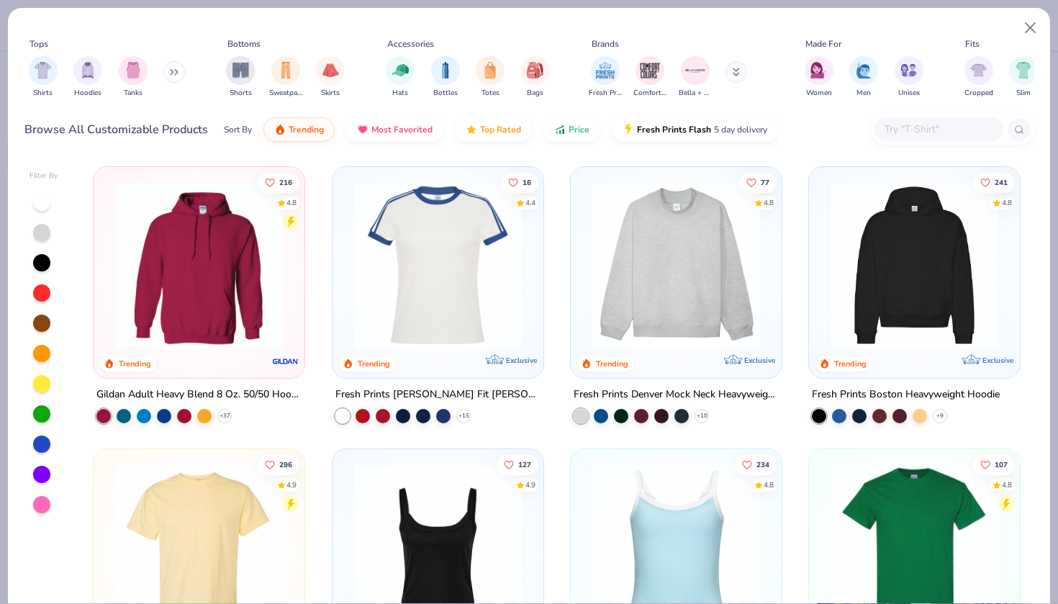
click at [166, 70] on div "Shirts Hoodies Tanks" at bounding box center [107, 76] width 166 height 53
click at [183, 73] on button at bounding box center [174, 72] width 22 height 22
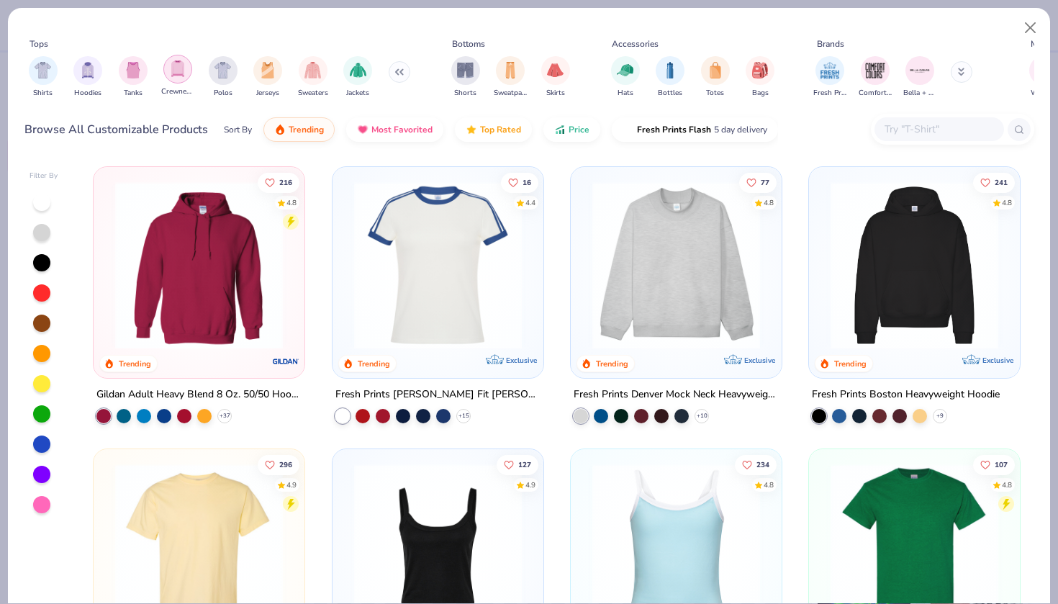
click at [174, 73] on img "filter for Crewnecks" at bounding box center [178, 68] width 16 height 17
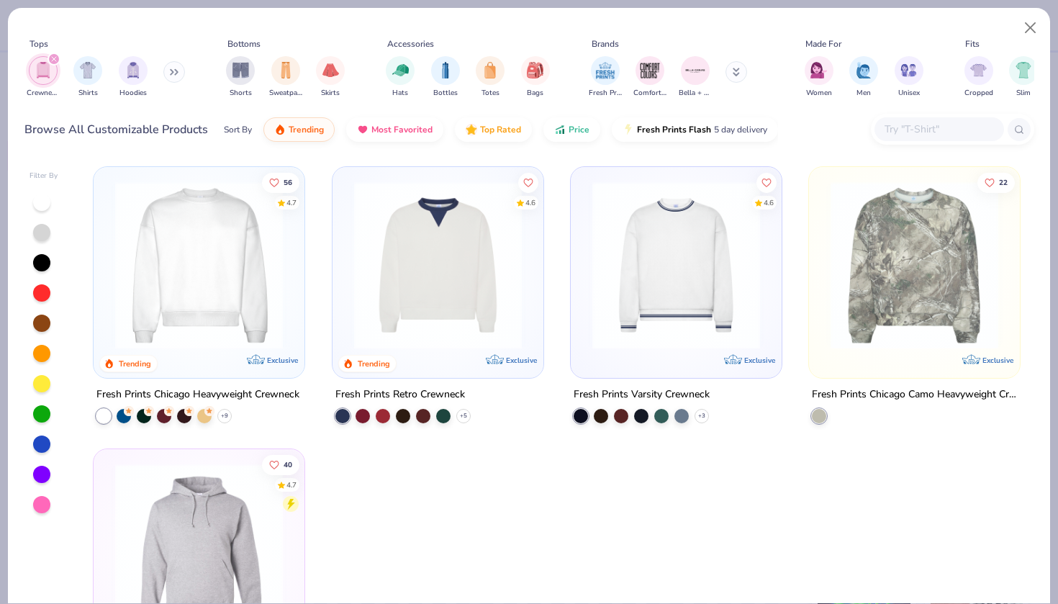
click at [226, 253] on img at bounding box center [199, 265] width 182 height 168
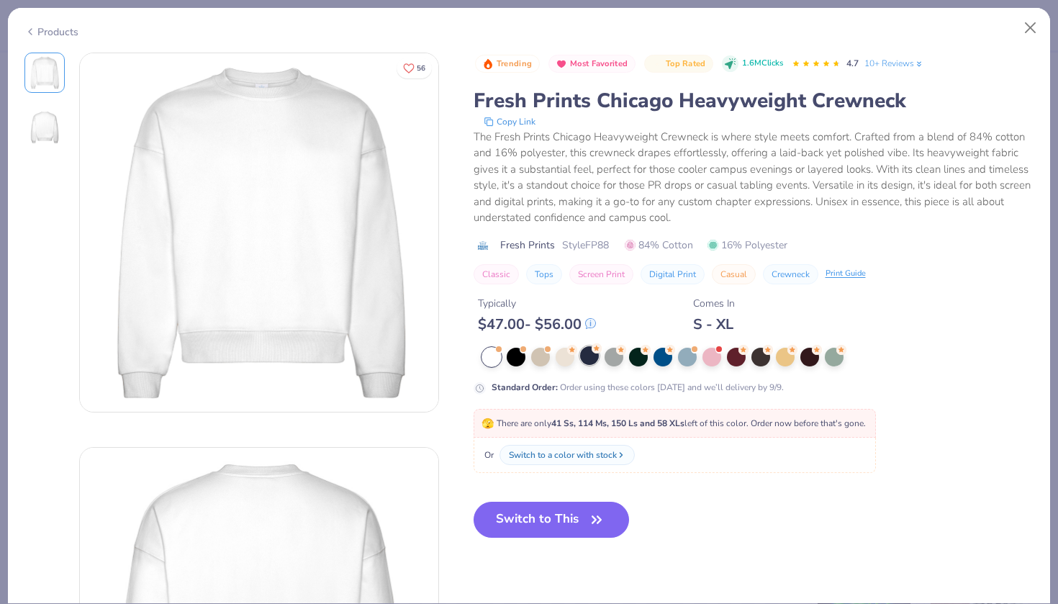
click at [592, 354] on div at bounding box center [589, 355] width 19 height 19
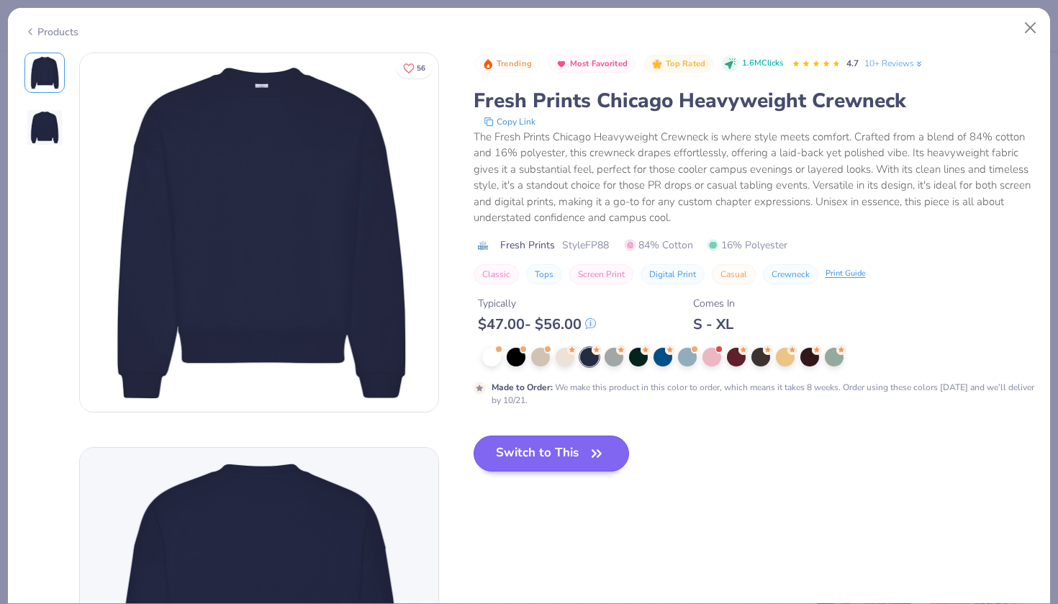
click at [550, 466] on button "Switch to This" at bounding box center [552, 453] width 156 height 36
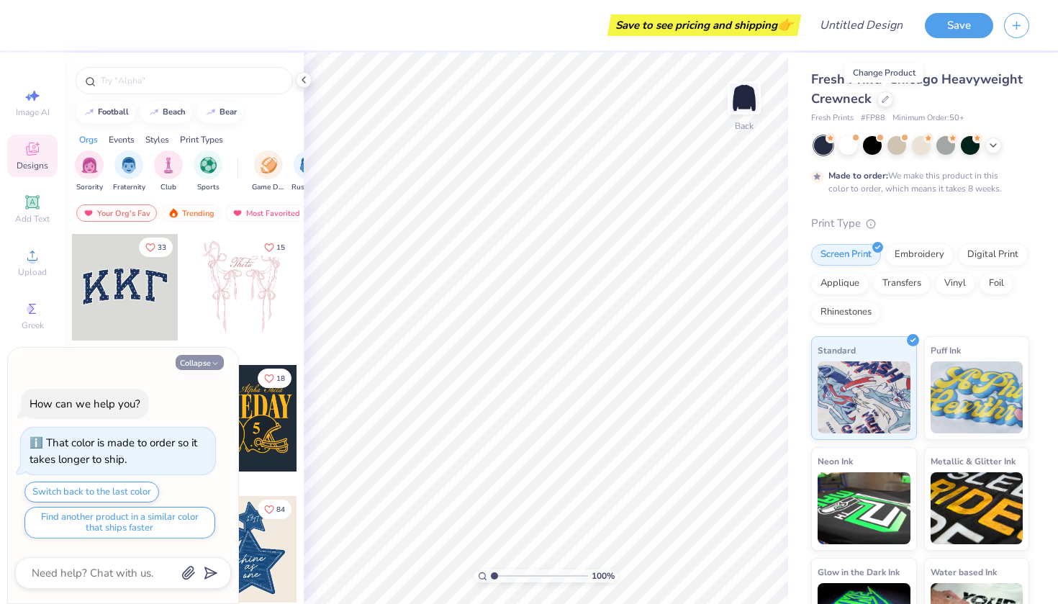
click at [209, 362] on button "Collapse" at bounding box center [200, 362] width 48 height 15
type textarea "x"
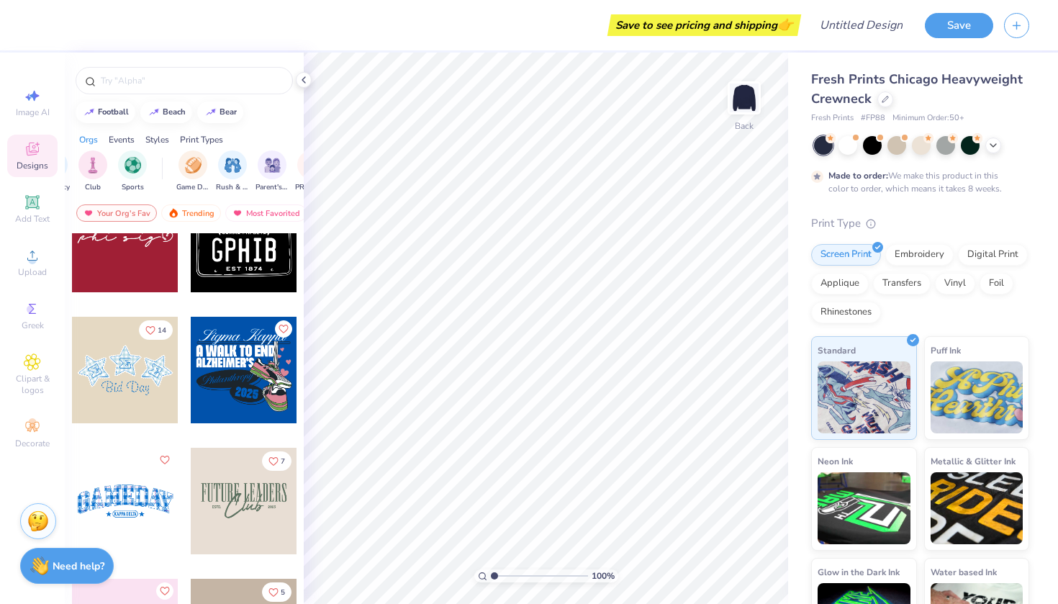
scroll to position [21015, 0]
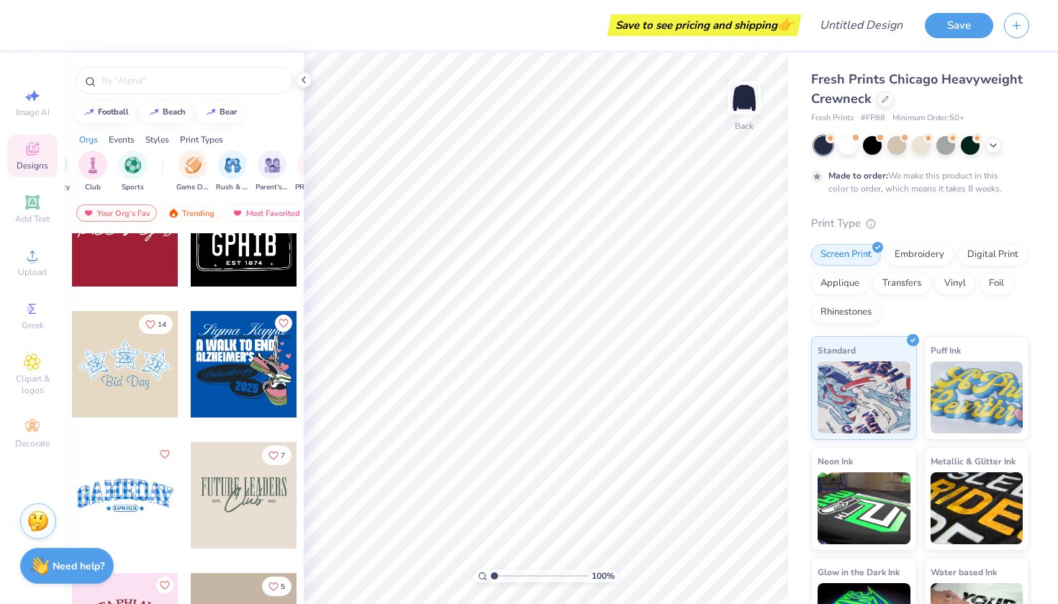
click at [264, 530] on div at bounding box center [244, 495] width 107 height 107
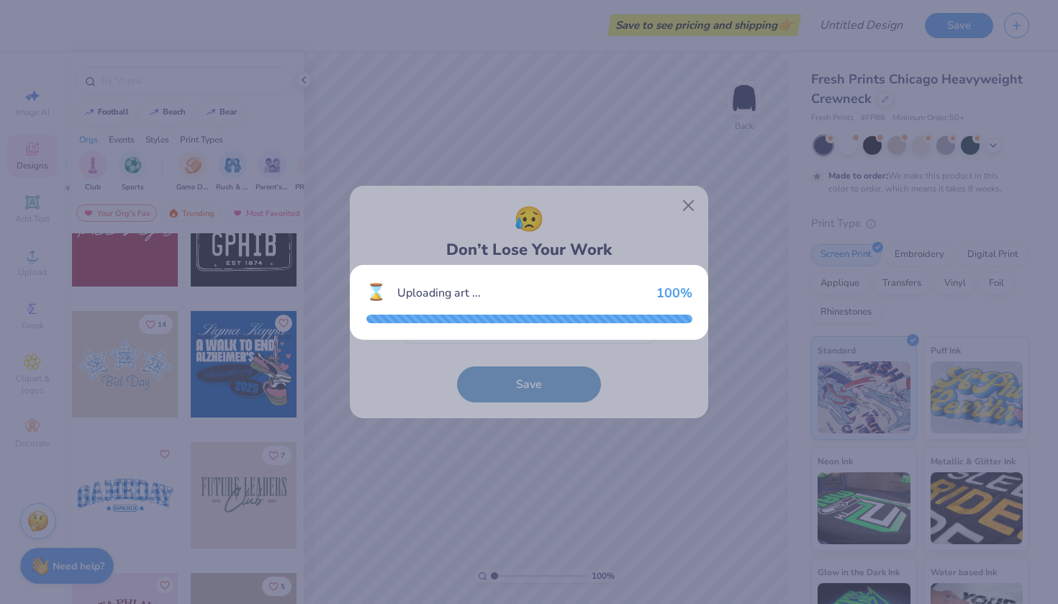
click at [575, 369] on div "⌛ Uploading art ... 100 %" at bounding box center [529, 302] width 1058 height 604
click at [692, 292] on div "100 %" at bounding box center [674, 293] width 36 height 16
click at [682, 227] on div "⌛ Uploading art ... 100 %" at bounding box center [529, 302] width 1058 height 604
click at [622, 330] on div "⌛ Uploading art ... 100 %" at bounding box center [529, 302] width 358 height 75
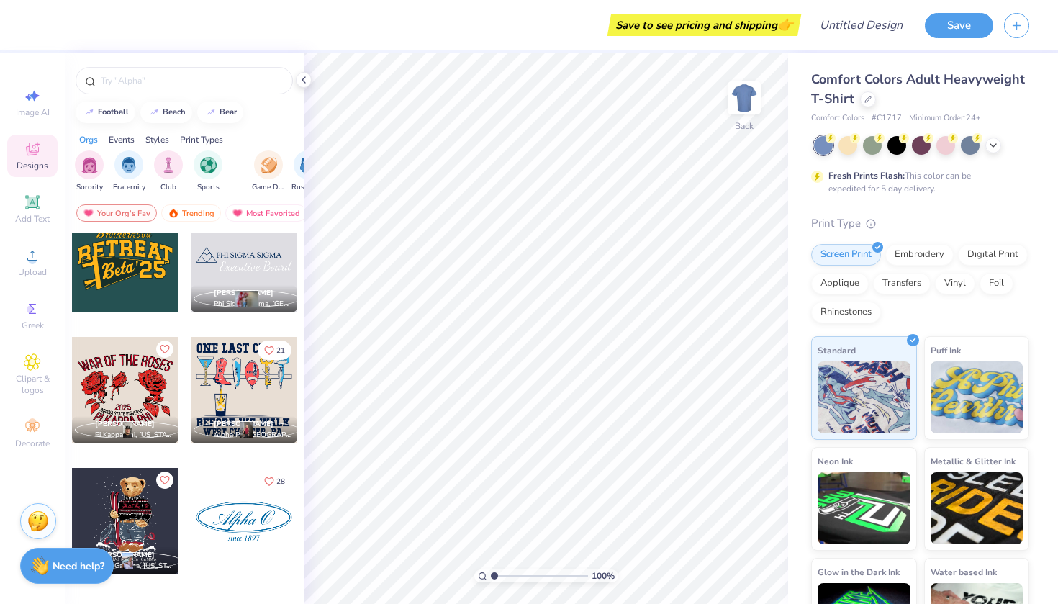
scroll to position [28211, 0]
